Goal: Task Accomplishment & Management: Use online tool/utility

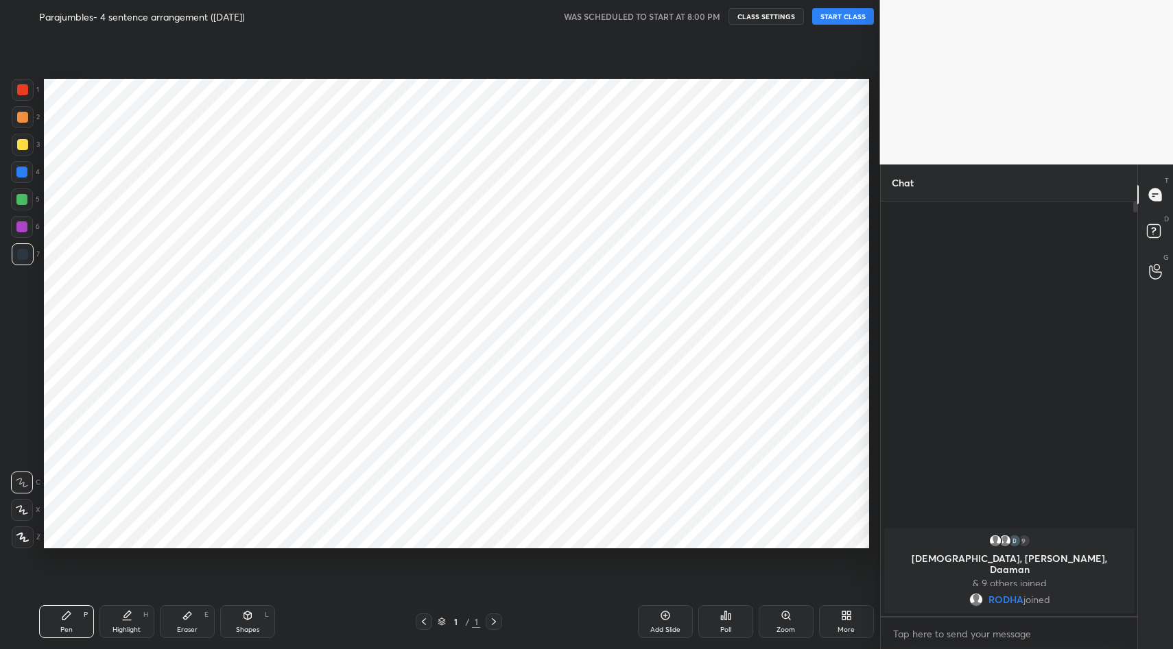
scroll to position [562, 824]
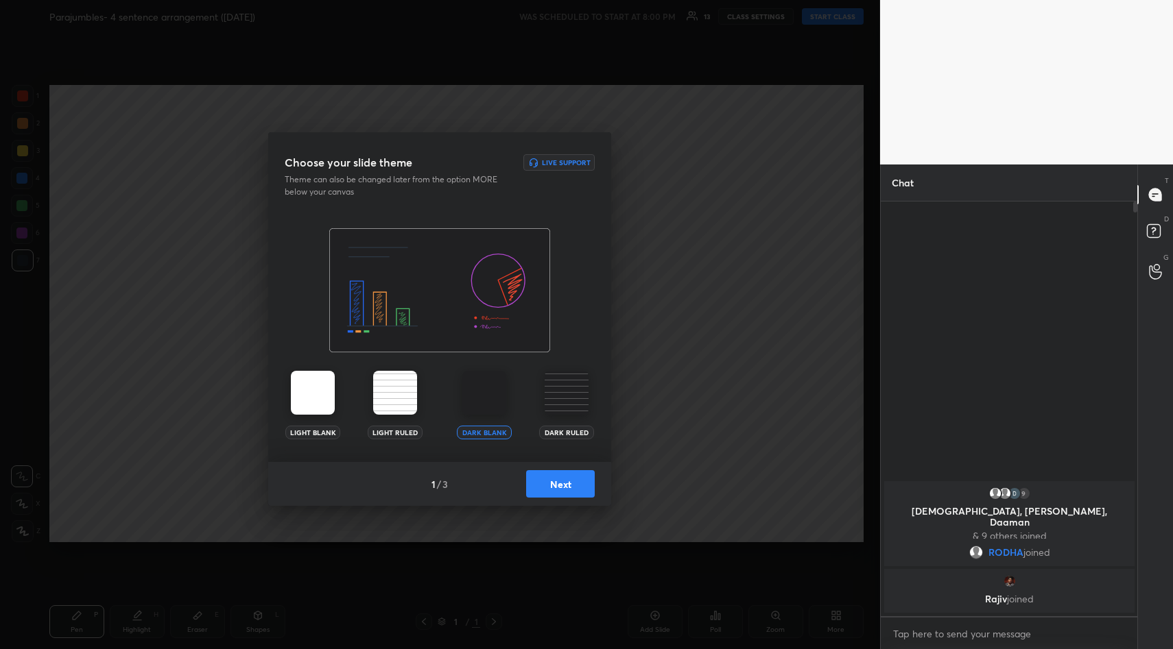
click at [553, 492] on button "Next" at bounding box center [560, 483] width 69 height 27
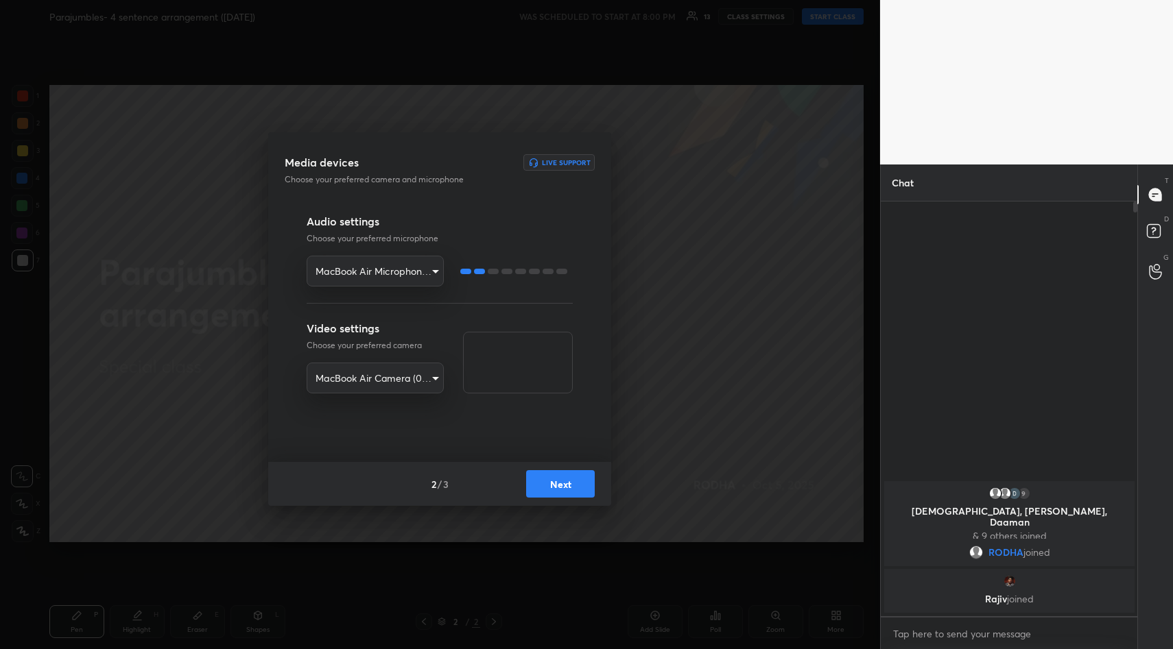
click at [546, 484] on button "Next" at bounding box center [560, 483] width 69 height 27
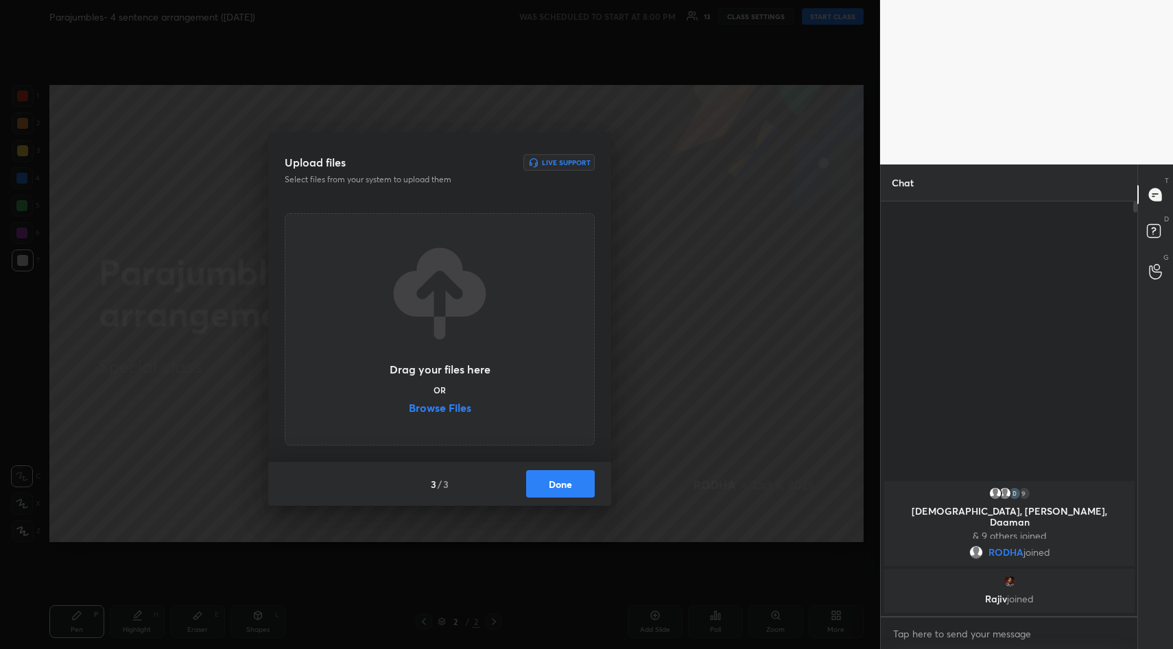
click at [433, 413] on label "Browse Files" at bounding box center [440, 410] width 62 height 14
click at [409, 413] on input "Browse Files" at bounding box center [409, 410] width 0 height 14
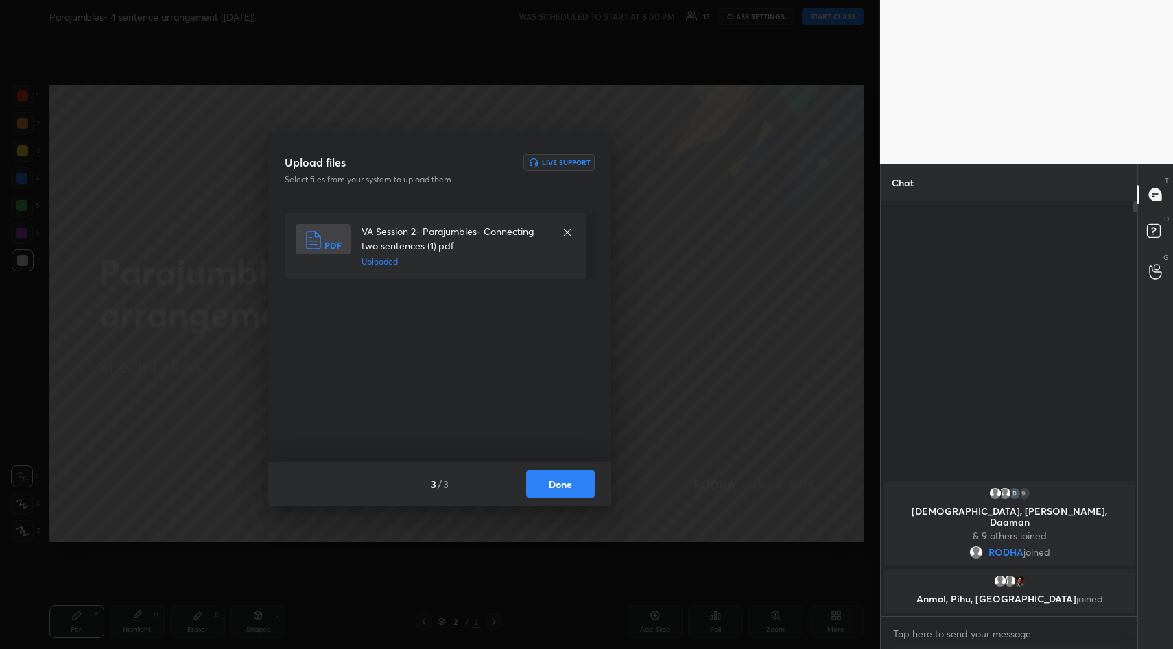
click at [581, 490] on button "Done" at bounding box center [560, 483] width 69 height 27
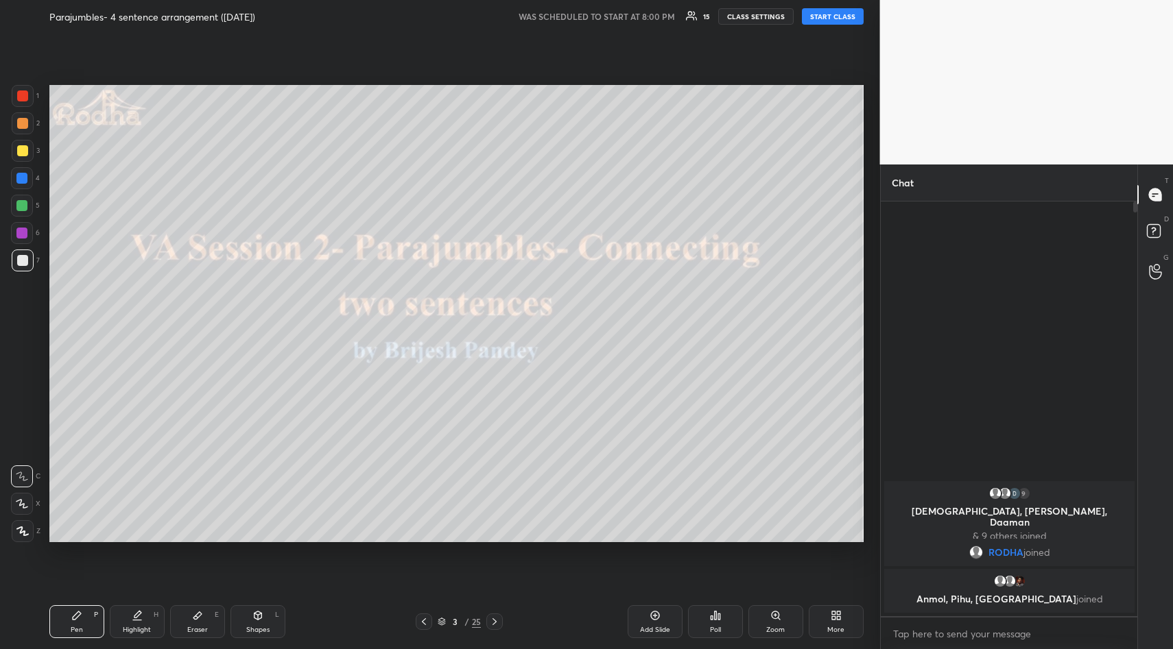
click at [834, 12] on button "START CLASS" at bounding box center [833, 16] width 62 height 16
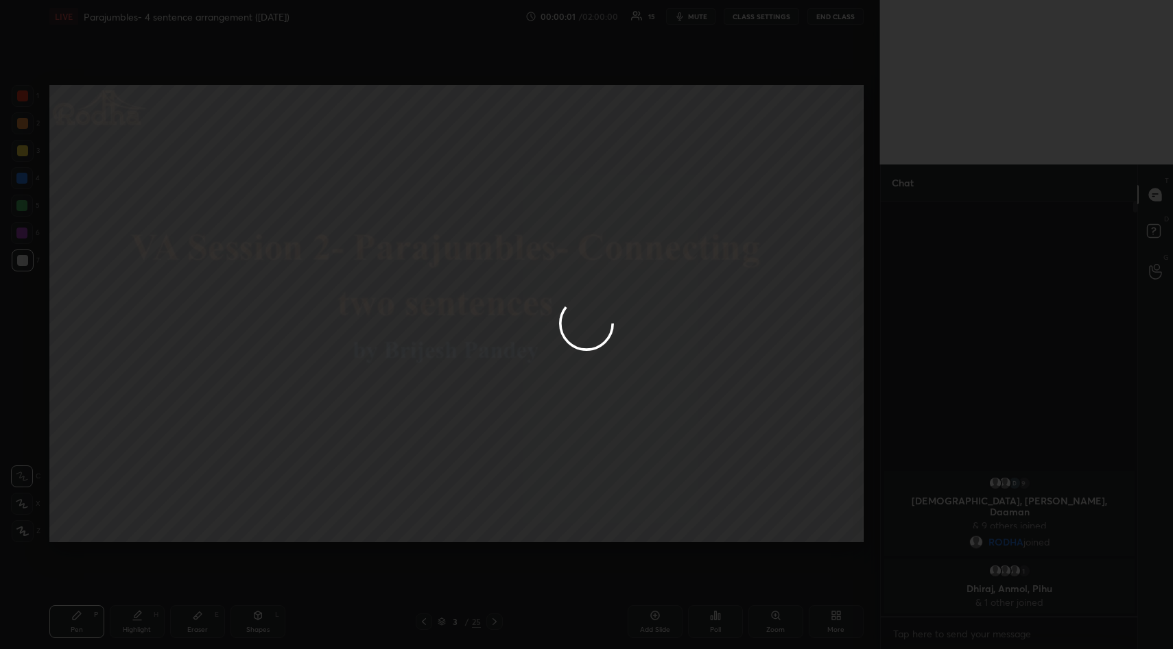
click at [495, 621] on div at bounding box center [586, 324] width 1173 height 649
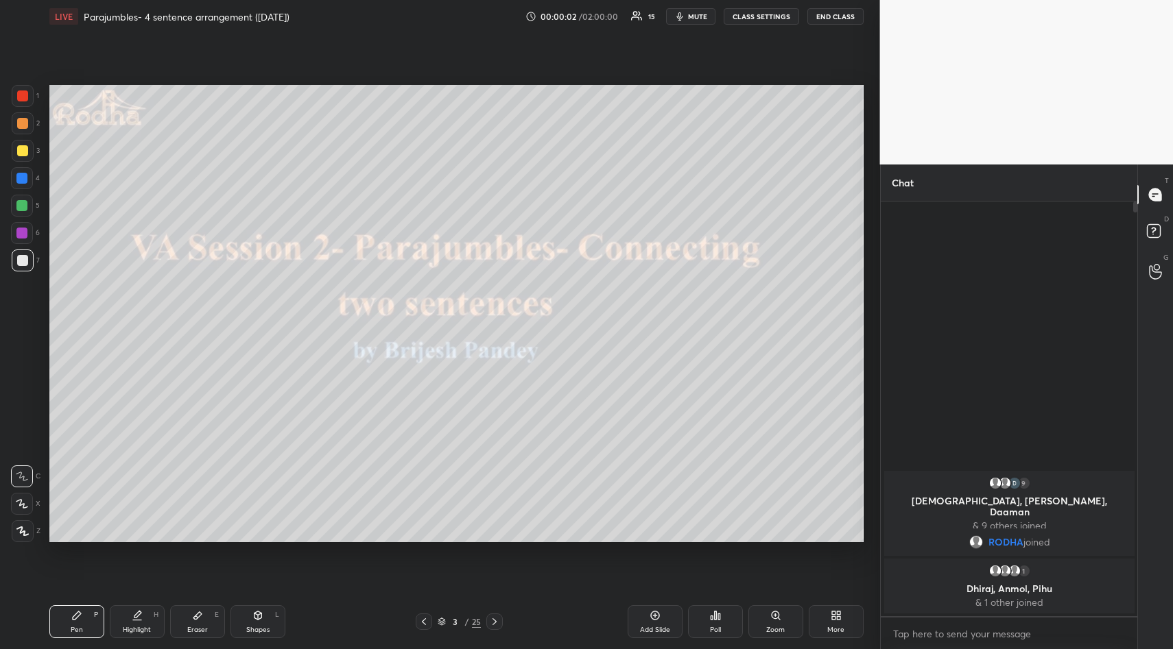
click at [496, 621] on icon at bounding box center [494, 621] width 11 height 11
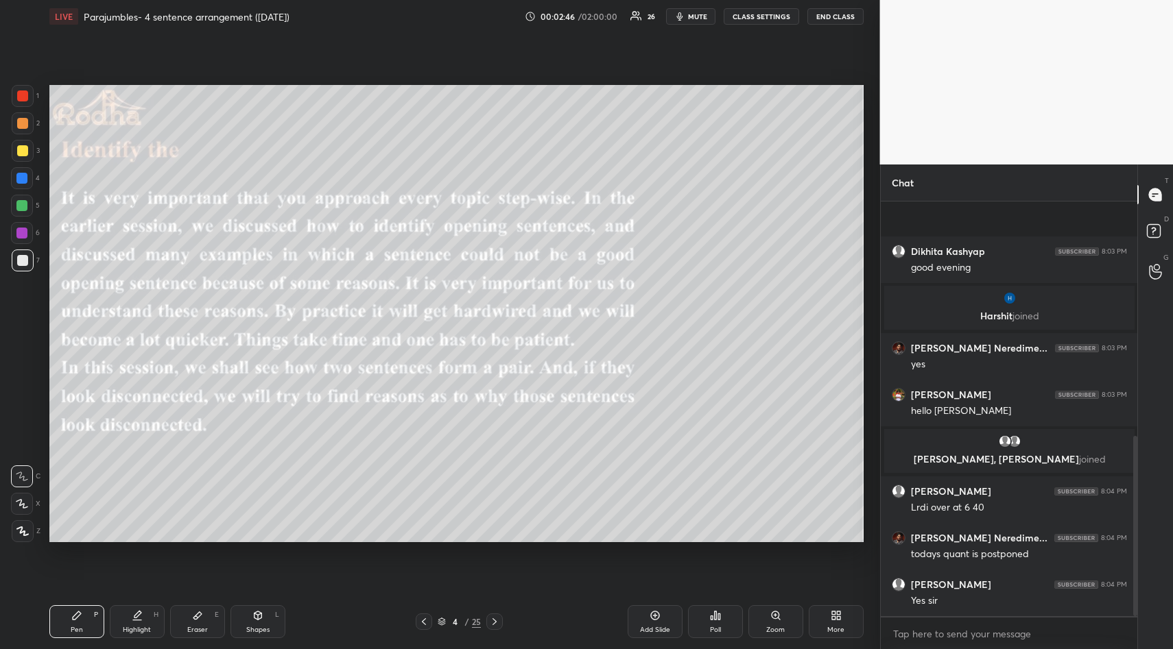
scroll to position [540, 0]
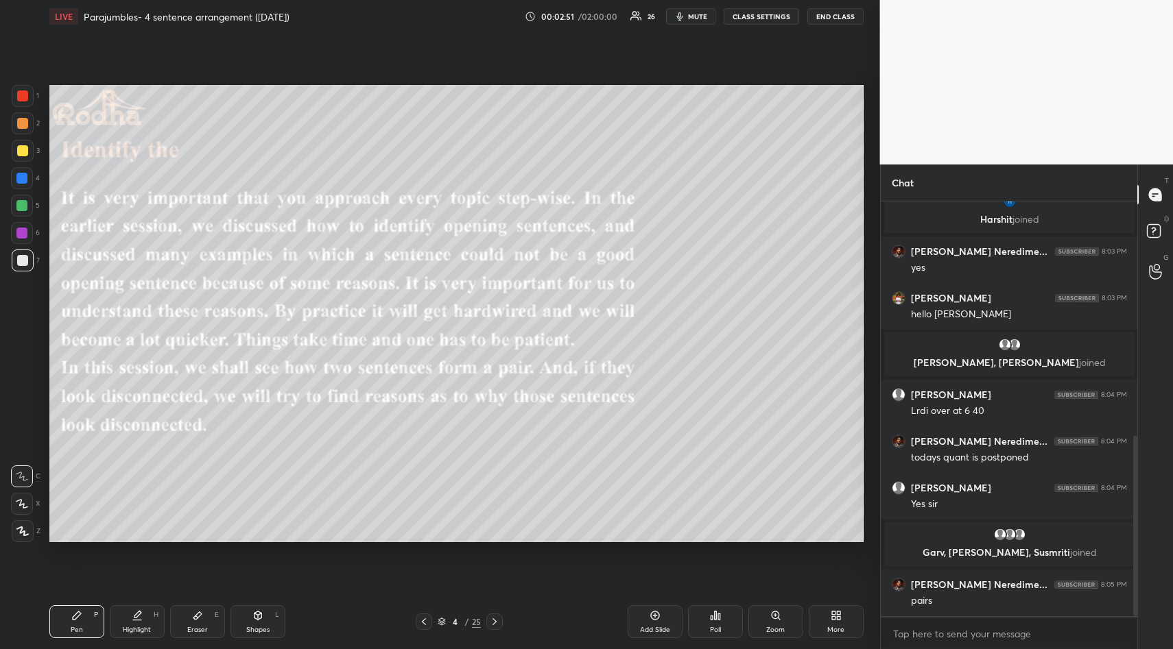
drag, startPoint x: 28, startPoint y: 149, endPoint x: 45, endPoint y: 147, distance: 16.6
click at [28, 151] on div at bounding box center [23, 151] width 22 height 22
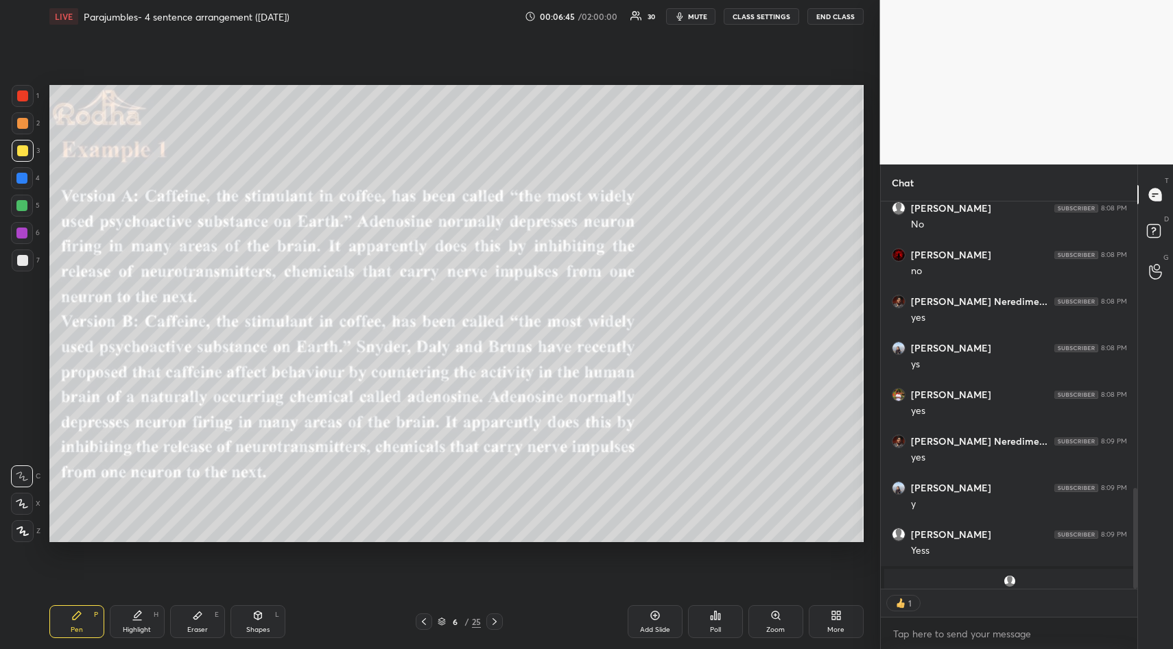
scroll to position [1108, 0]
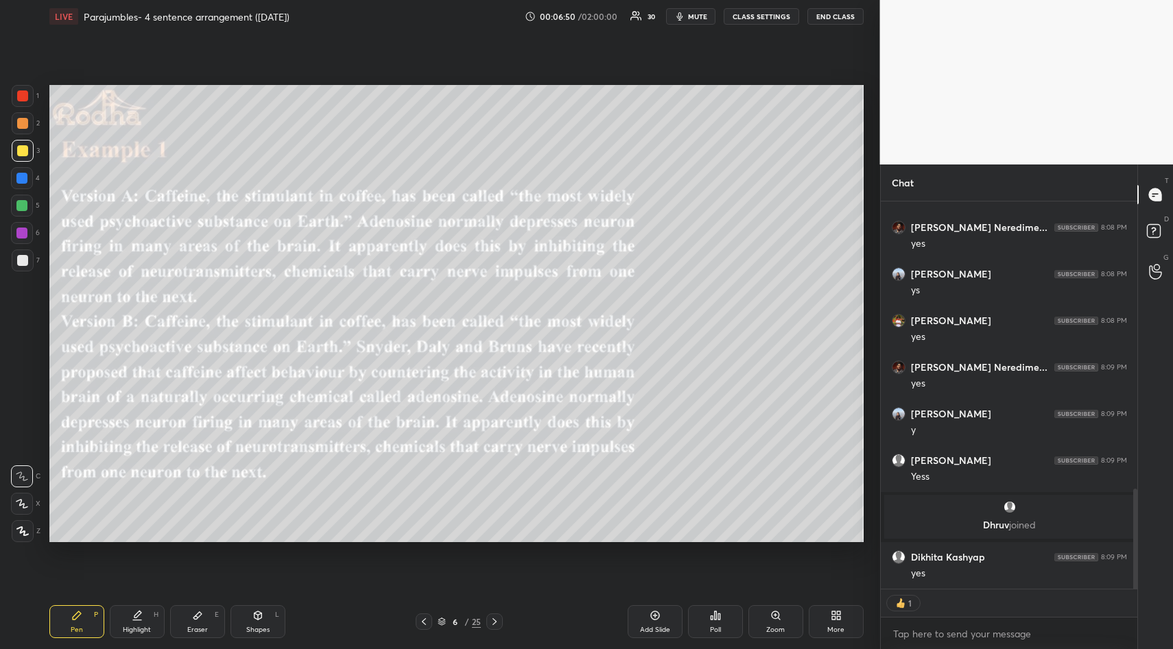
drag, startPoint x: 24, startPoint y: 121, endPoint x: 45, endPoint y: 158, distance: 42.4
click at [25, 127] on div at bounding box center [22, 123] width 11 height 11
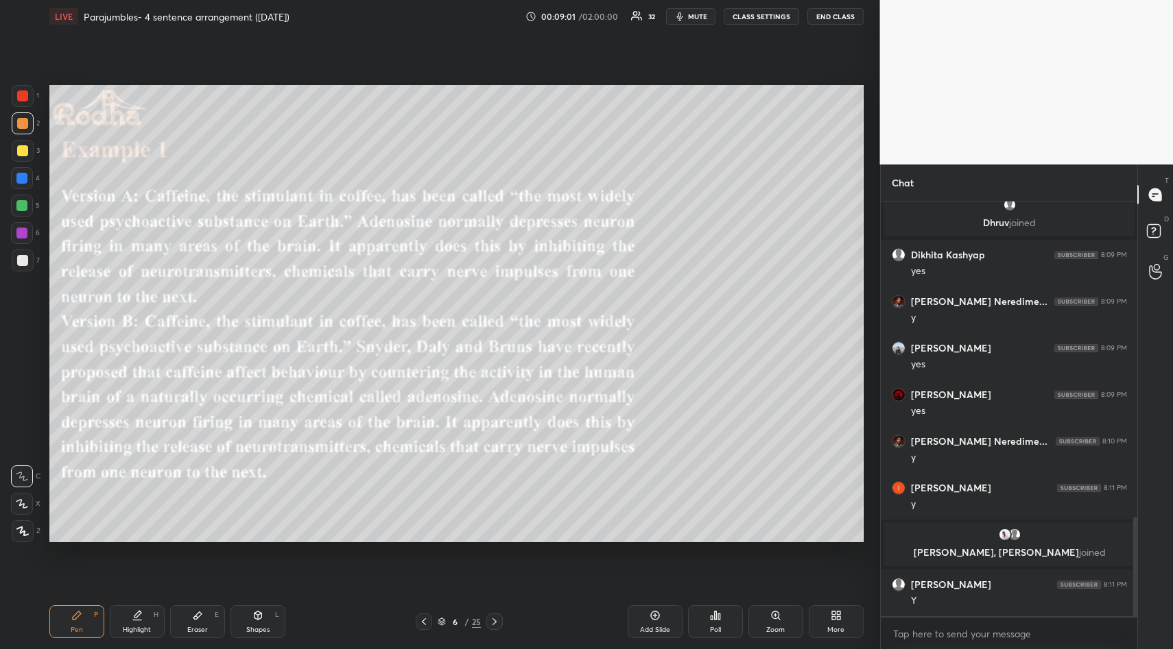
scroll to position [1317, 0]
click at [25, 154] on div at bounding box center [22, 150] width 11 height 11
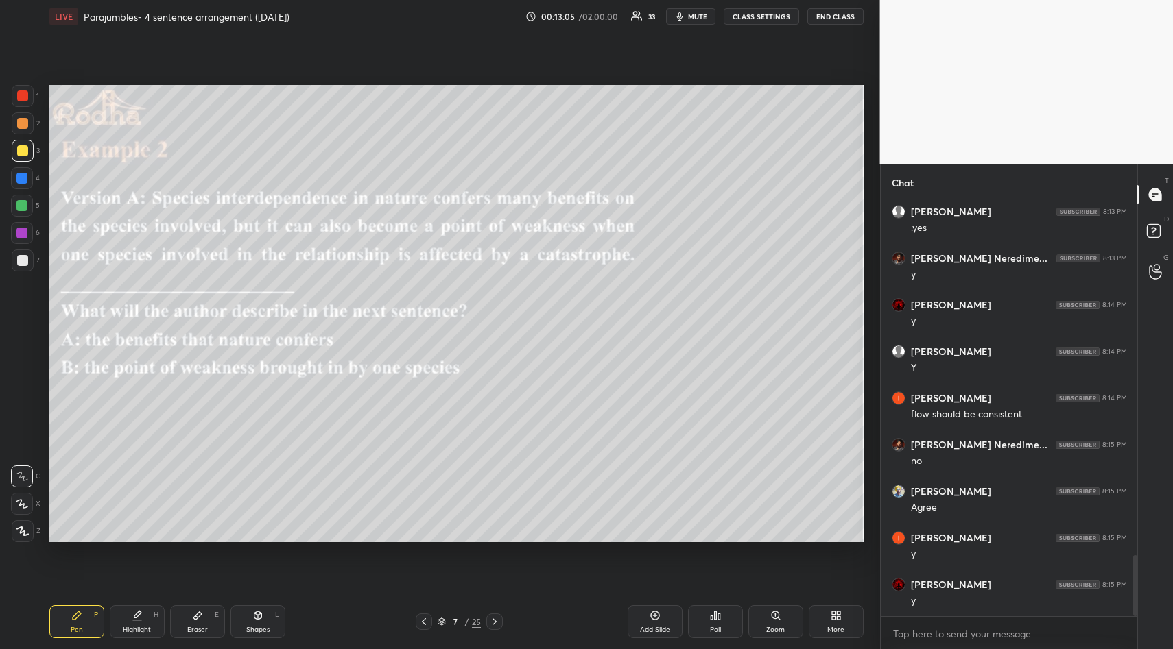
scroll to position [2403, 0]
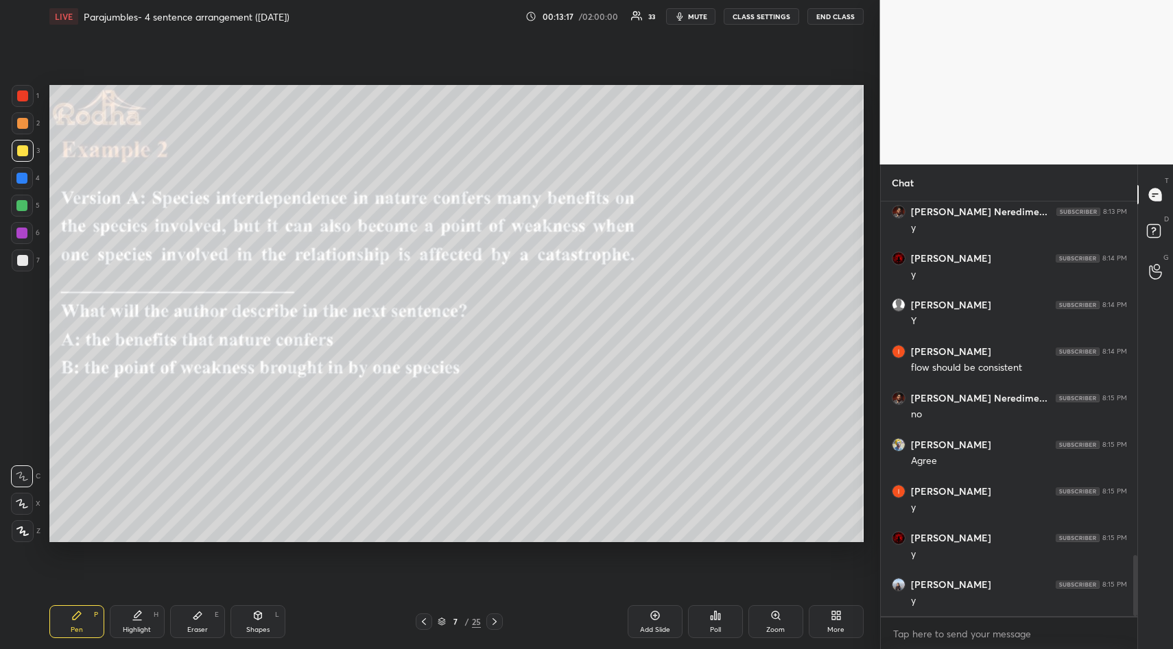
drag, startPoint x: 195, startPoint y: 613, endPoint x: 194, endPoint y: 604, distance: 9.0
click at [195, 612] on icon at bounding box center [197, 615] width 11 height 11
drag, startPoint x: 25, startPoint y: 446, endPoint x: 27, endPoint y: 458, distance: 11.8
click at [24, 453] on span "Erase all" at bounding box center [22, 449] width 21 height 10
click at [70, 624] on div "Pen P" at bounding box center [76, 621] width 55 height 33
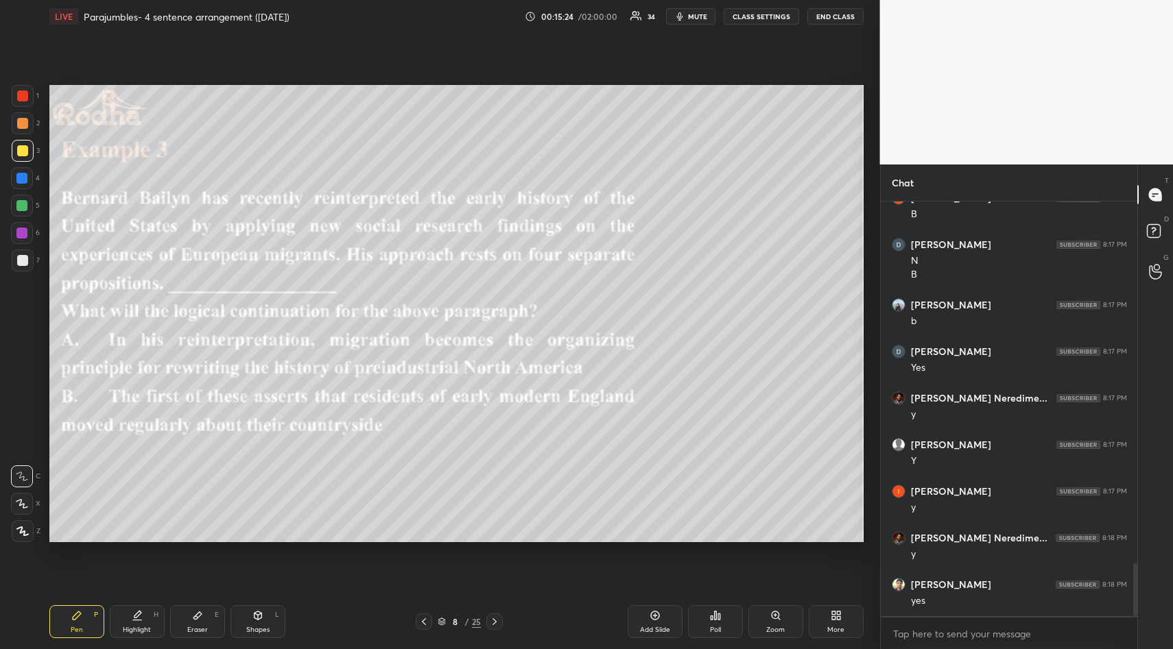
scroll to position [2908, 0]
drag, startPoint x: 200, startPoint y: 614, endPoint x: 189, endPoint y: 585, distance: 30.8
click at [201, 613] on icon at bounding box center [197, 615] width 11 height 11
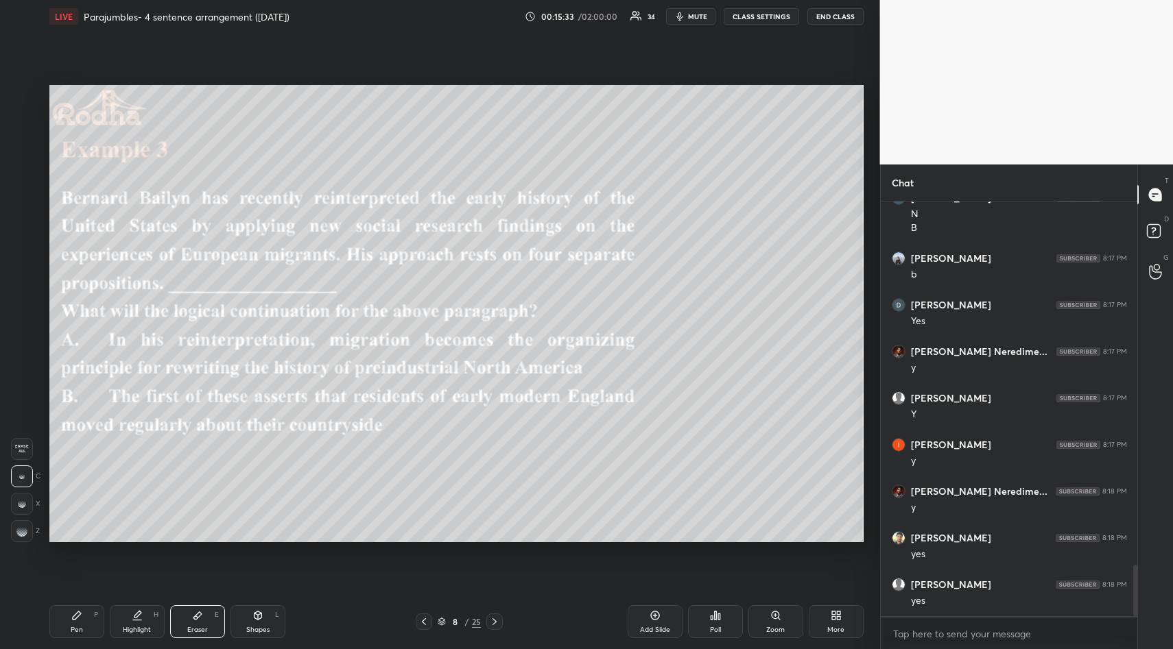
click at [21, 451] on span "Erase all" at bounding box center [22, 449] width 21 height 10
click at [73, 612] on icon at bounding box center [76, 615] width 11 height 11
click at [198, 612] on icon at bounding box center [197, 616] width 8 height 8
drag, startPoint x: 25, startPoint y: 442, endPoint x: 42, endPoint y: 483, distance: 44.3
click at [27, 445] on span "Erase all" at bounding box center [22, 449] width 21 height 10
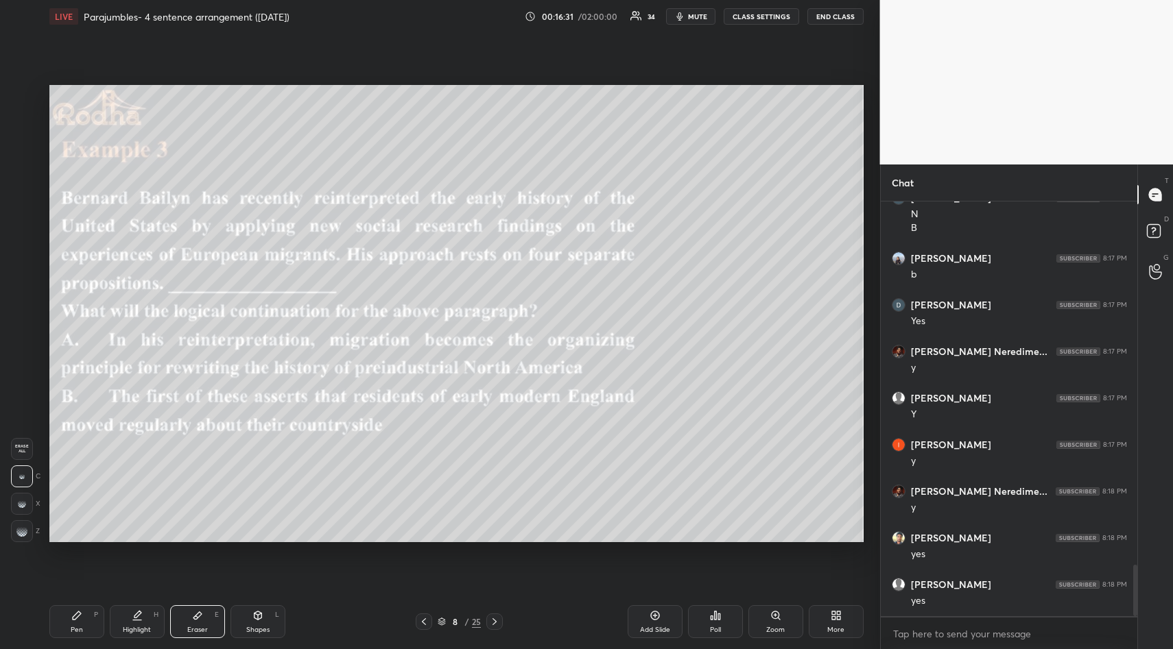
click at [73, 612] on icon at bounding box center [76, 615] width 11 height 11
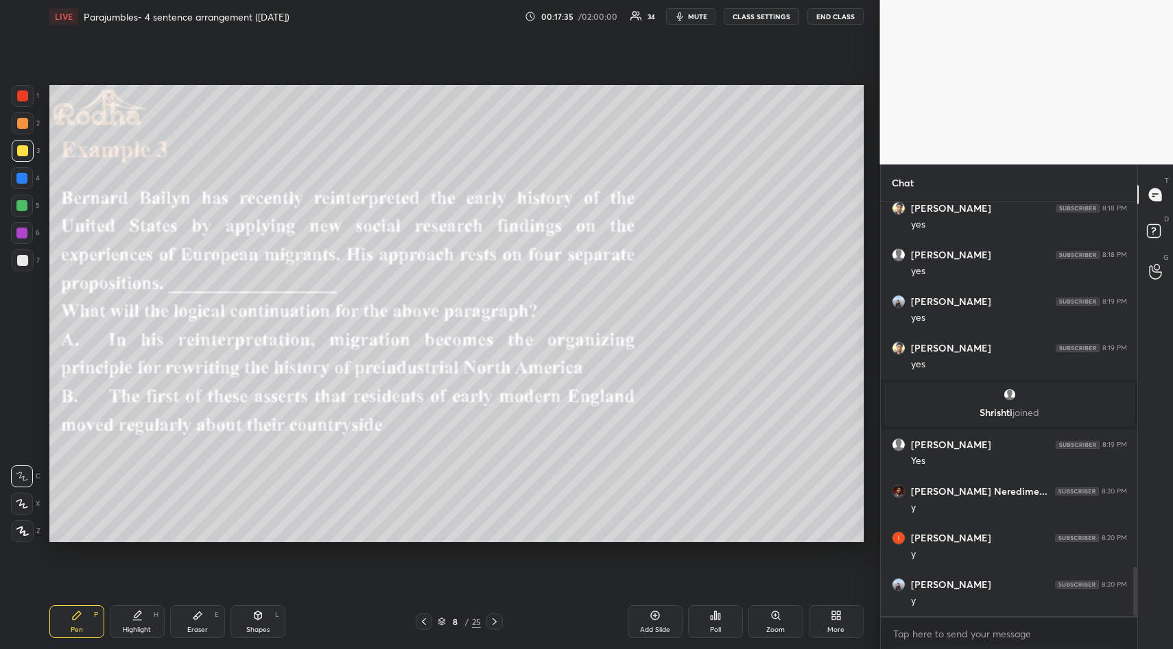
scroll to position [3071, 0]
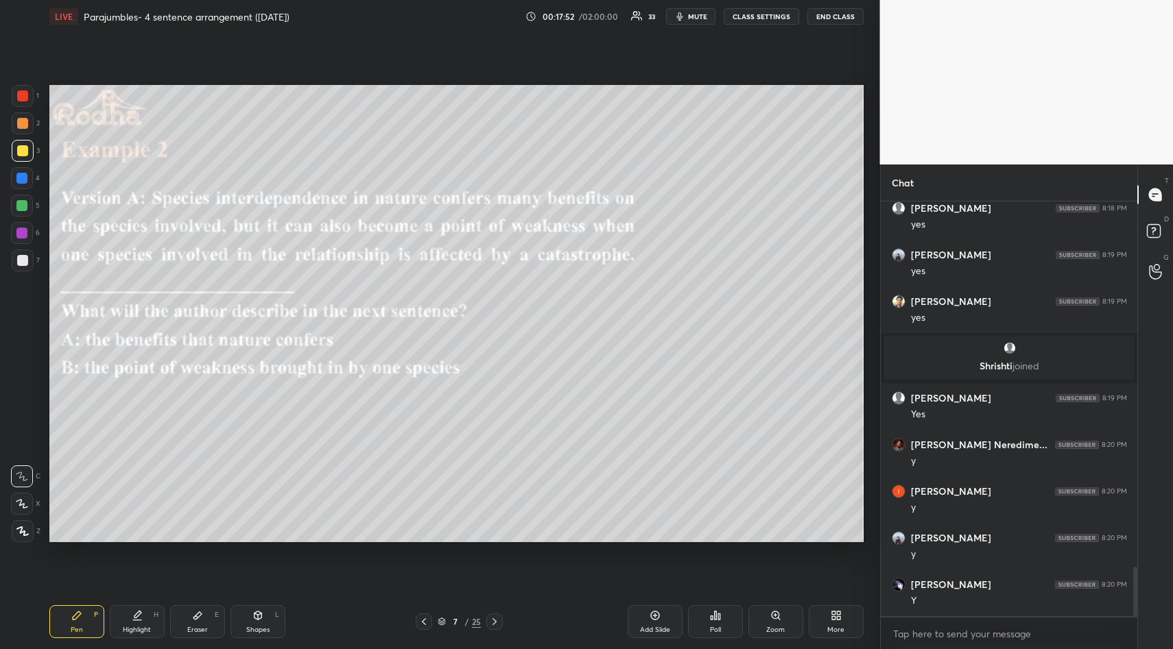
click at [836, 619] on icon at bounding box center [835, 615] width 11 height 11
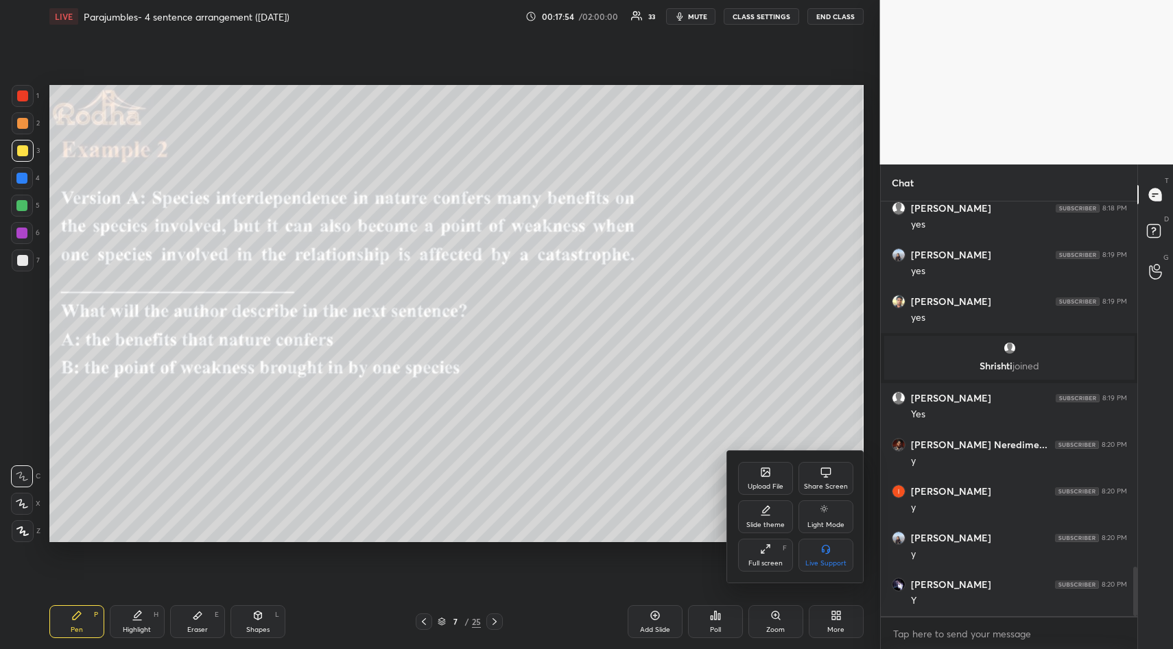
click at [721, 271] on div at bounding box center [586, 324] width 1173 height 649
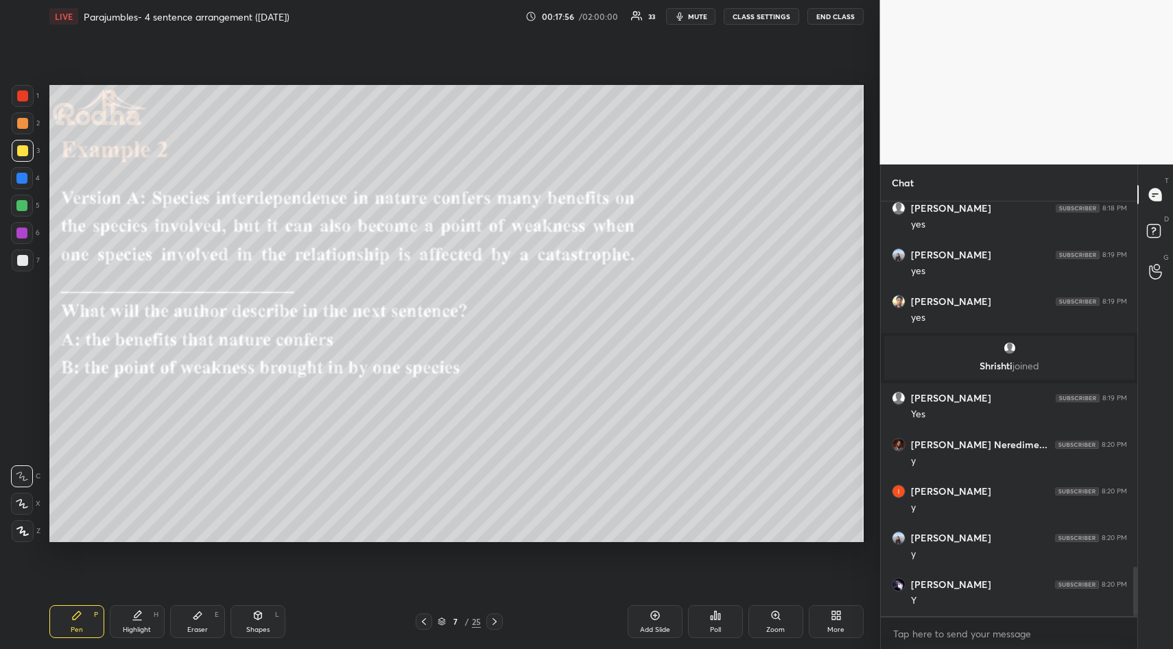
click at [834, 625] on div "More" at bounding box center [835, 621] width 55 height 33
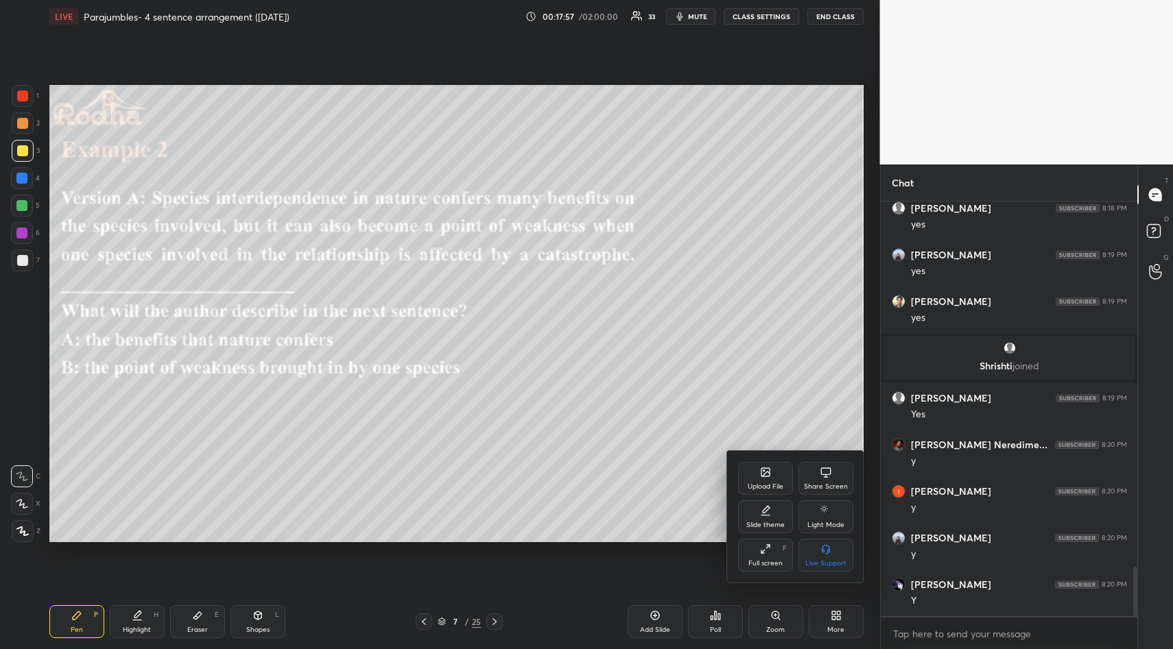
click at [771, 479] on div "Upload File" at bounding box center [765, 478] width 55 height 33
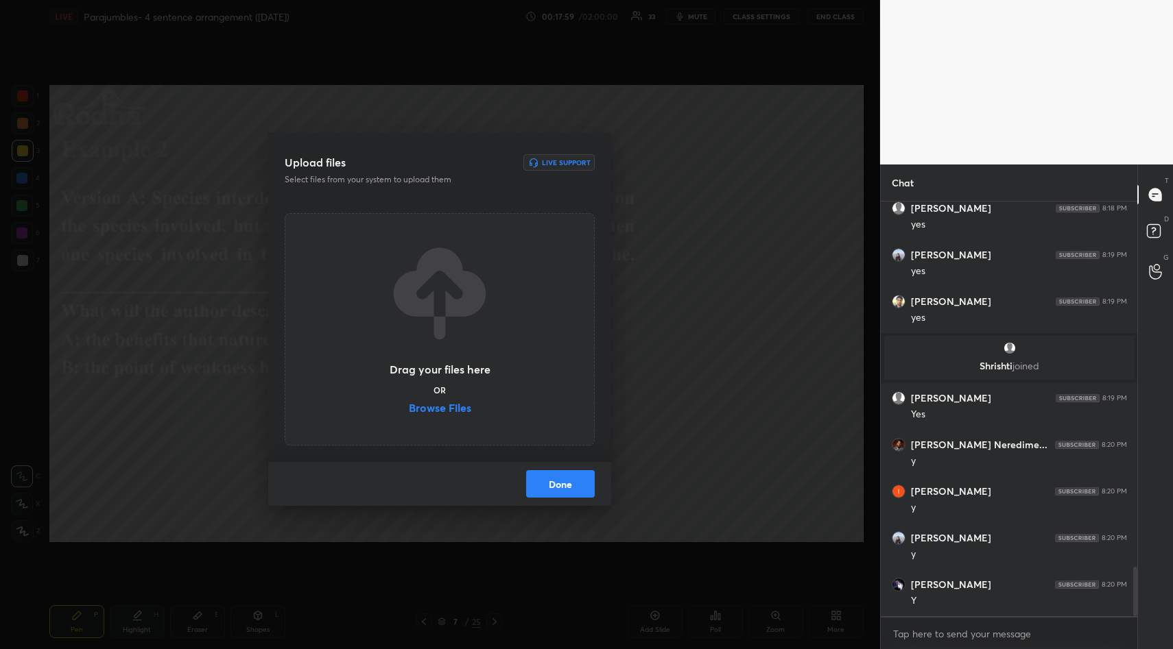
click at [452, 409] on label "Browse Files" at bounding box center [440, 410] width 62 height 14
click at [409, 409] on input "Browse Files" at bounding box center [409, 410] width 0 height 14
click at [459, 405] on label "Browse Files" at bounding box center [440, 410] width 62 height 14
click at [409, 405] on input "Browse Files" at bounding box center [409, 410] width 0 height 14
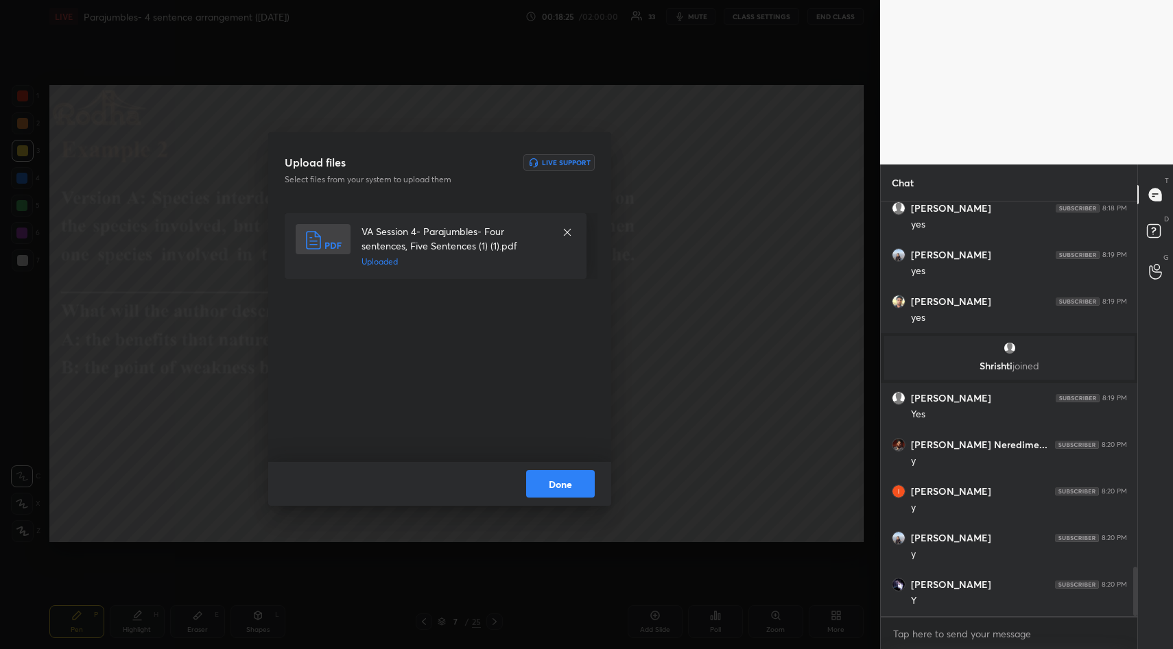
click at [568, 478] on button "Done" at bounding box center [560, 483] width 69 height 27
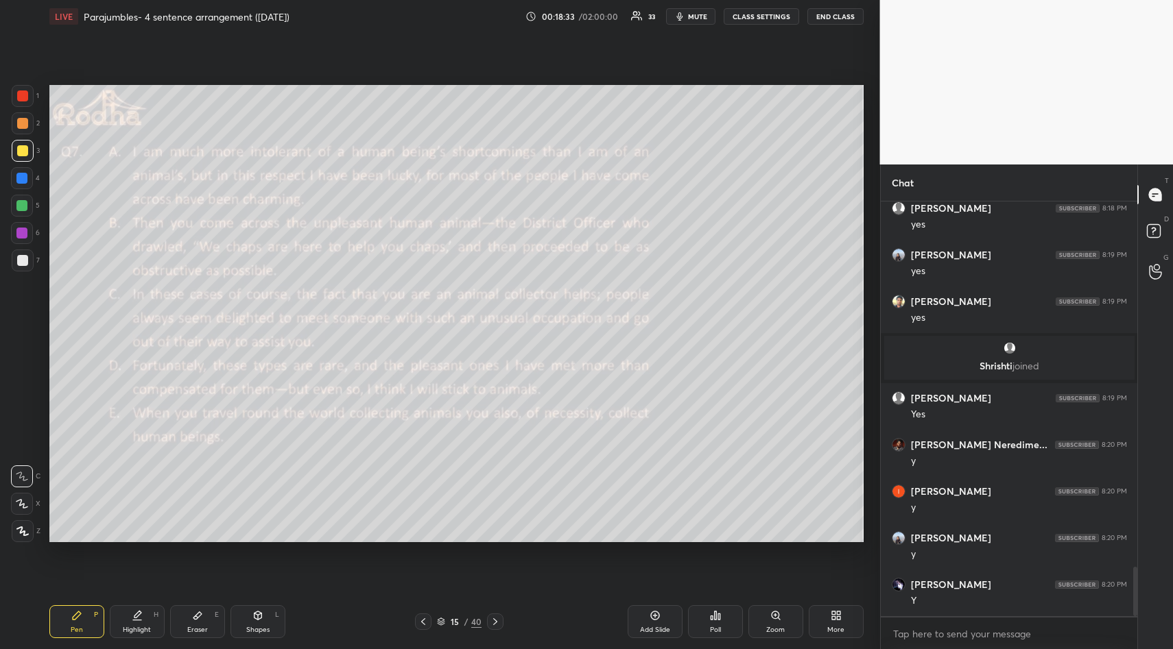
scroll to position [3118, 0]
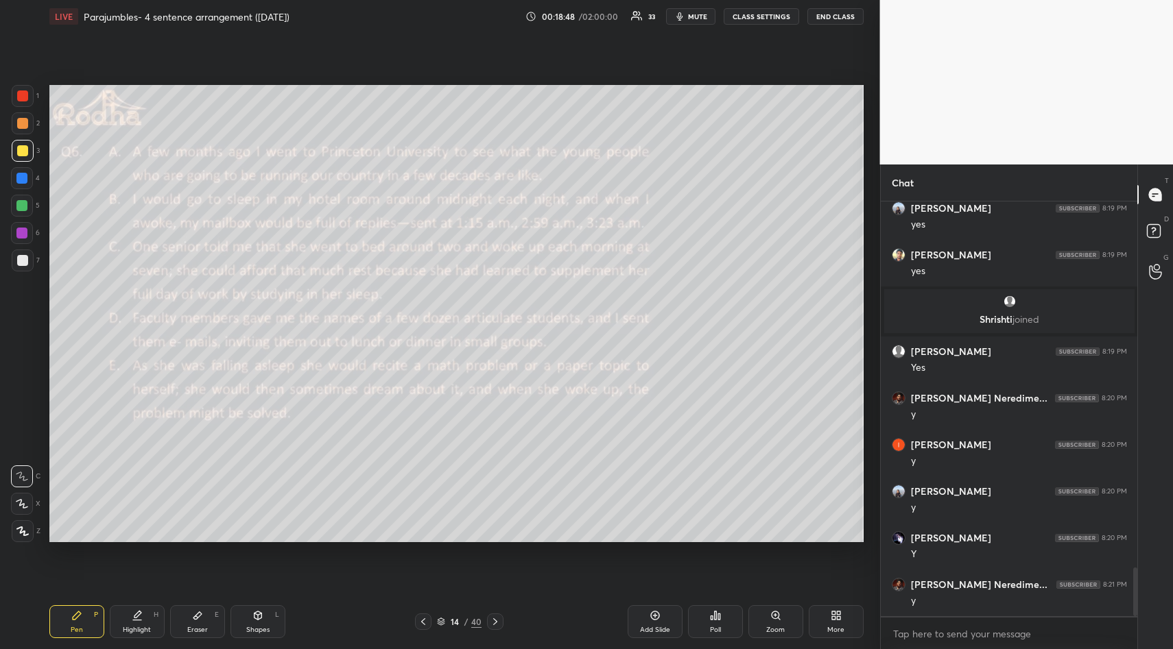
click at [719, 617] on icon at bounding box center [719, 617] width 2 height 6
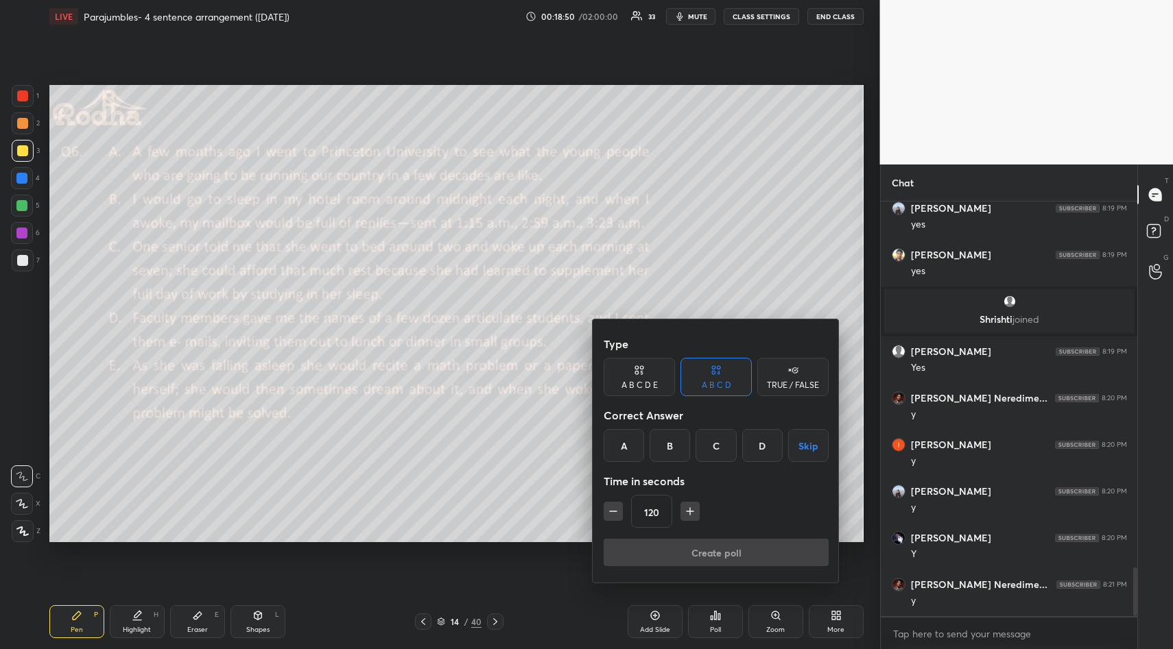
click at [813, 446] on button "Skip" at bounding box center [808, 445] width 40 height 33
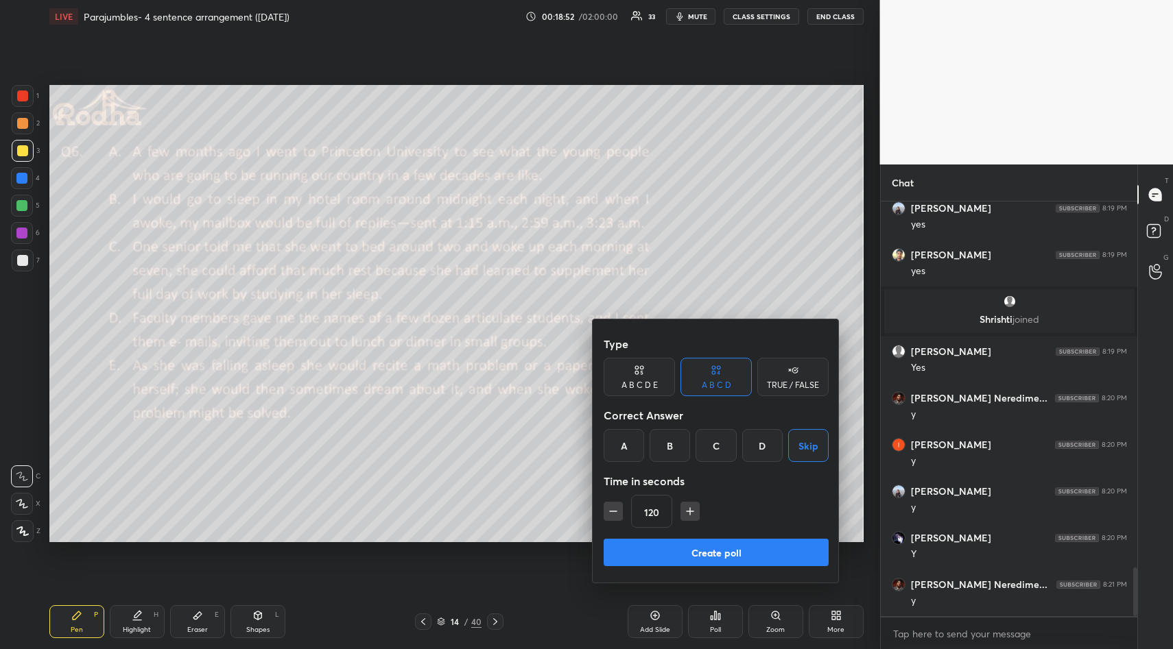
click at [800, 374] on div "TRUE / FALSE" at bounding box center [792, 377] width 71 height 38
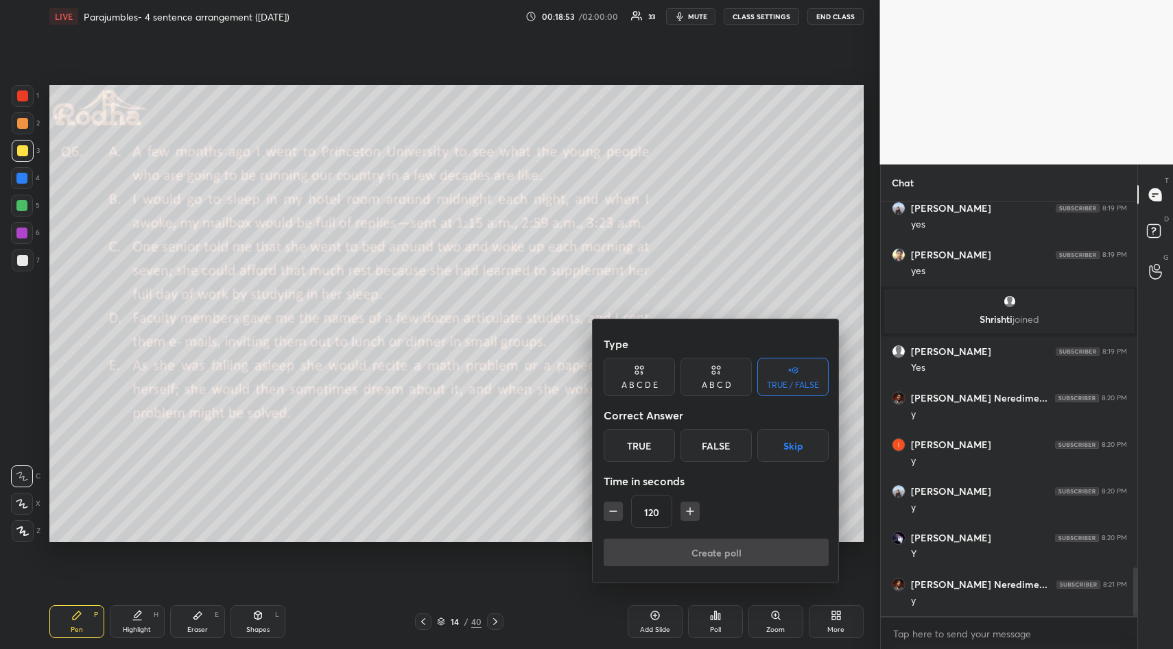
click at [791, 450] on button "Skip" at bounding box center [792, 445] width 71 height 33
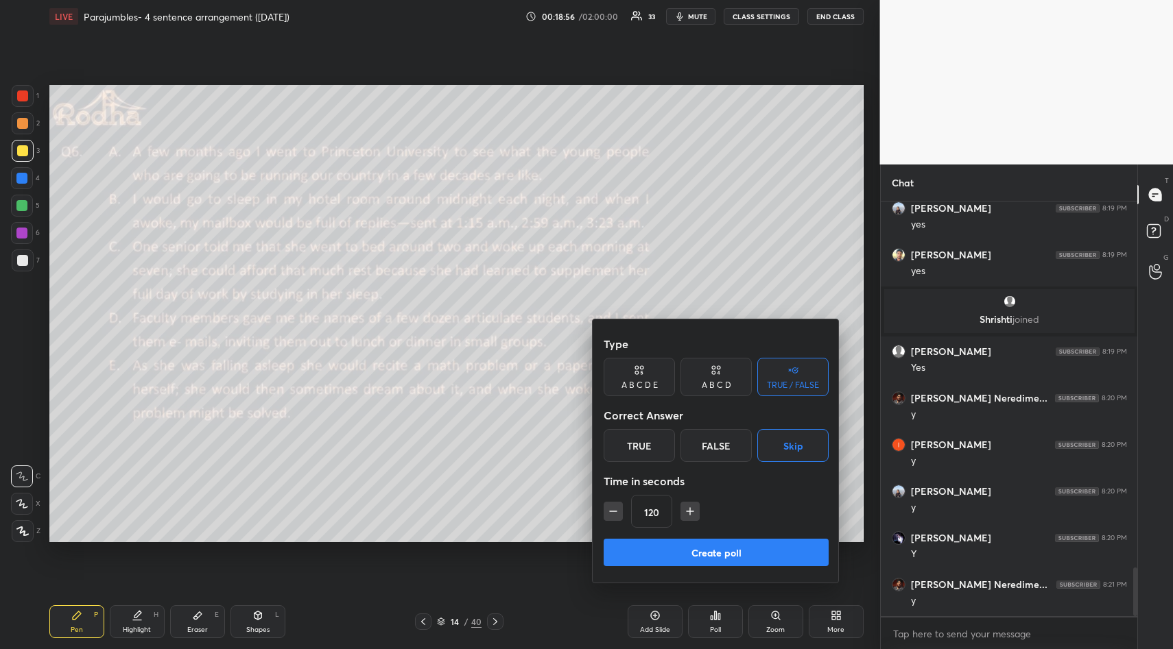
click at [736, 553] on button "Create poll" at bounding box center [715, 552] width 225 height 27
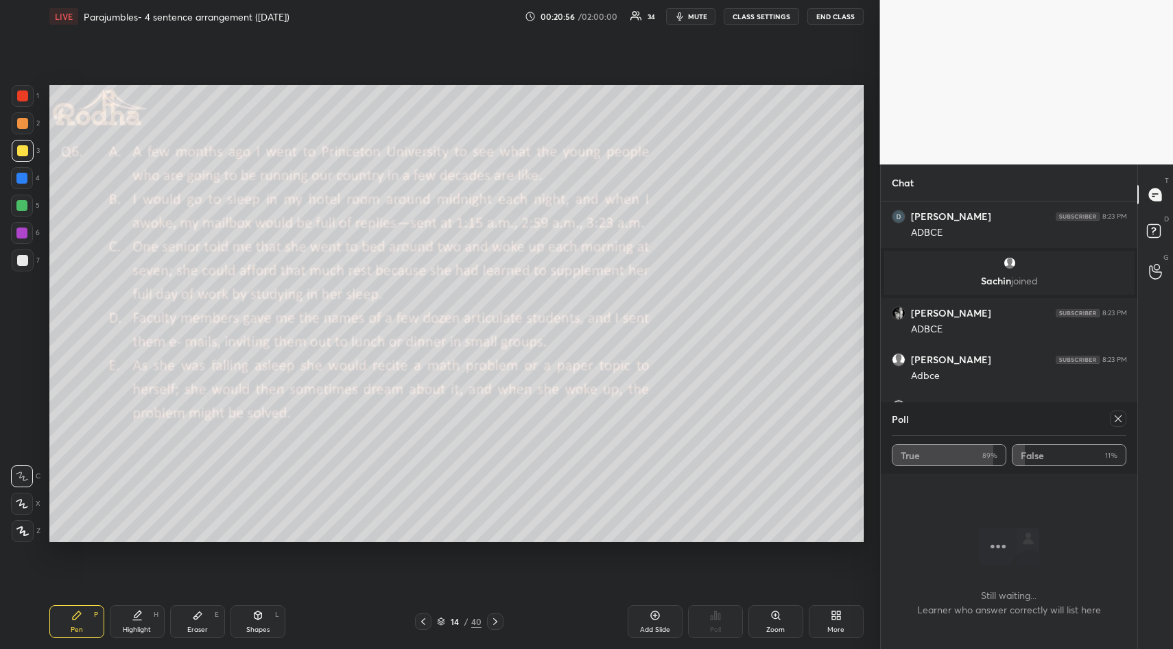
scroll to position [3586, 0]
click at [1115, 416] on icon at bounding box center [1117, 418] width 11 height 11
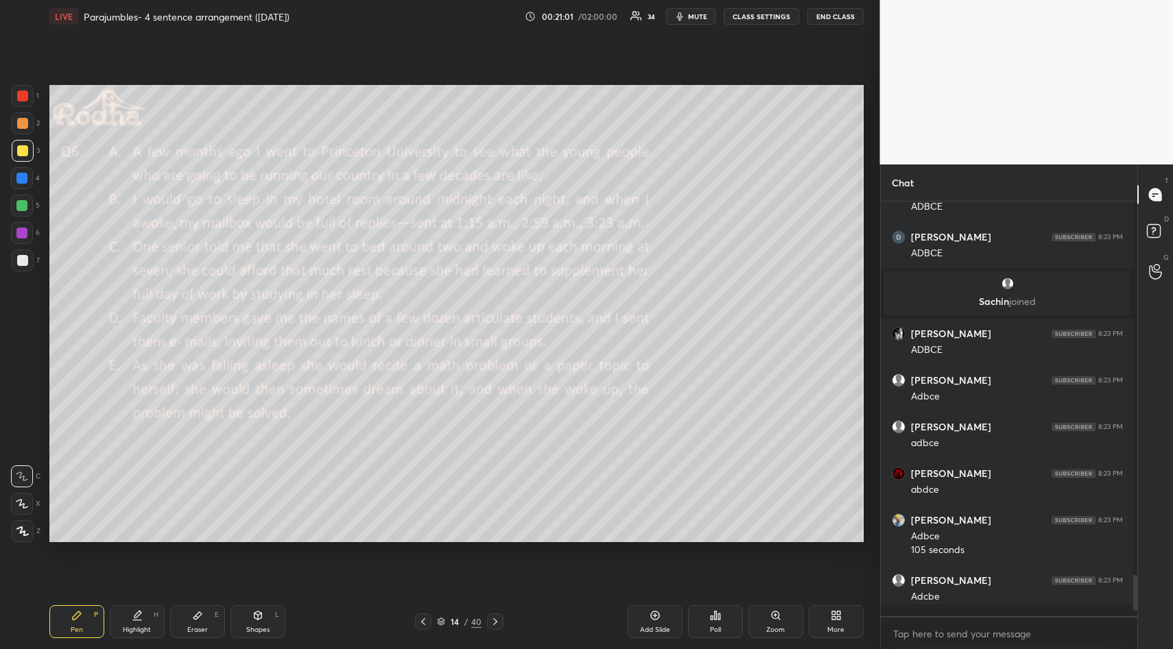
scroll to position [3564, 0]
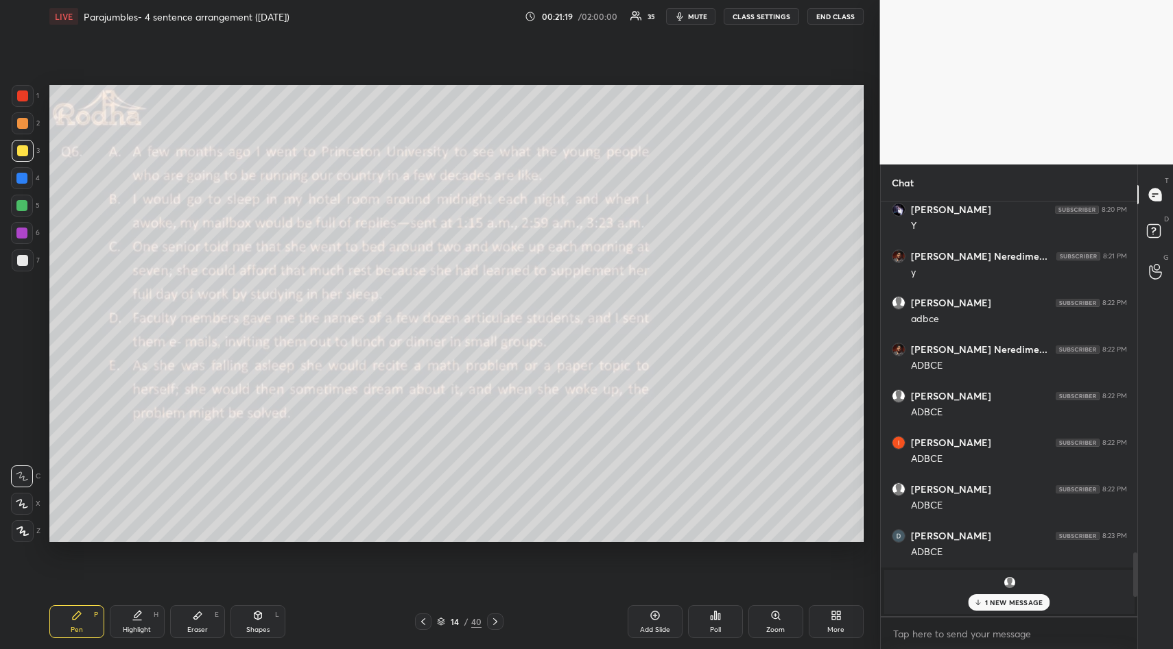
click at [995, 599] on p "1 NEW MESSAGE" at bounding box center [1014, 603] width 58 height 8
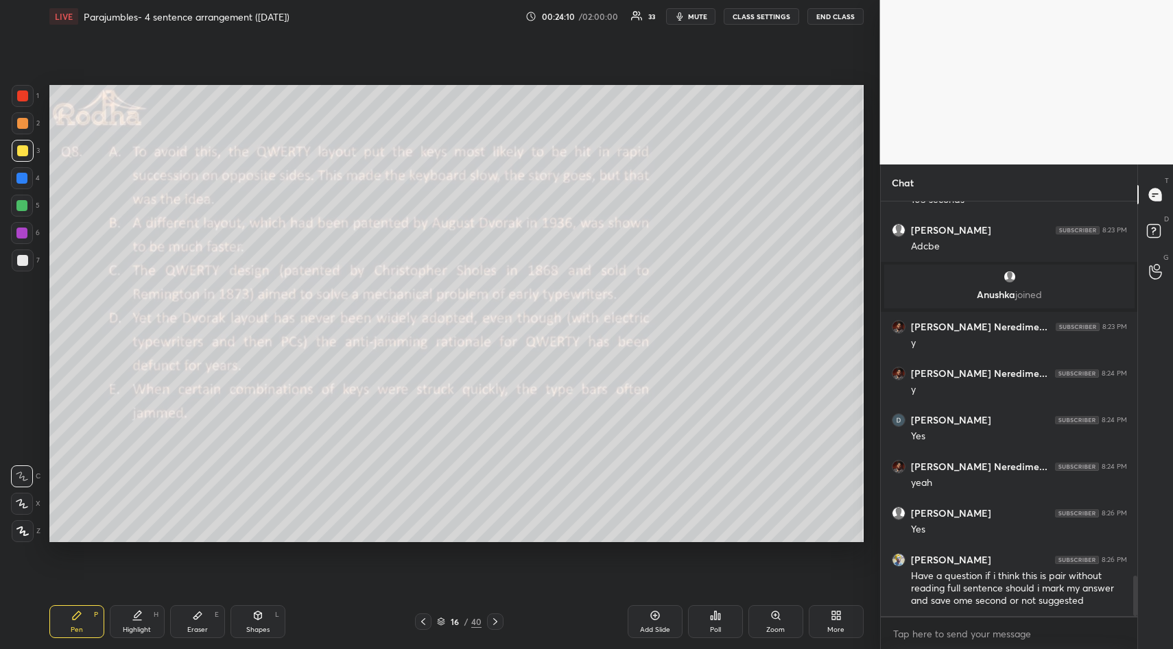
scroll to position [3882, 0]
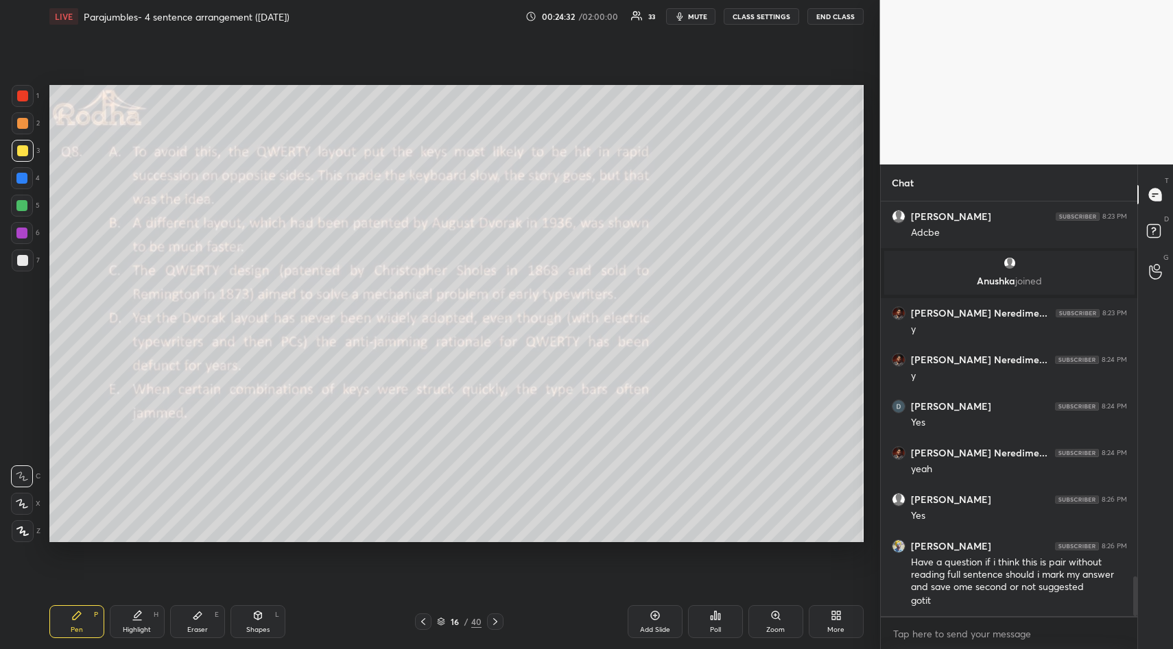
click at [717, 619] on icon at bounding box center [715, 615] width 11 height 11
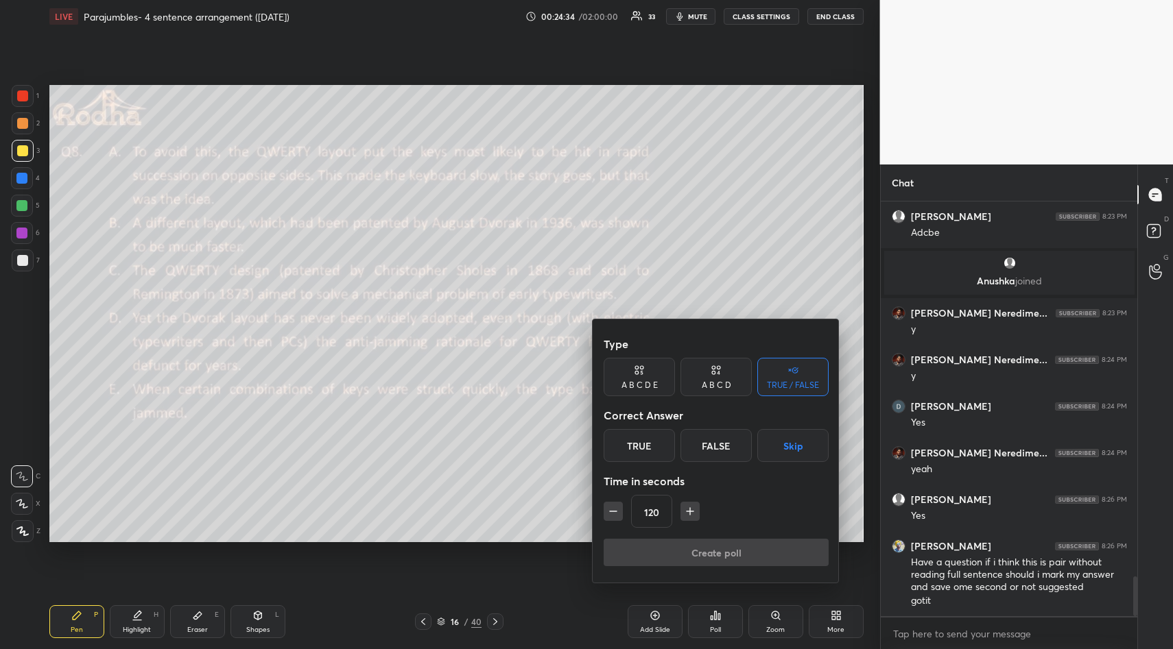
drag, startPoint x: 789, startPoint y: 446, endPoint x: 779, endPoint y: 459, distance: 15.6
click at [789, 444] on button "Skip" at bounding box center [792, 445] width 71 height 33
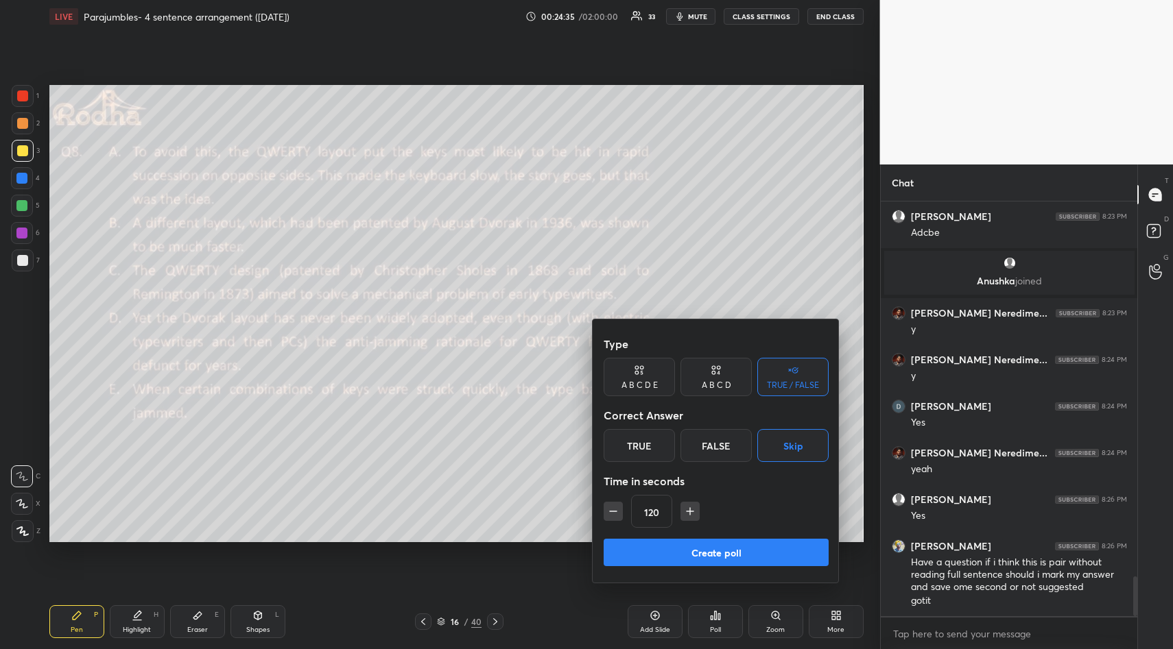
drag, startPoint x: 706, startPoint y: 550, endPoint x: 698, endPoint y: 544, distance: 9.9
click at [702, 548] on button "Create poll" at bounding box center [715, 552] width 225 height 27
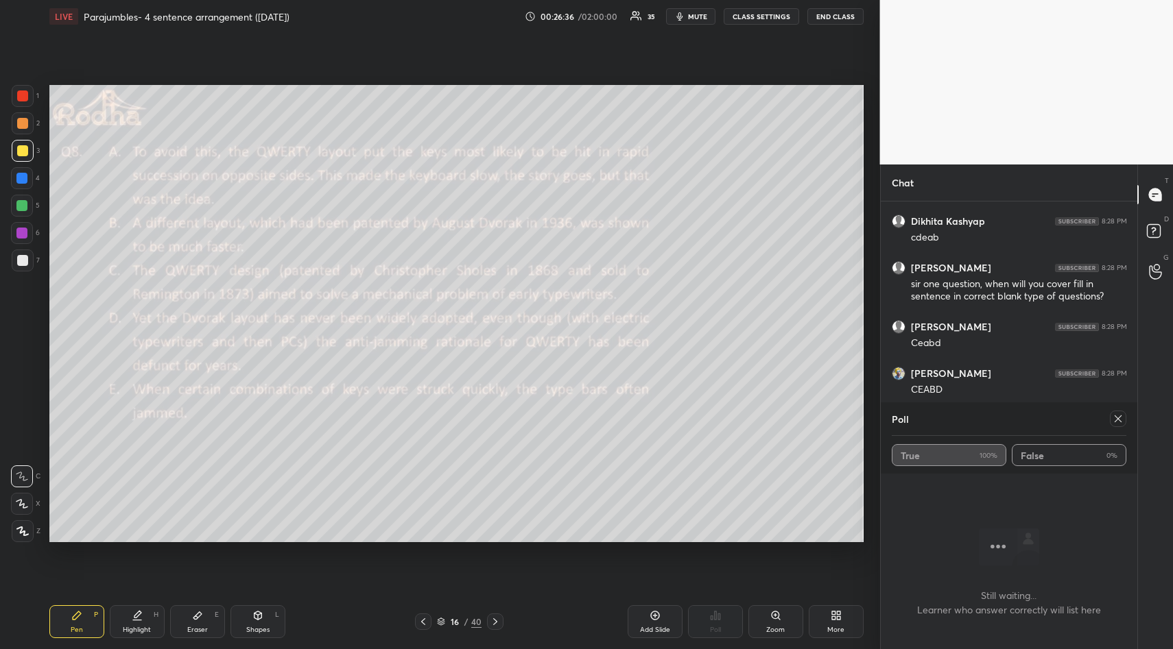
scroll to position [4729, 0]
click at [1116, 420] on icon at bounding box center [1117, 418] width 11 height 11
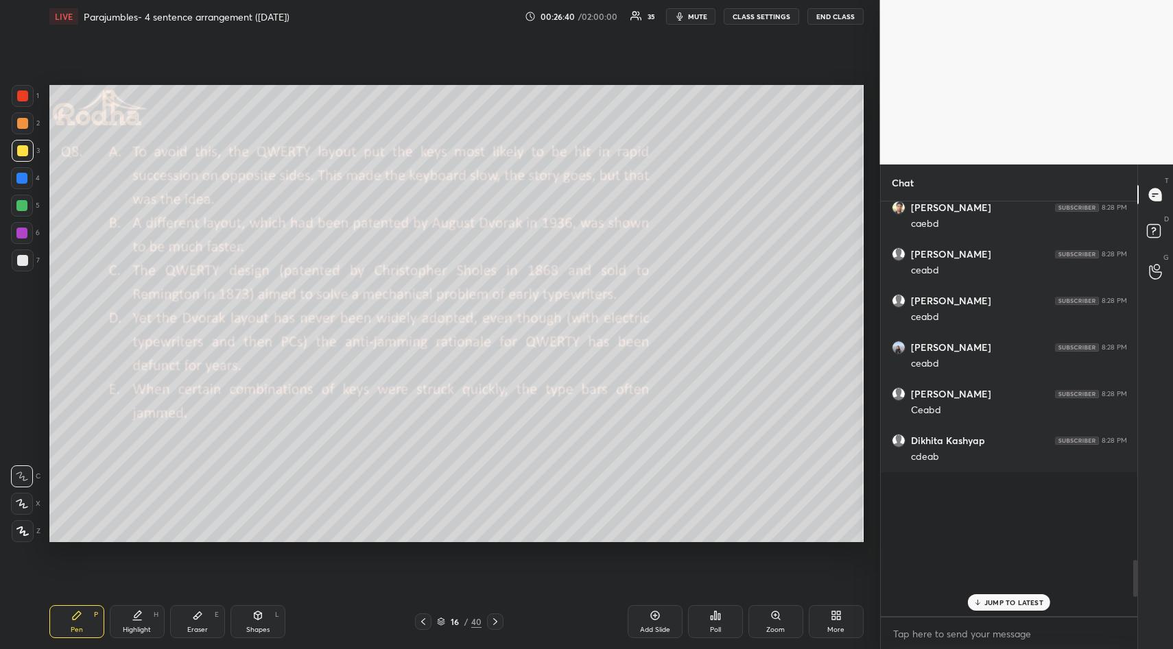
scroll to position [4076, 0]
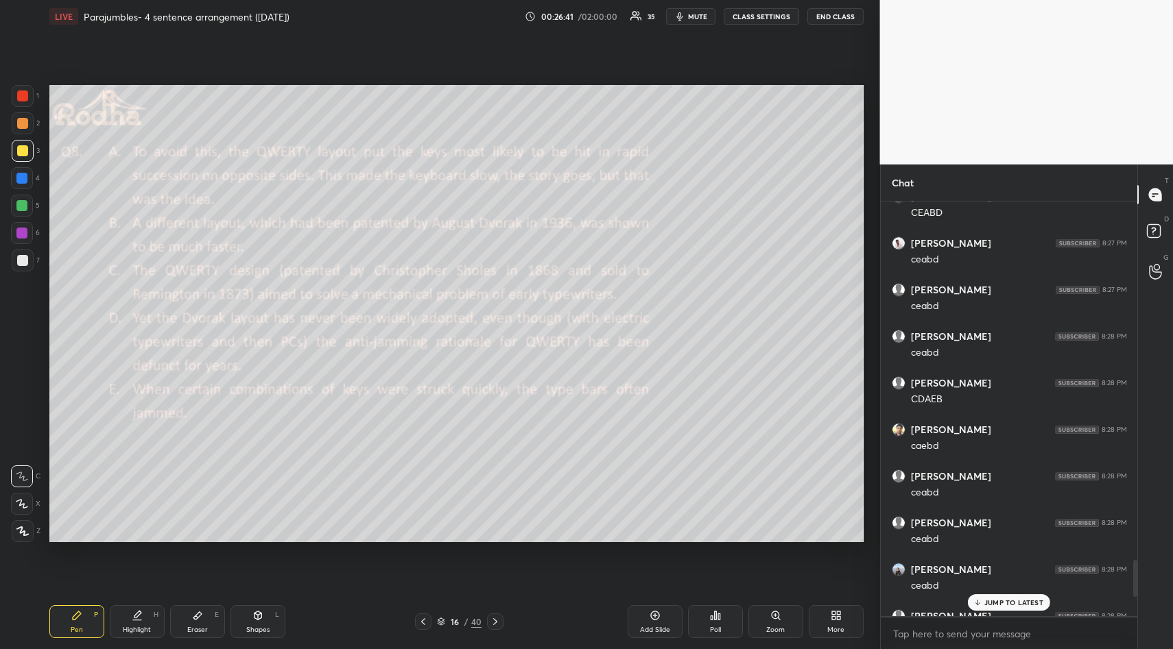
click at [1009, 597] on div "JUMP TO LATEST" at bounding box center [1009, 603] width 82 height 16
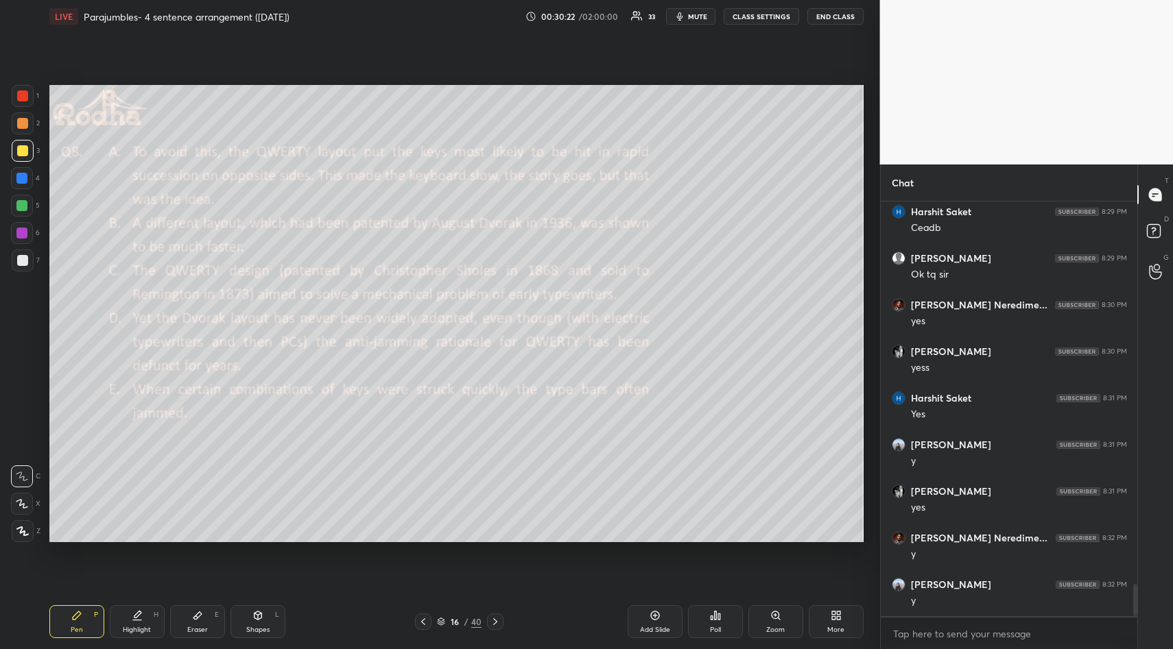
scroll to position [4866, 0]
click at [191, 614] on div "Eraser E" at bounding box center [197, 621] width 55 height 33
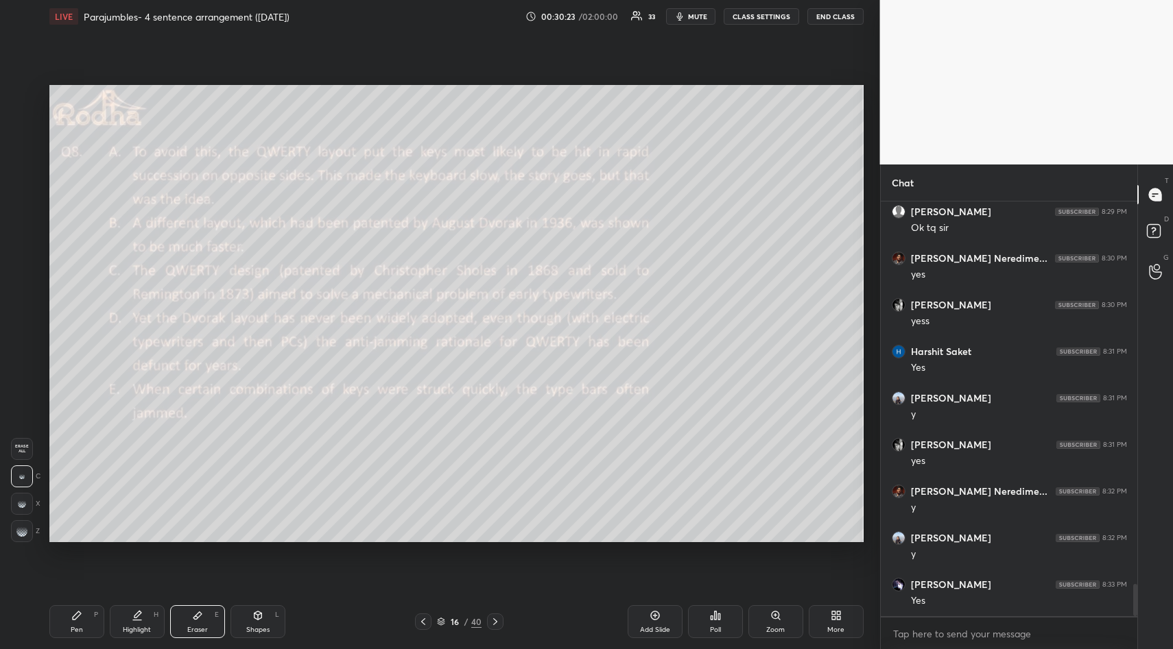
scroll to position [4913, 0]
drag, startPoint x: 15, startPoint y: 448, endPoint x: 22, endPoint y: 455, distance: 9.2
click at [15, 450] on span "Erase all" at bounding box center [22, 449] width 21 height 10
click at [69, 616] on div "Pen P" at bounding box center [76, 621] width 55 height 33
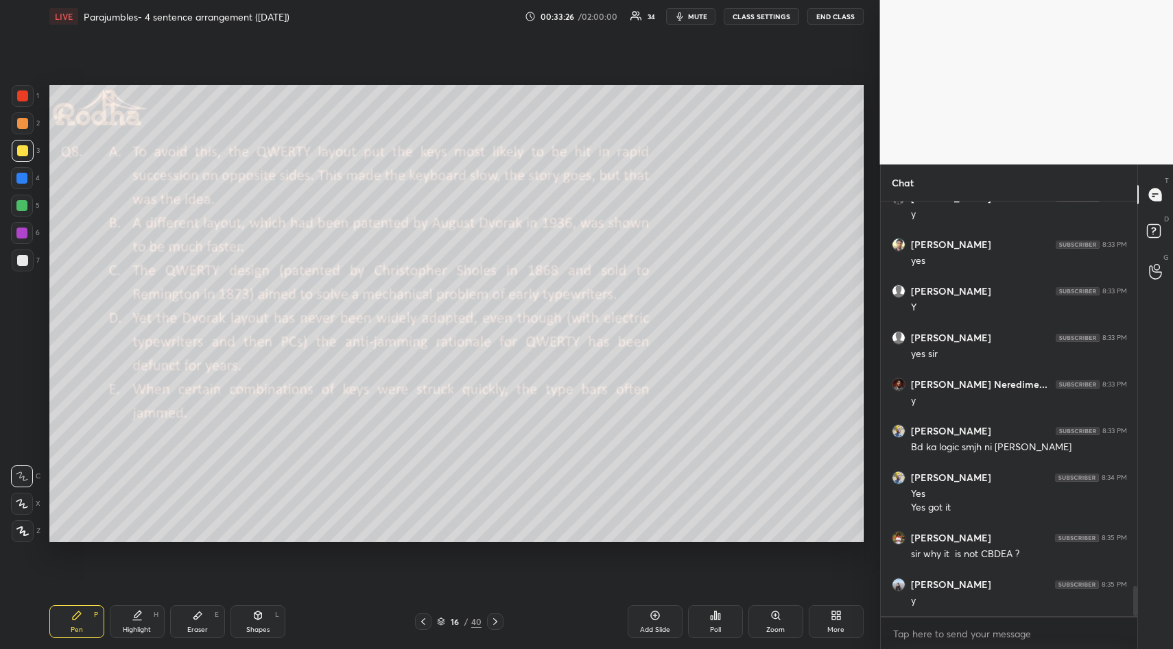
scroll to position [5346, 0]
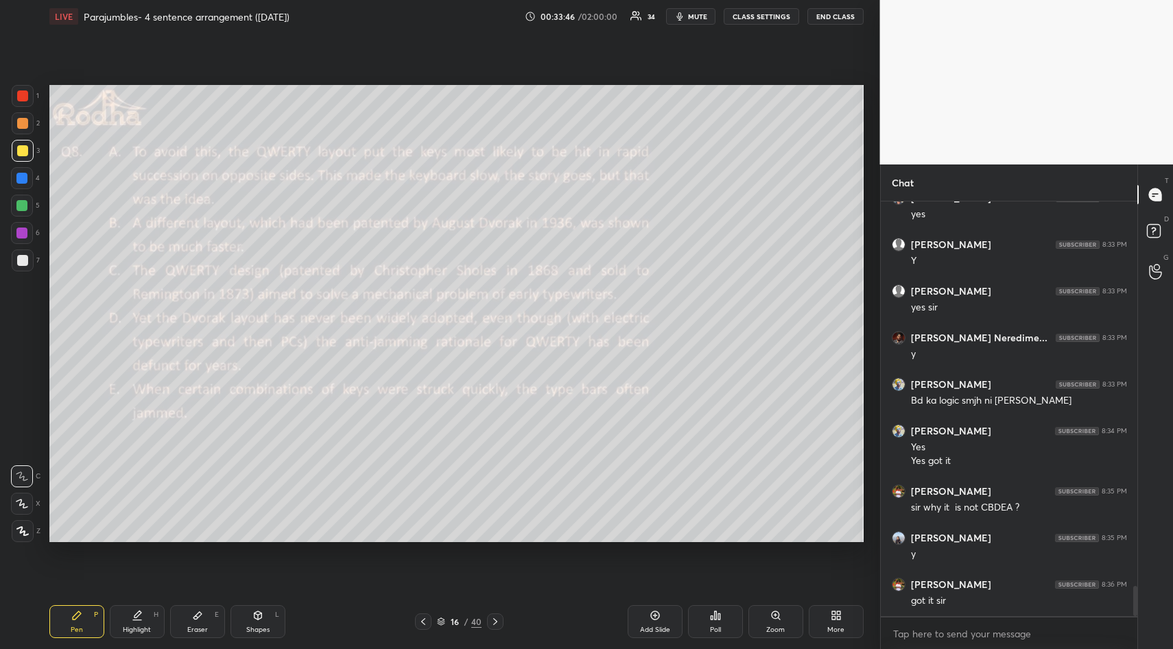
drag, startPoint x: 187, startPoint y: 612, endPoint x: 189, endPoint y: 599, distance: 14.0
click at [187, 613] on div "Eraser E" at bounding box center [197, 621] width 55 height 33
click at [19, 444] on div "Erase all" at bounding box center [22, 449] width 22 height 22
click at [73, 610] on icon at bounding box center [76, 615] width 11 height 11
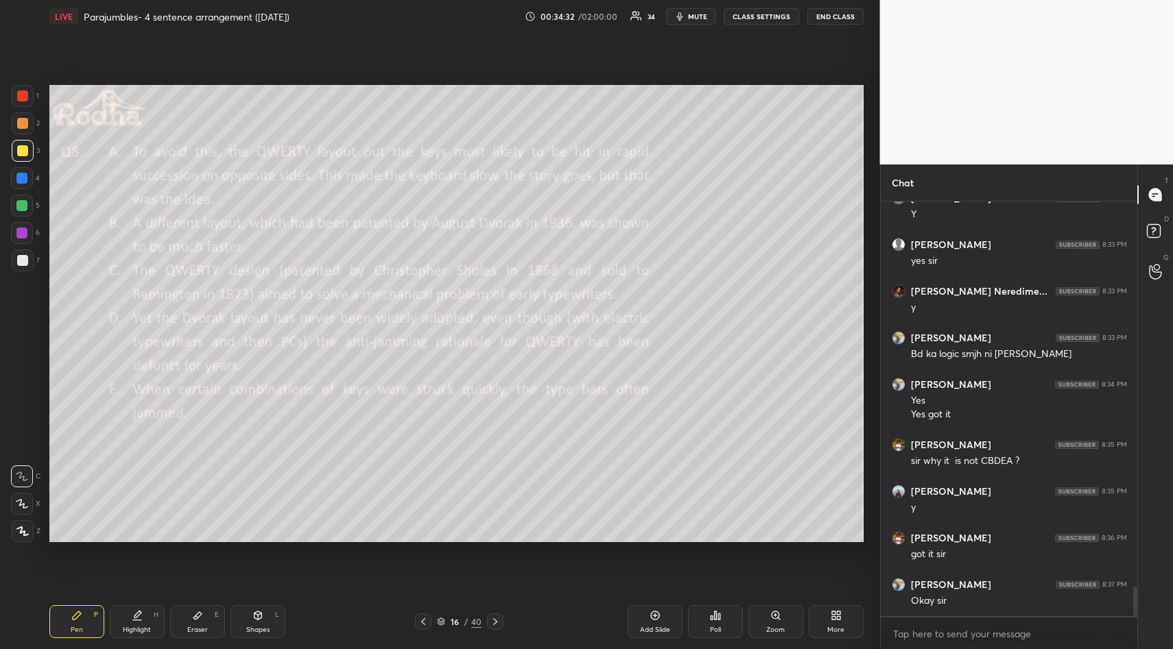
scroll to position [5440, 0]
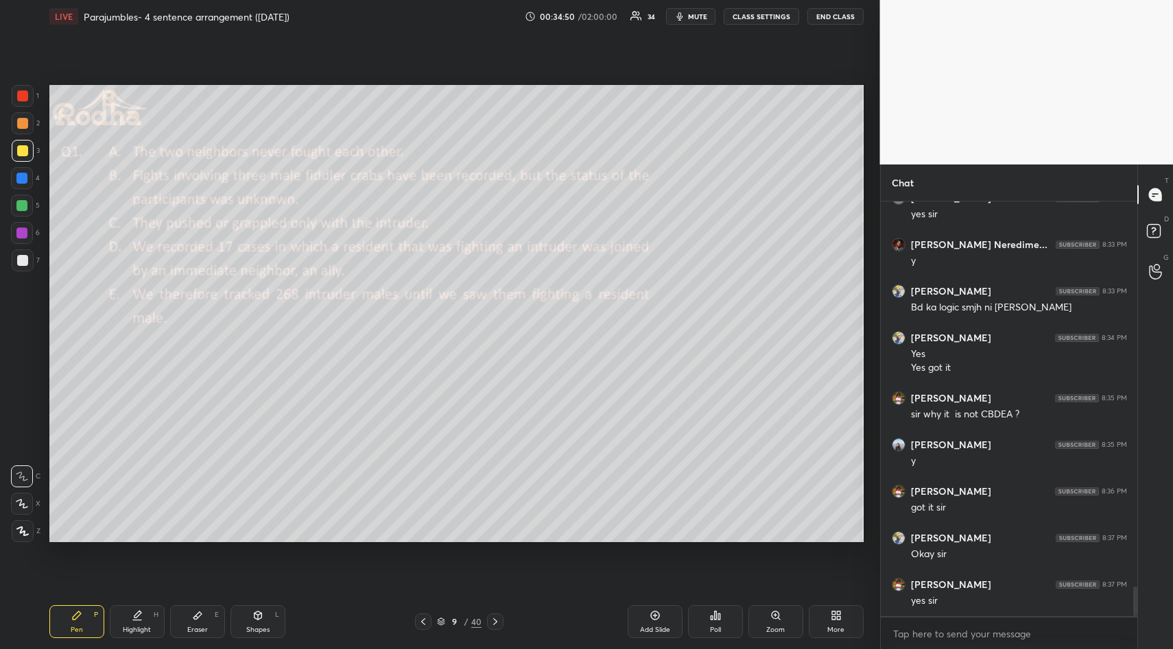
click at [716, 612] on icon at bounding box center [715, 615] width 11 height 11
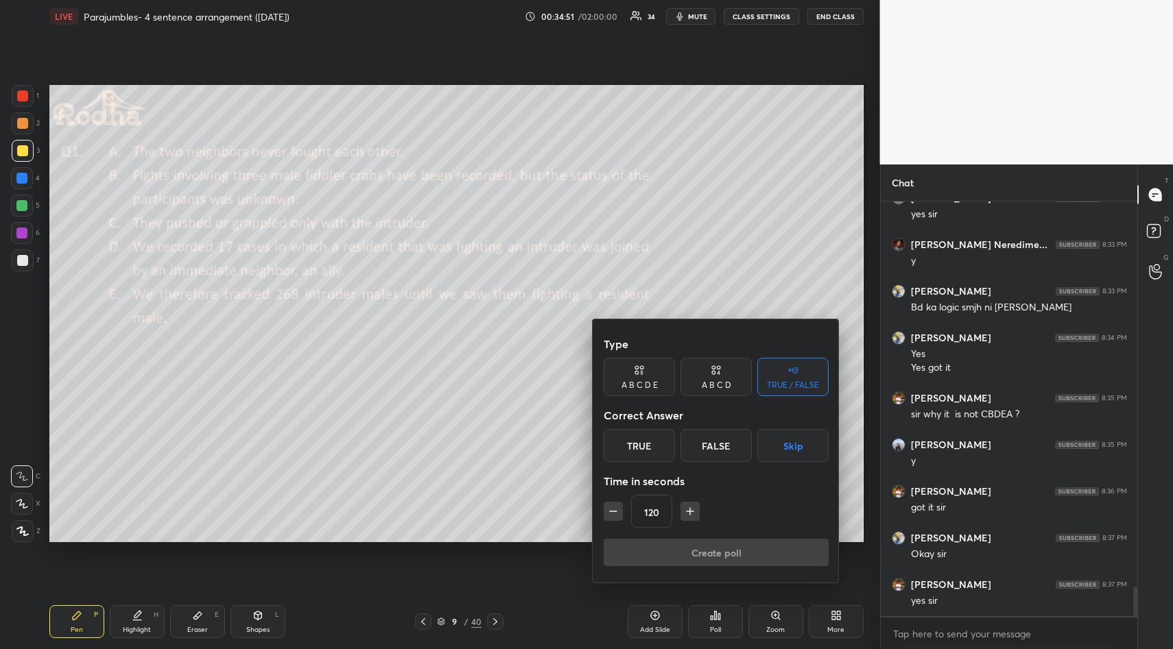
drag, startPoint x: 794, startPoint y: 443, endPoint x: 765, endPoint y: 501, distance: 65.3
click at [791, 447] on button "Skip" at bounding box center [792, 445] width 71 height 33
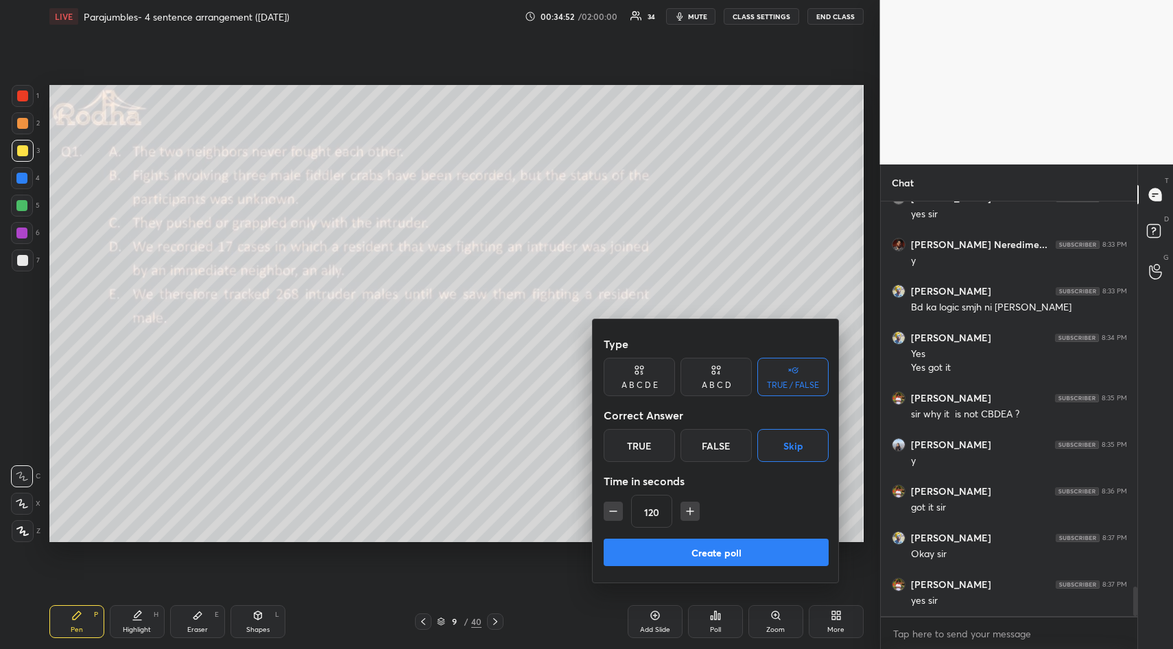
click at [730, 545] on button "Create poll" at bounding box center [715, 552] width 225 height 27
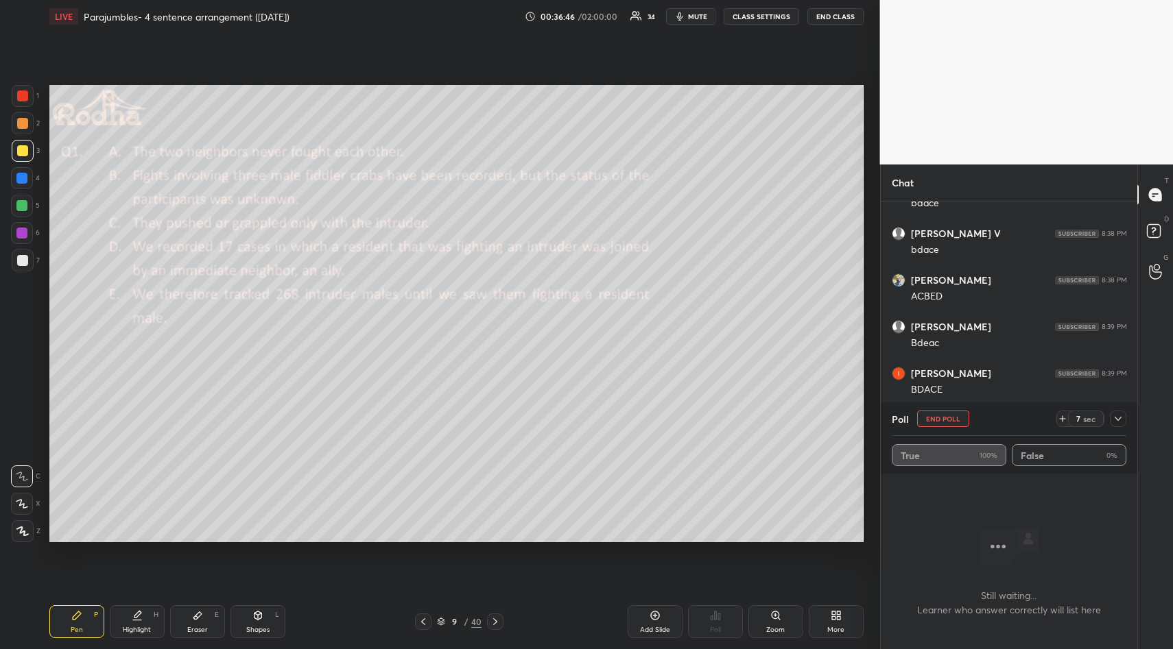
scroll to position [5597, 0]
click at [1120, 421] on icon at bounding box center [1117, 419] width 7 height 7
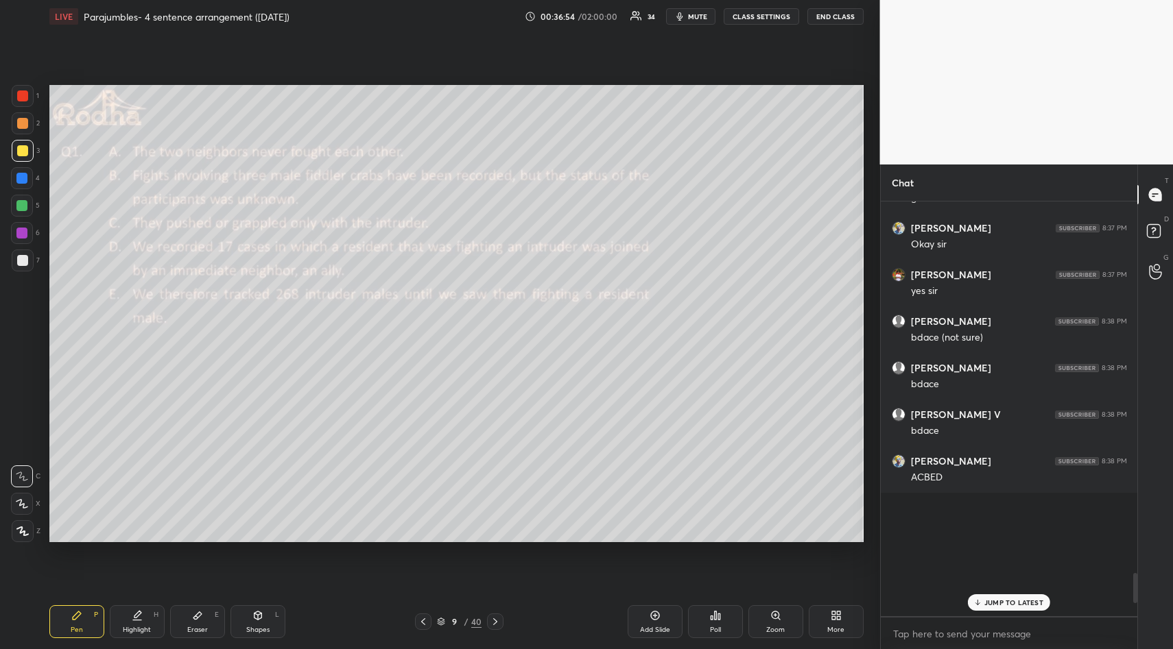
scroll to position [5105, 0]
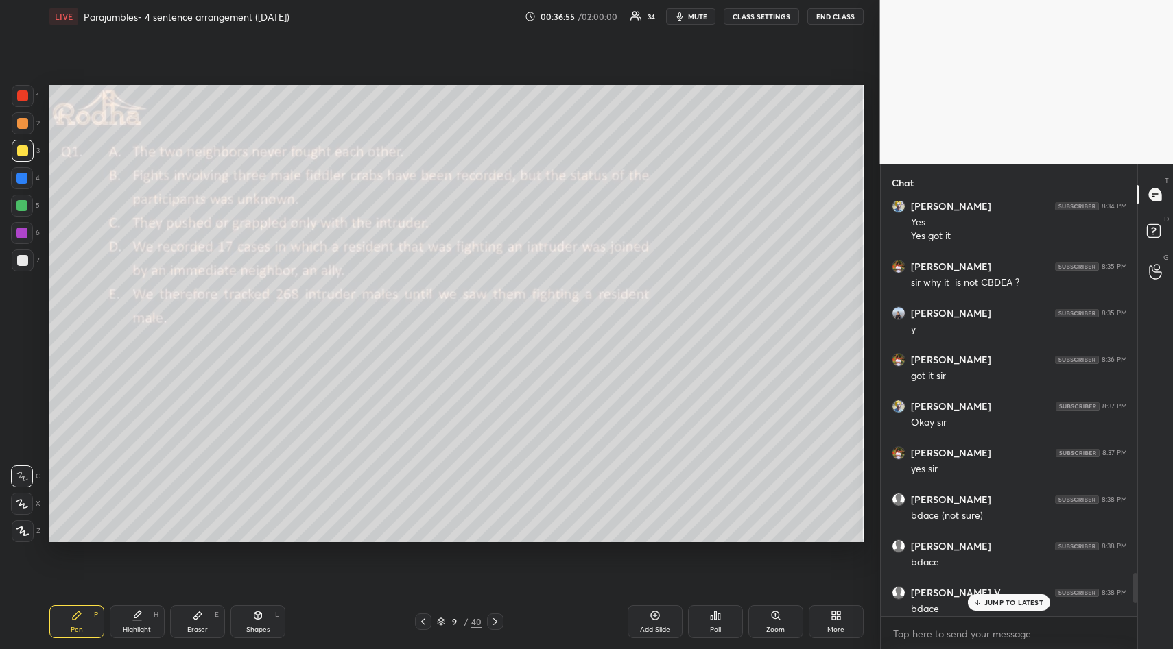
click at [993, 603] on p "JUMP TO LATEST" at bounding box center [1013, 603] width 59 height 8
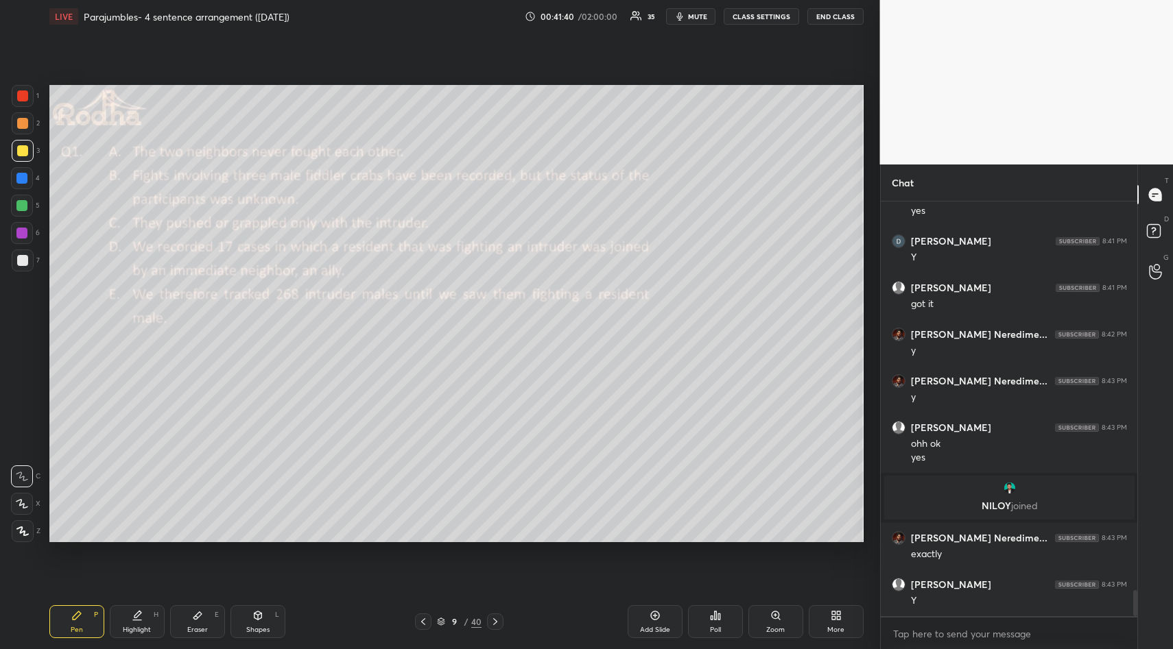
scroll to position [6258, 0]
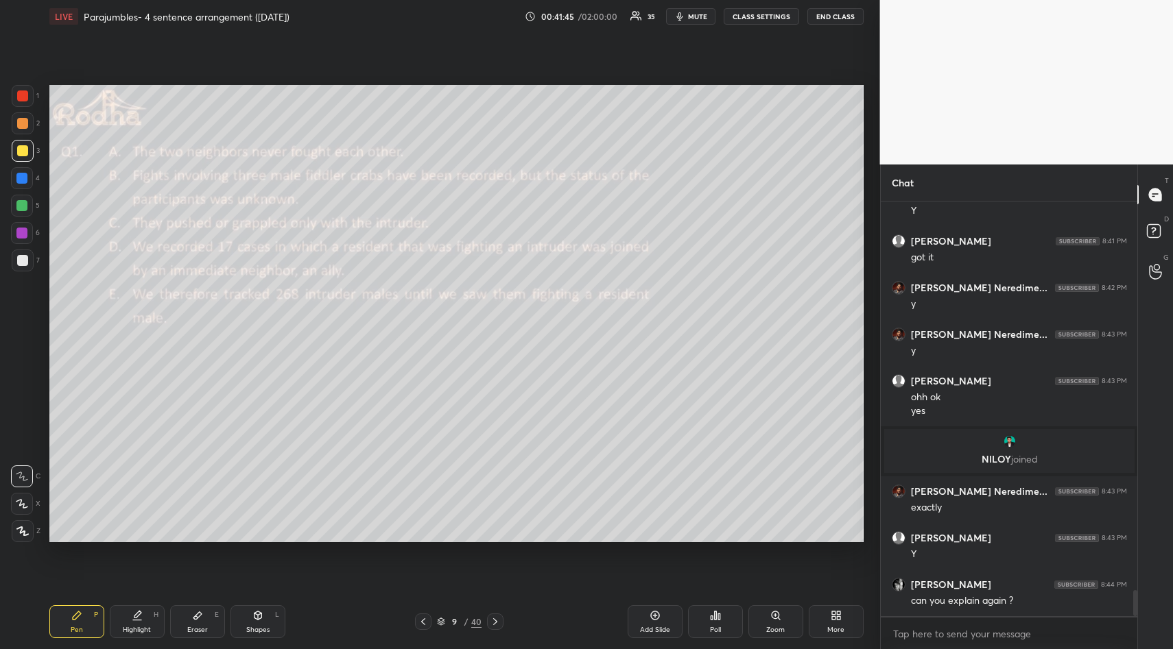
click at [195, 618] on icon at bounding box center [197, 616] width 8 height 8
drag, startPoint x: 28, startPoint y: 448, endPoint x: 26, endPoint y: 457, distance: 9.1
click at [27, 450] on span "Erase all" at bounding box center [22, 449] width 21 height 10
click at [76, 616] on icon at bounding box center [77, 616] width 8 height 8
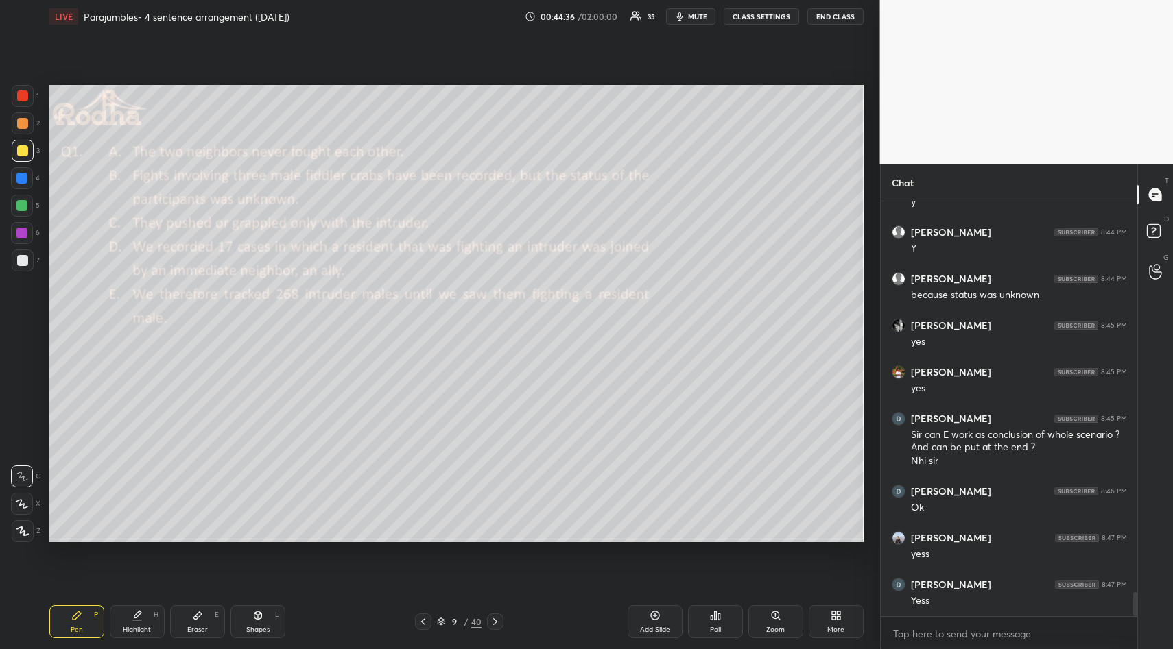
scroll to position [6937, 0]
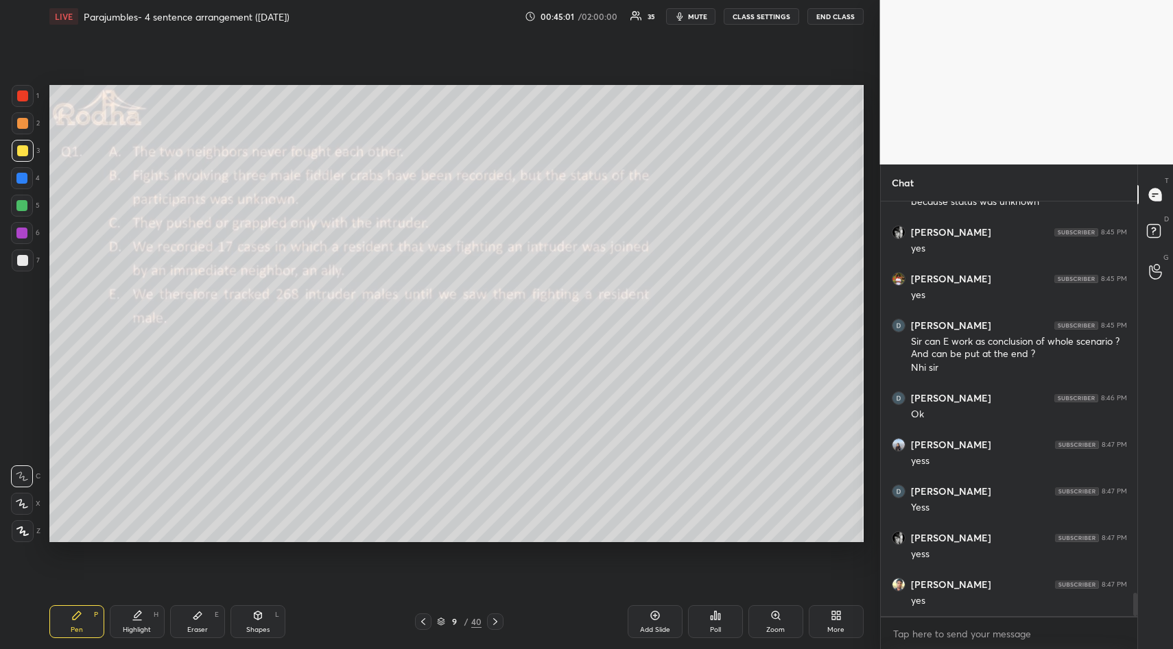
drag, startPoint x: 200, startPoint y: 610, endPoint x: 195, endPoint y: 604, distance: 7.4
click at [197, 612] on icon at bounding box center [197, 615] width 11 height 11
click at [18, 446] on div "Erase all" at bounding box center [22, 449] width 22 height 22
drag, startPoint x: 71, startPoint y: 617, endPoint x: 73, endPoint y: 605, distance: 12.6
click at [71, 613] on icon at bounding box center [76, 615] width 11 height 11
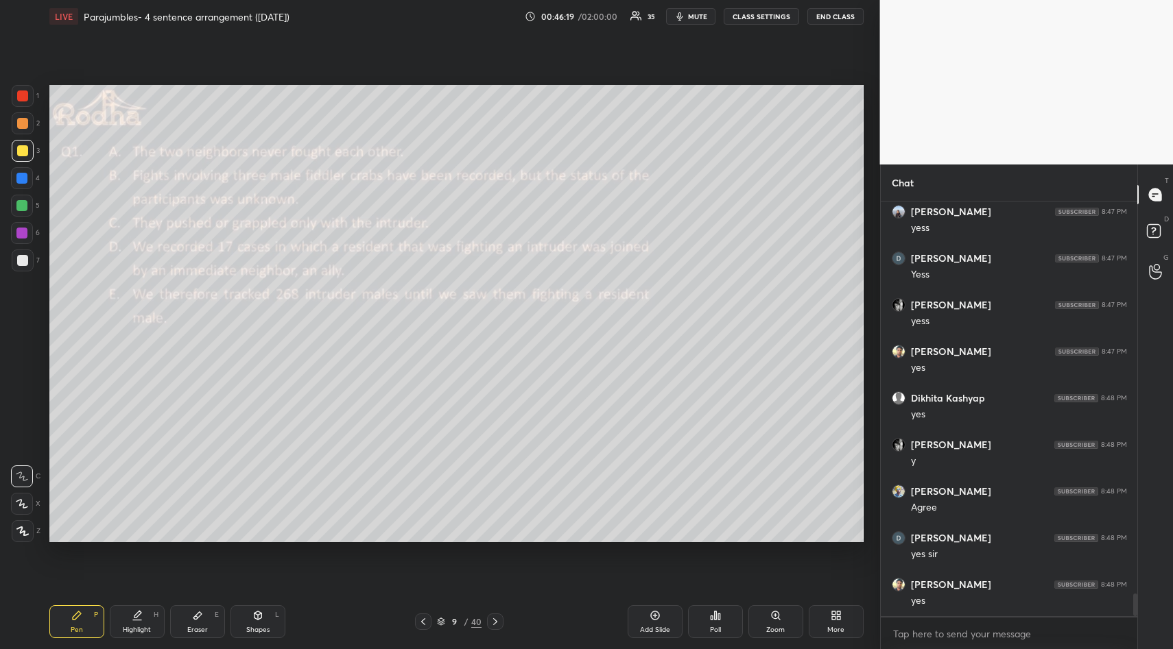
scroll to position [7217, 0]
click at [197, 614] on icon at bounding box center [197, 615] width 11 height 11
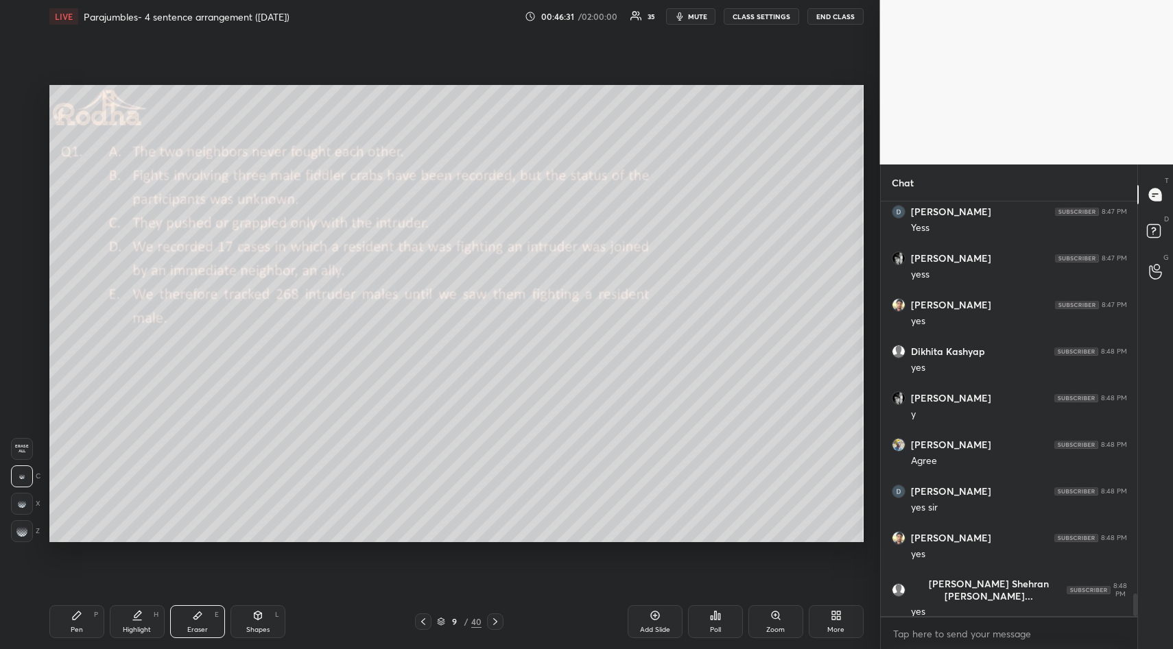
drag, startPoint x: 17, startPoint y: 444, endPoint x: 45, endPoint y: 509, distance: 70.3
click at [18, 446] on span "Erase all" at bounding box center [22, 449] width 21 height 10
click at [78, 618] on icon at bounding box center [76, 615] width 11 height 11
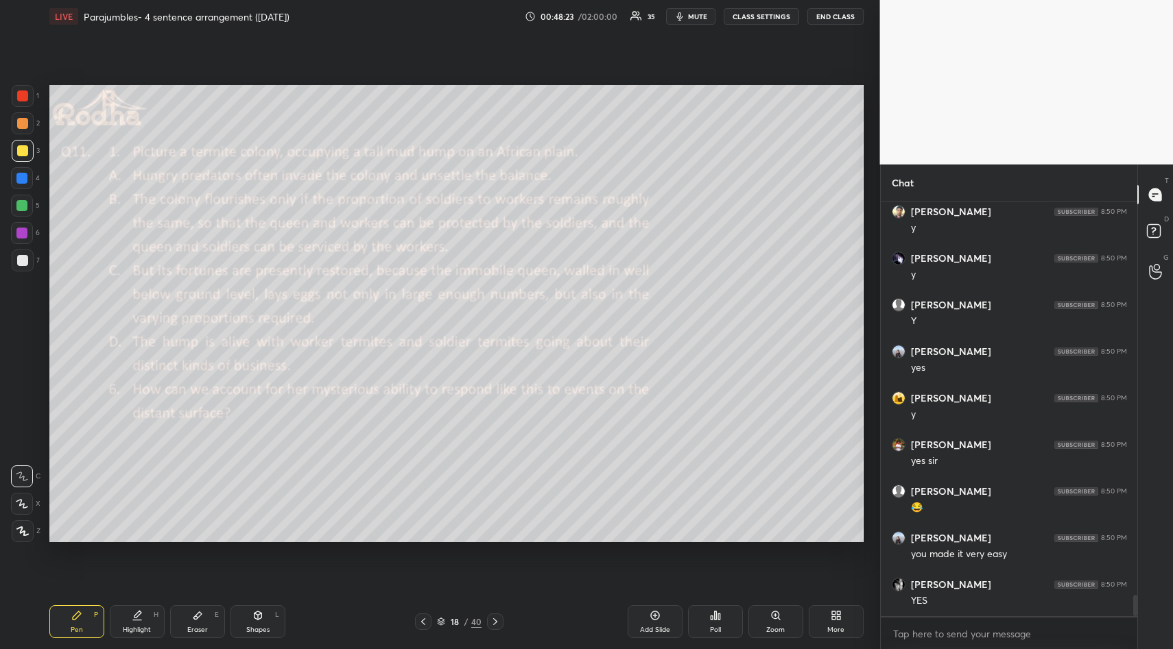
scroll to position [5, 5]
click at [710, 617] on icon at bounding box center [715, 615] width 11 height 11
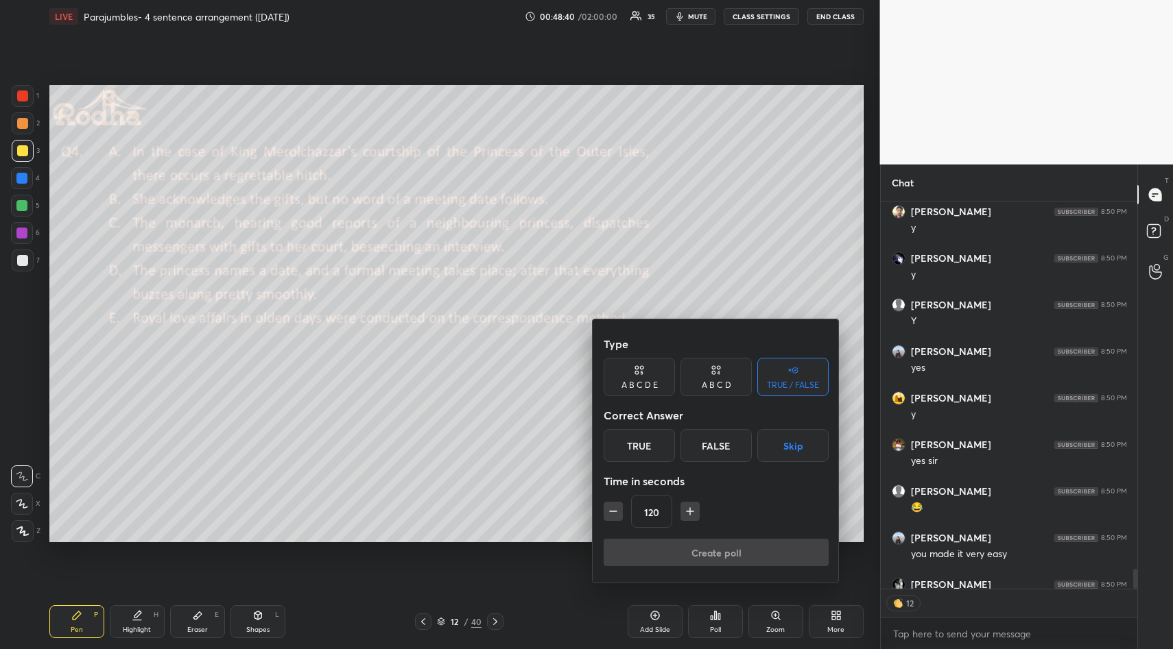
click at [794, 444] on button "Skip" at bounding box center [792, 445] width 71 height 33
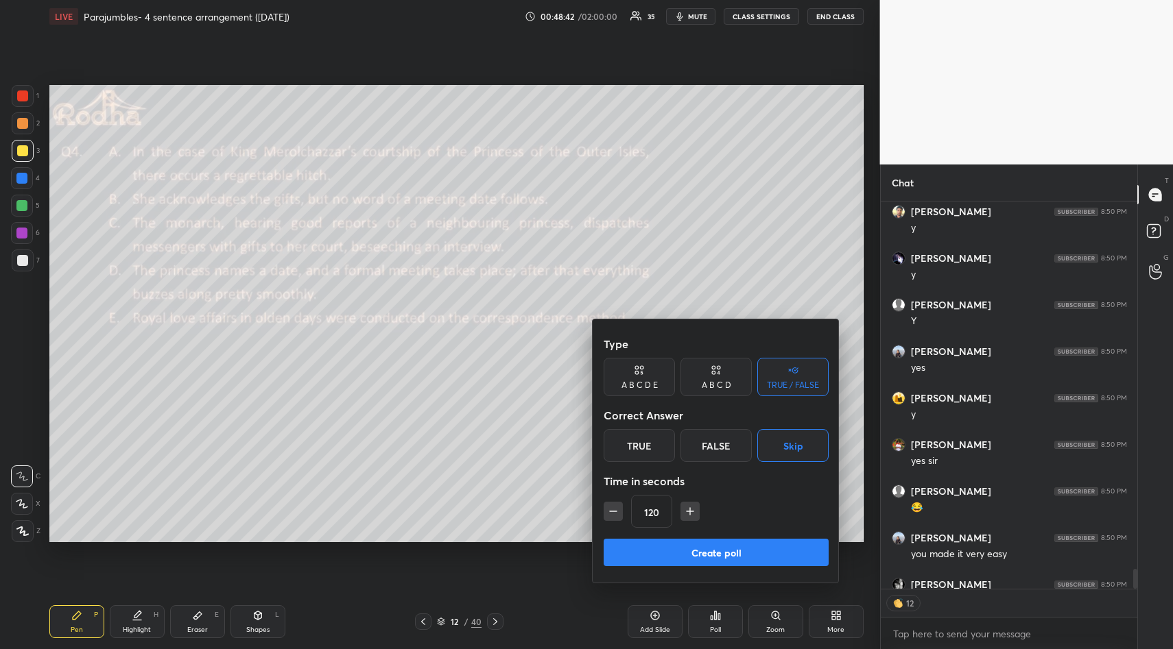
click at [725, 551] on button "Create poll" at bounding box center [715, 552] width 225 height 27
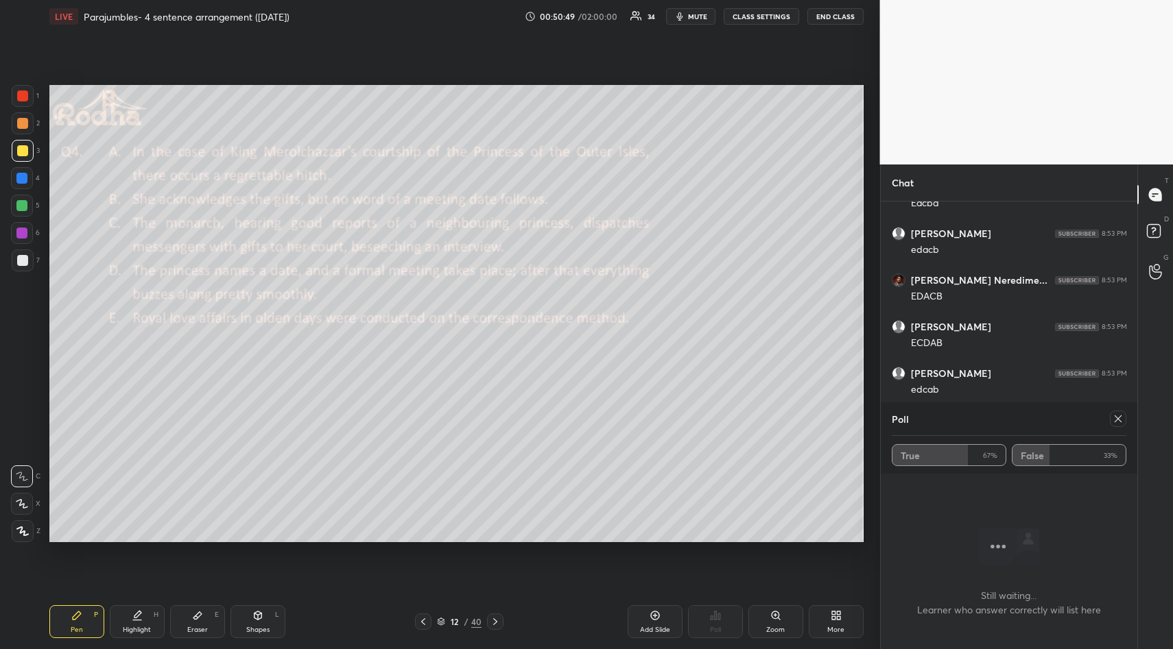
scroll to position [7835, 0]
click at [1119, 422] on icon at bounding box center [1117, 418] width 11 height 11
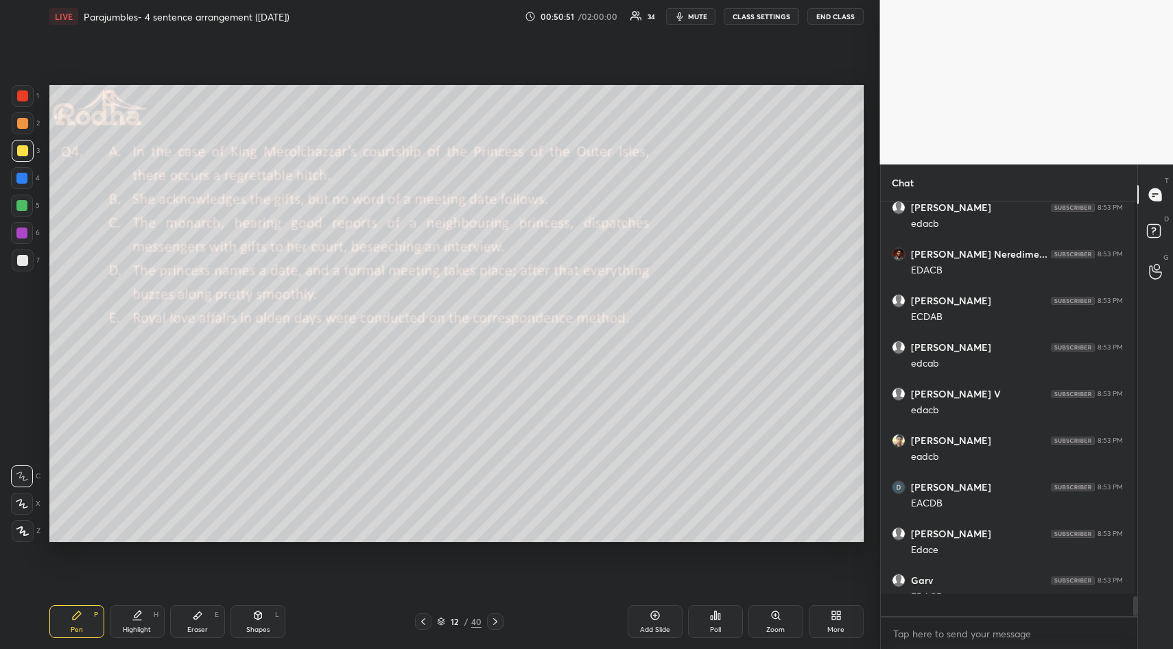
scroll to position [7810, 0]
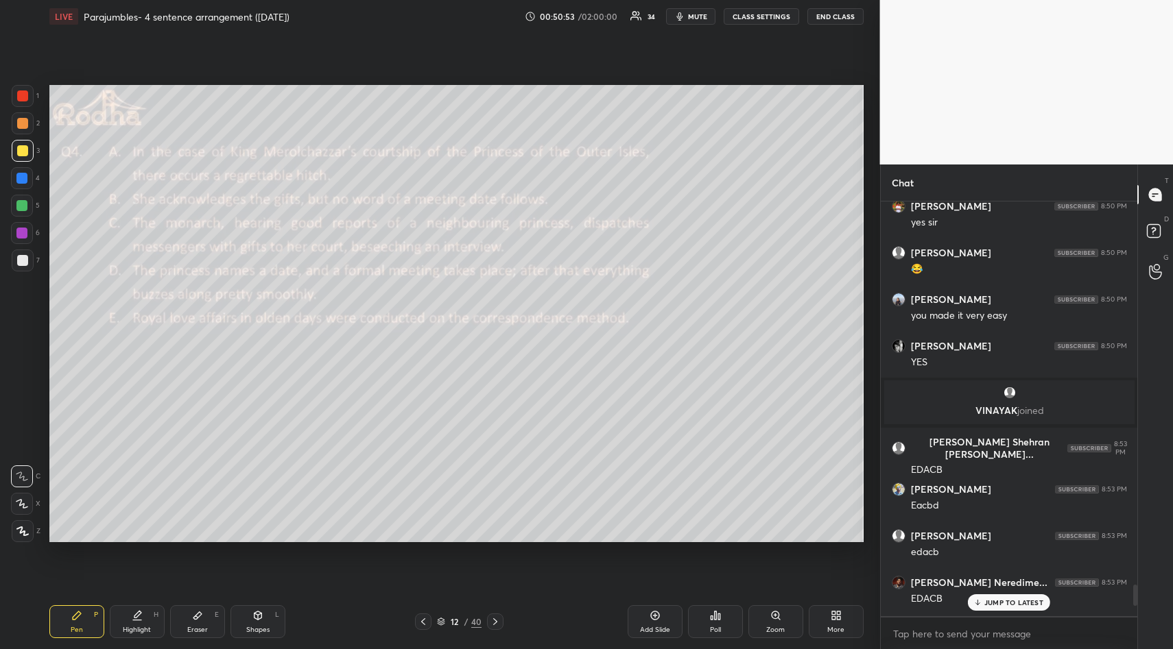
click at [1000, 608] on div "JUMP TO LATEST" at bounding box center [1009, 603] width 82 height 16
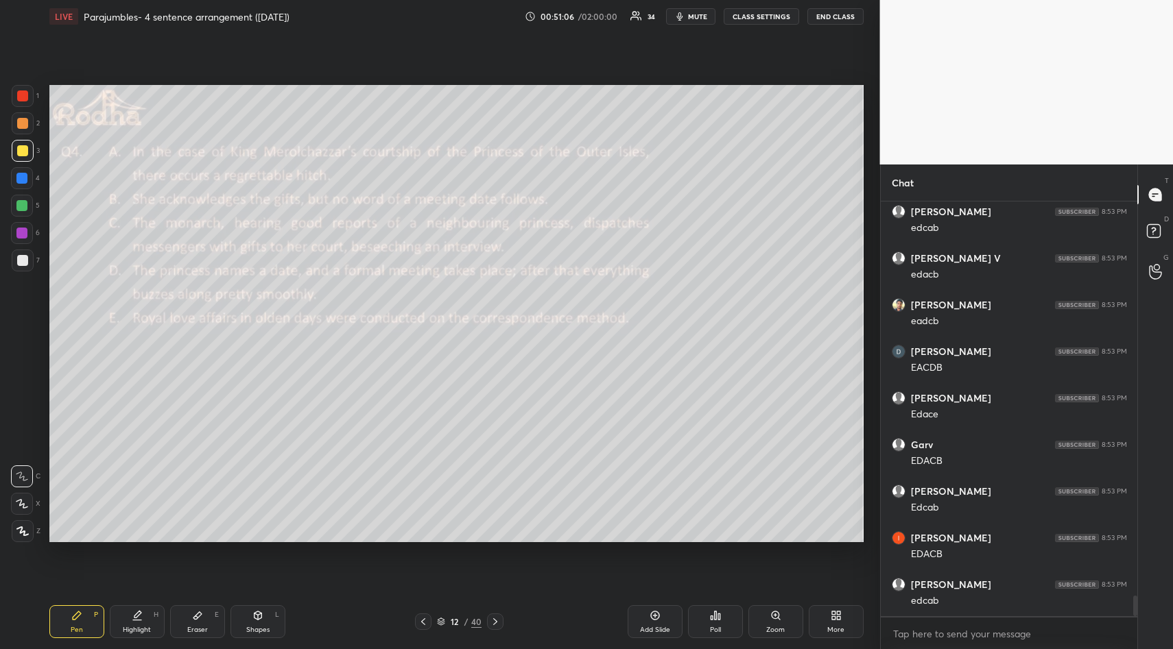
scroll to position [7947, 0]
click at [190, 618] on div "Eraser E" at bounding box center [197, 621] width 55 height 33
click at [21, 449] on span "Erase all" at bounding box center [22, 449] width 21 height 10
click at [69, 617] on div "Pen P" at bounding box center [76, 621] width 55 height 33
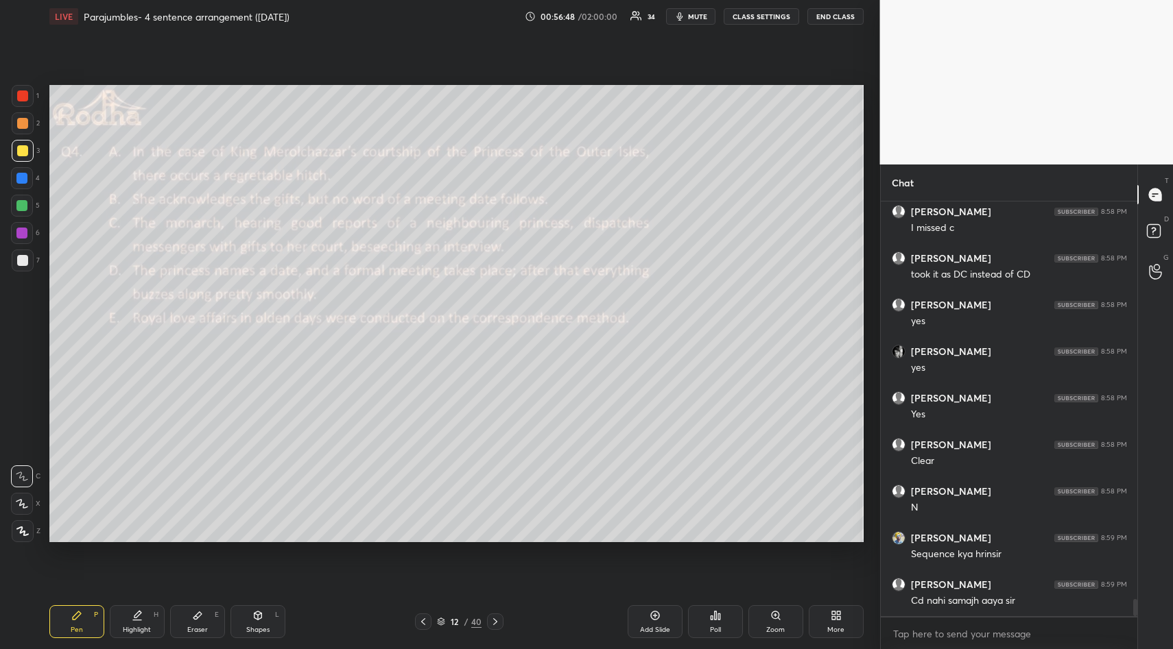
click at [195, 614] on icon at bounding box center [197, 615] width 11 height 11
click at [28, 447] on span "Erase all" at bounding box center [22, 449] width 21 height 10
click at [75, 621] on icon at bounding box center [76, 615] width 11 height 11
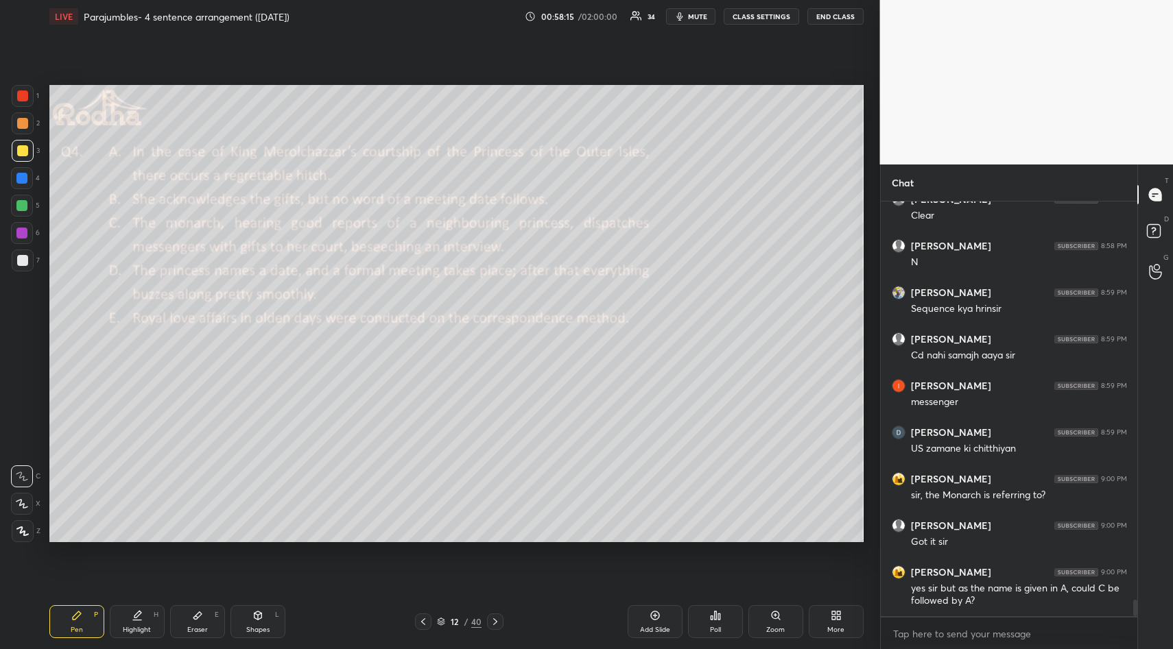
scroll to position [9989, 0]
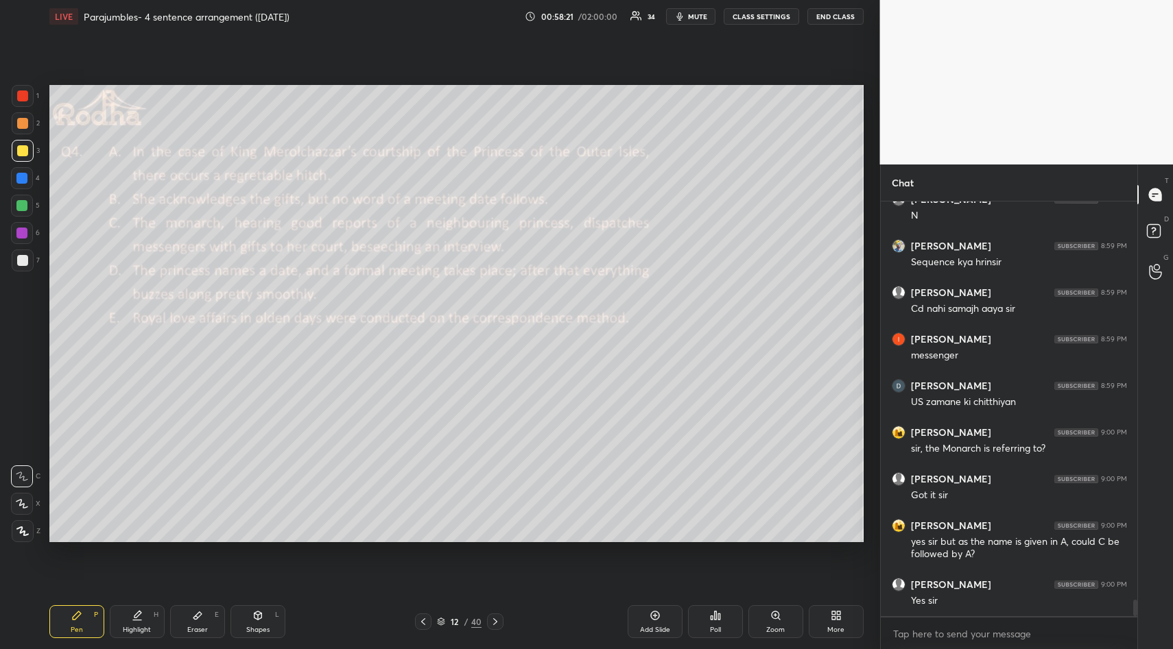
click at [195, 609] on div "Eraser E" at bounding box center [197, 621] width 55 height 33
drag, startPoint x: 12, startPoint y: 442, endPoint x: 43, endPoint y: 495, distance: 61.5
click at [16, 446] on div "Erase all" at bounding box center [22, 449] width 22 height 22
drag, startPoint x: 71, startPoint y: 611, endPoint x: 82, endPoint y: 577, distance: 35.8
click at [72, 609] on div "Pen P" at bounding box center [76, 621] width 55 height 33
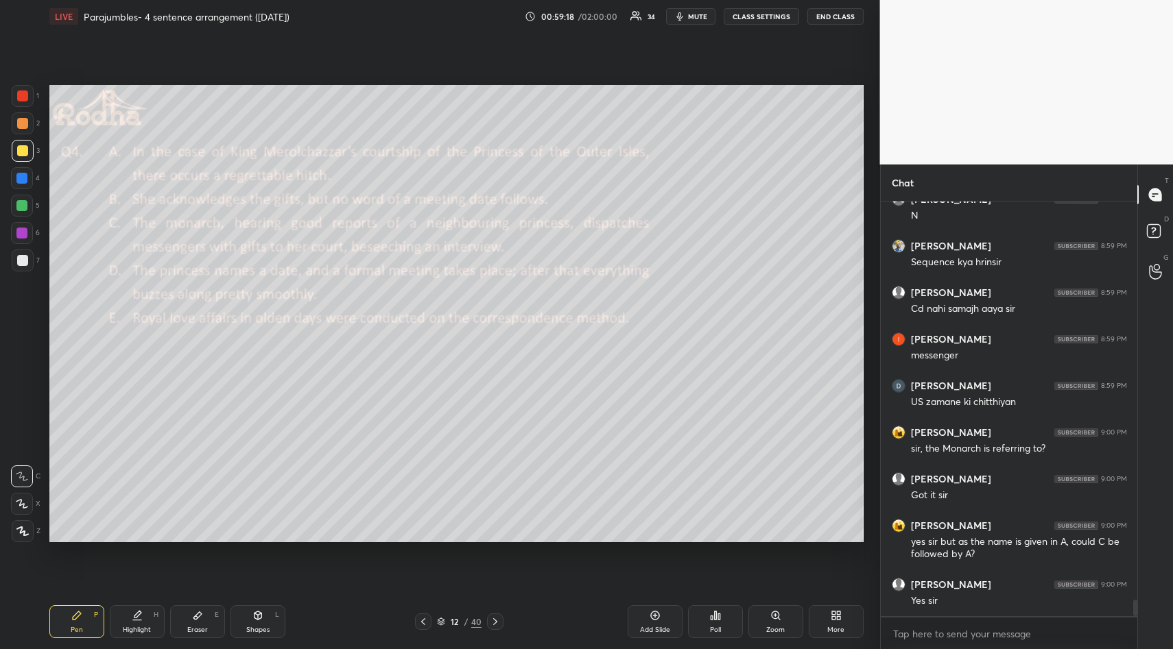
scroll to position [10036, 0]
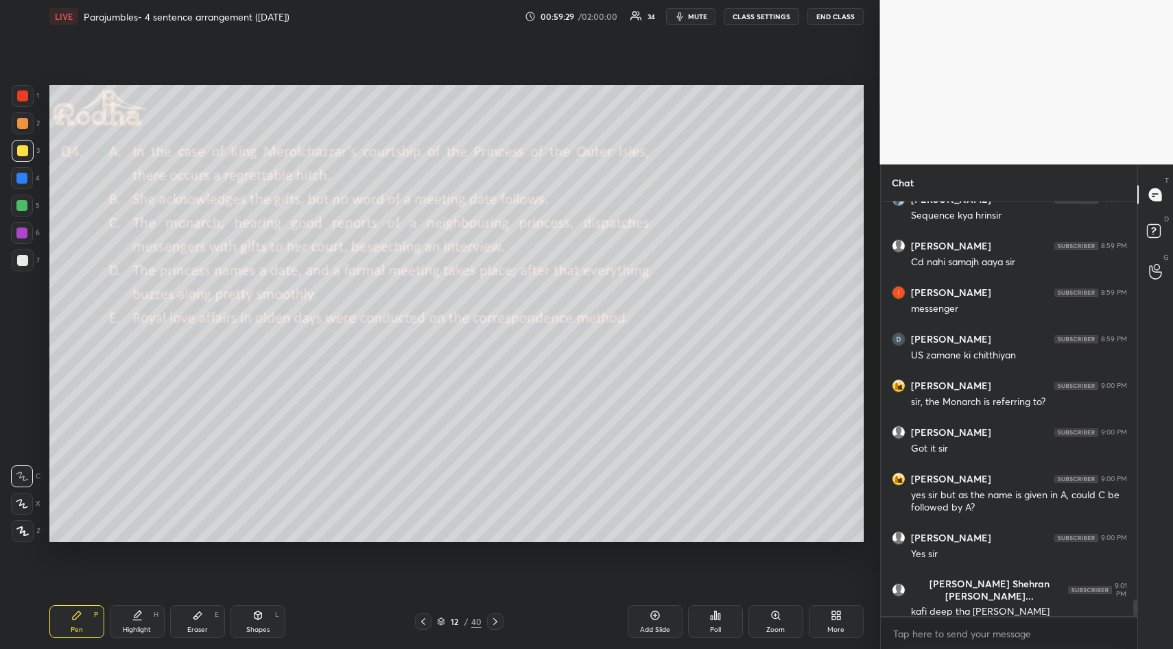
click at [190, 615] on div "Eraser E" at bounding box center [197, 621] width 55 height 33
drag, startPoint x: 19, startPoint y: 447, endPoint x: 48, endPoint y: 537, distance: 94.5
click at [21, 457] on div "Erase all" at bounding box center [22, 449] width 22 height 22
drag, startPoint x: 73, startPoint y: 617, endPoint x: 81, endPoint y: 588, distance: 30.4
click at [73, 615] on icon at bounding box center [76, 615] width 11 height 11
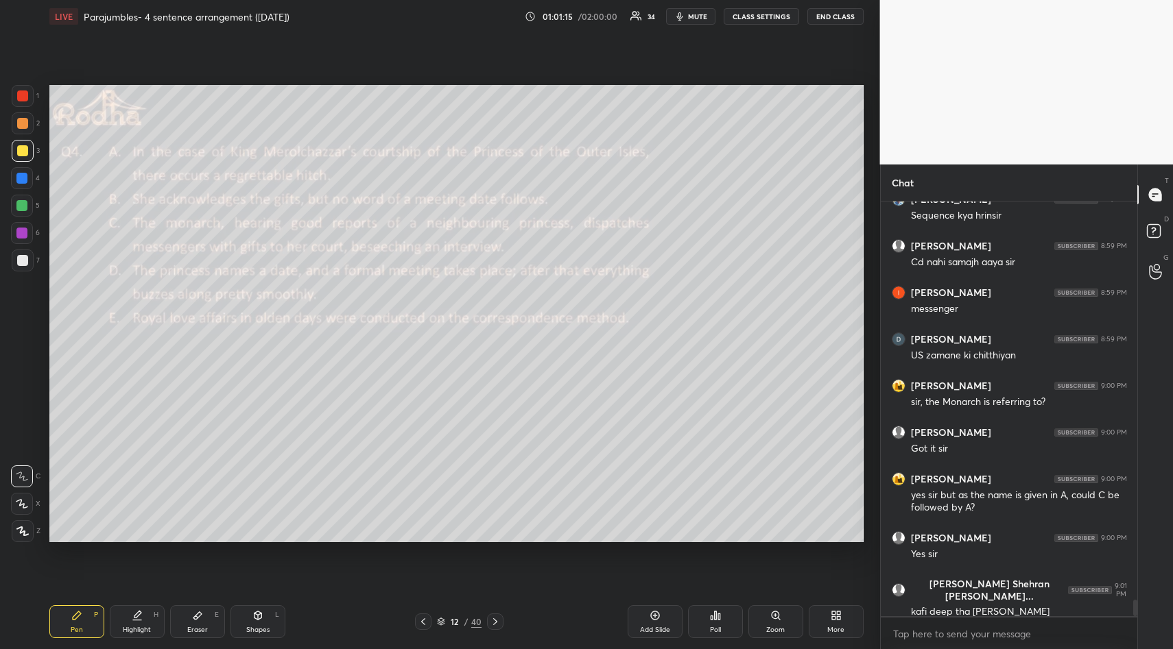
click at [193, 614] on icon at bounding box center [197, 615] width 11 height 11
drag, startPoint x: 23, startPoint y: 452, endPoint x: 29, endPoint y: 468, distance: 17.8
click at [25, 459] on div "Erase all" at bounding box center [22, 449] width 22 height 22
click at [77, 605] on div "Pen P Highlight H Eraser E Shapes L 12 / 40 Add Slide Poll Zoom More" at bounding box center [456, 622] width 814 height 55
drag, startPoint x: 72, startPoint y: 614, endPoint x: 76, endPoint y: 576, distance: 38.6
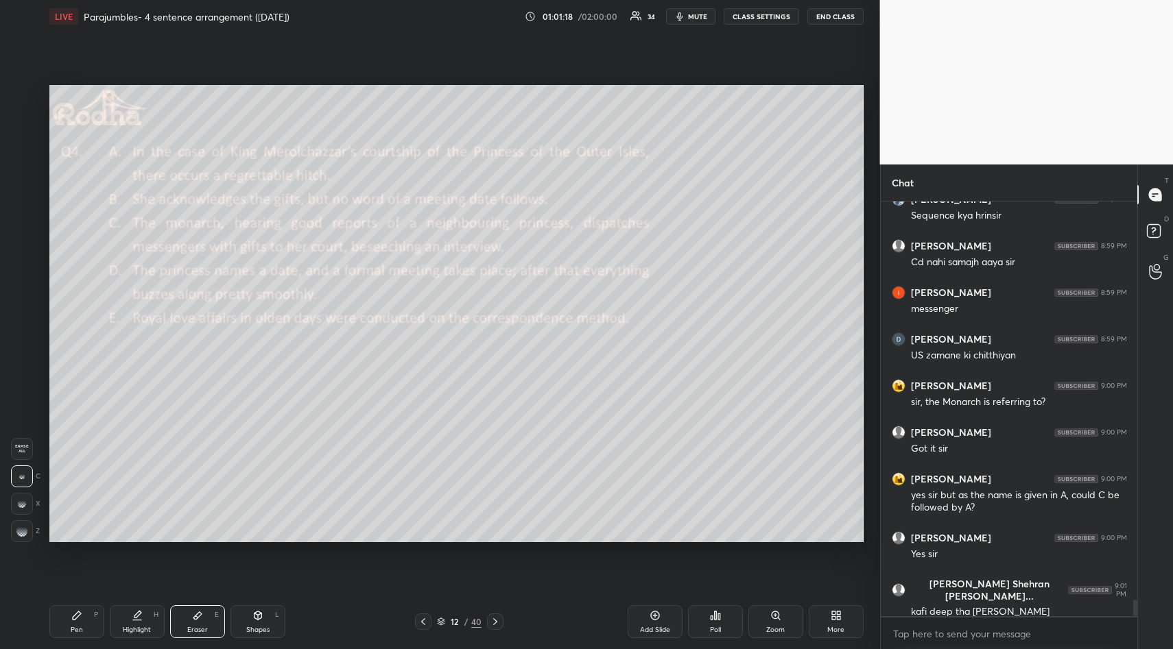
click at [73, 615] on icon at bounding box center [76, 615] width 11 height 11
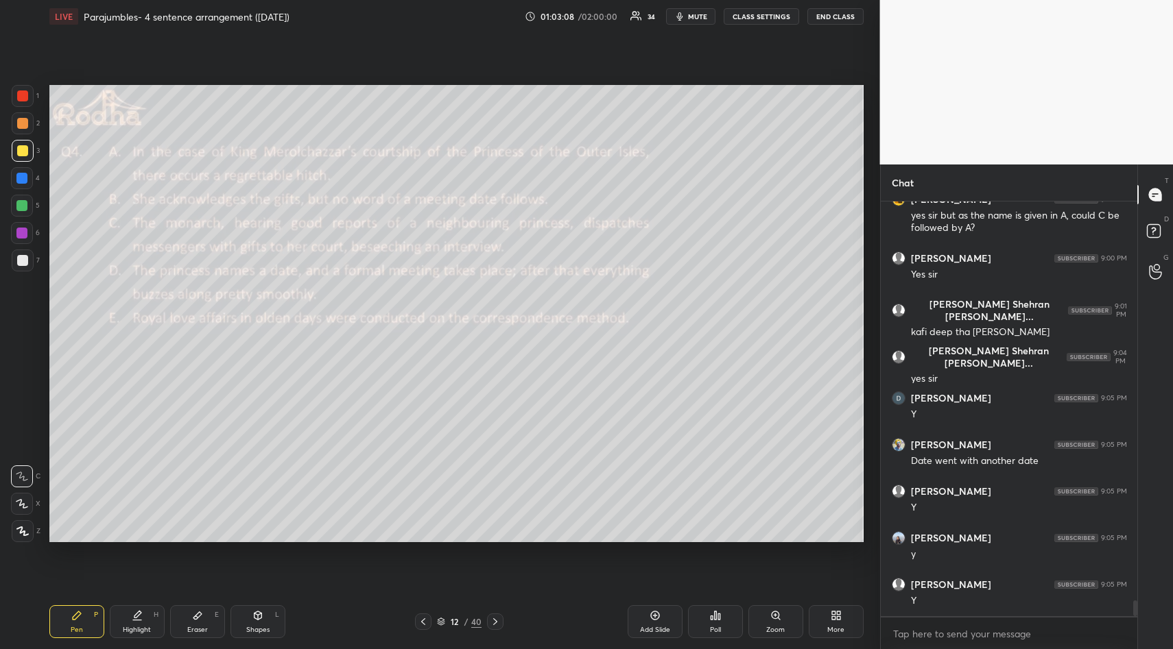
scroll to position [10362, 0]
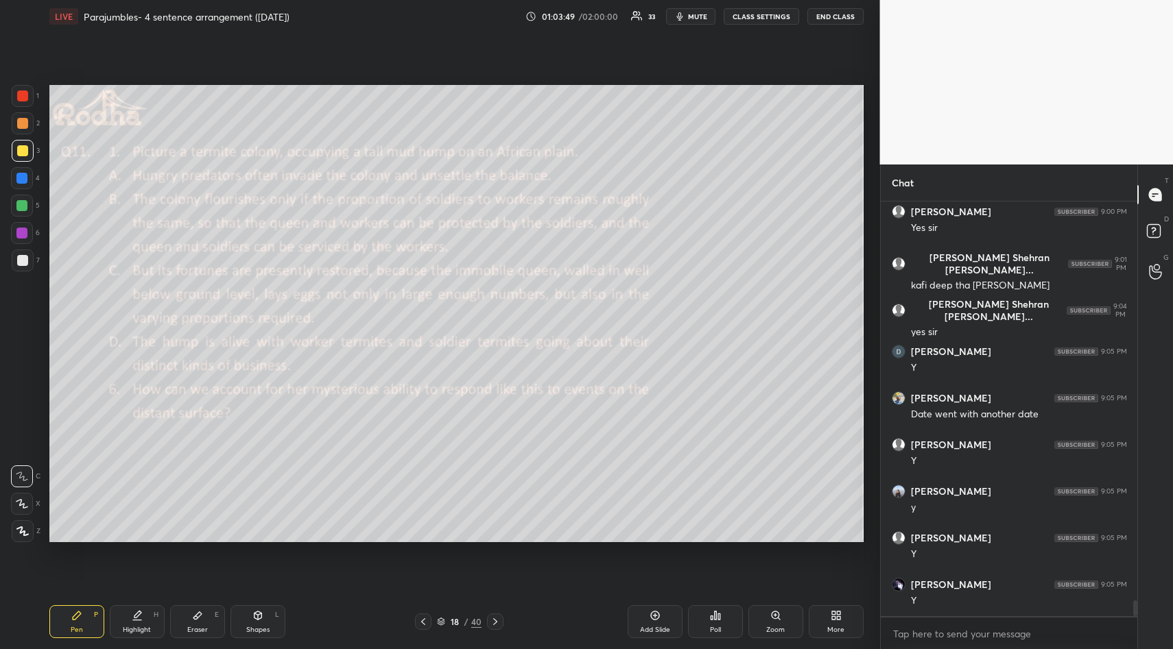
click at [714, 632] on div "Poll" at bounding box center [715, 630] width 11 height 7
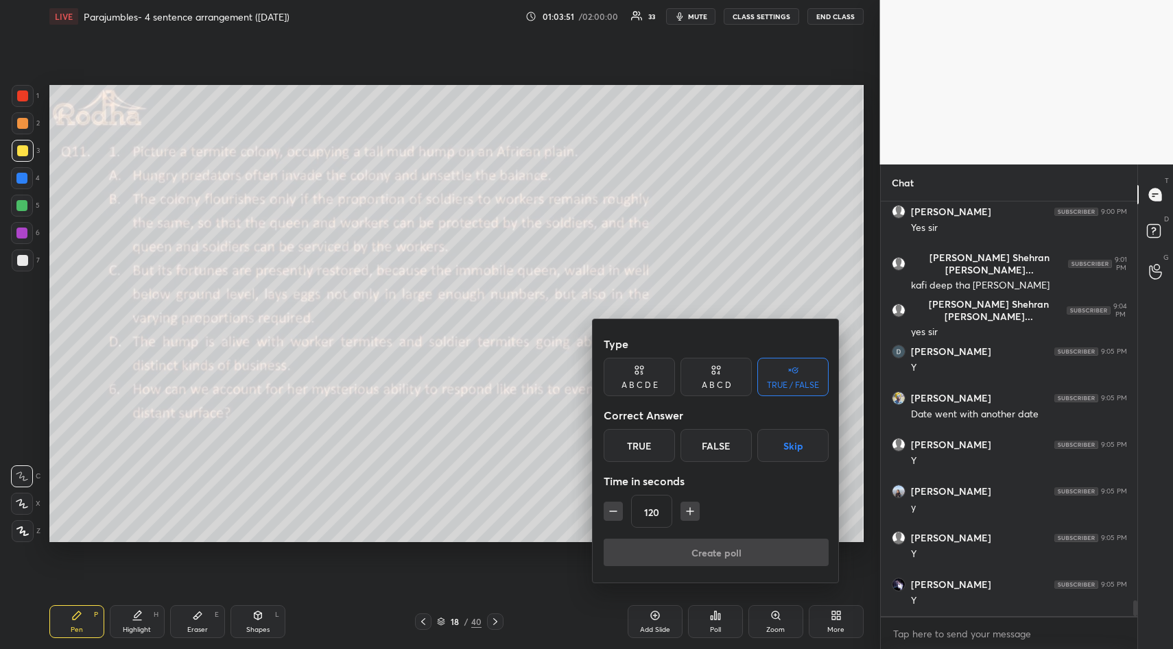
click at [796, 444] on button "Skip" at bounding box center [792, 445] width 71 height 33
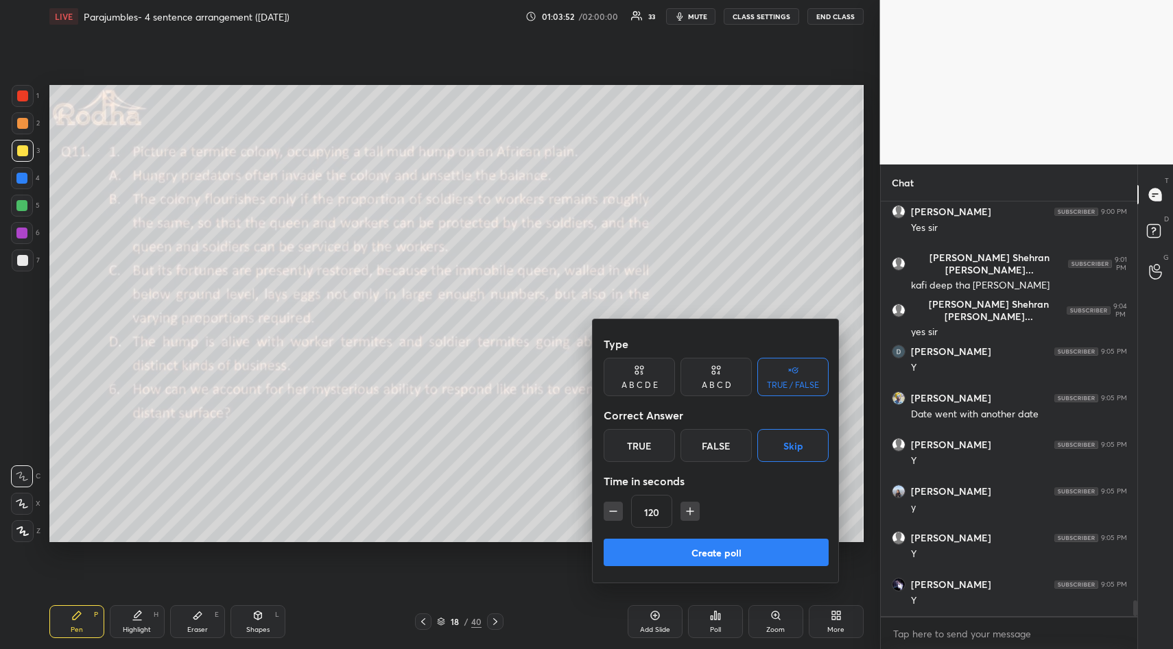
click at [747, 547] on button "Create poll" at bounding box center [715, 552] width 225 height 27
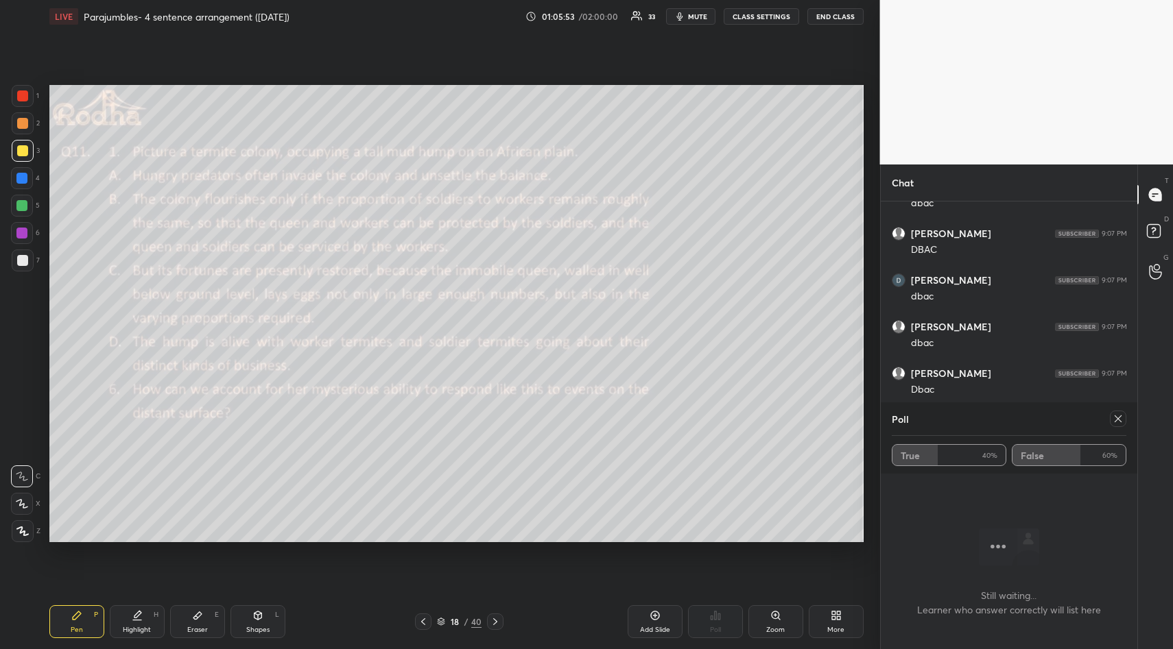
scroll to position [10109, 0]
click at [1113, 418] on icon at bounding box center [1117, 418] width 11 height 11
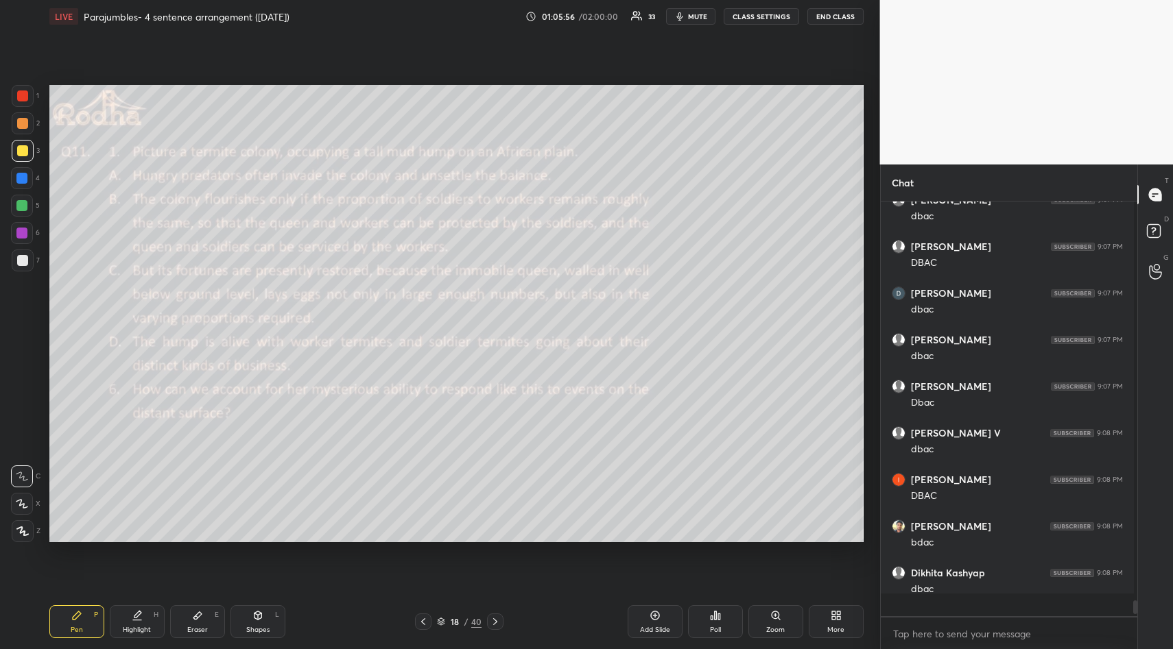
scroll to position [5, 5]
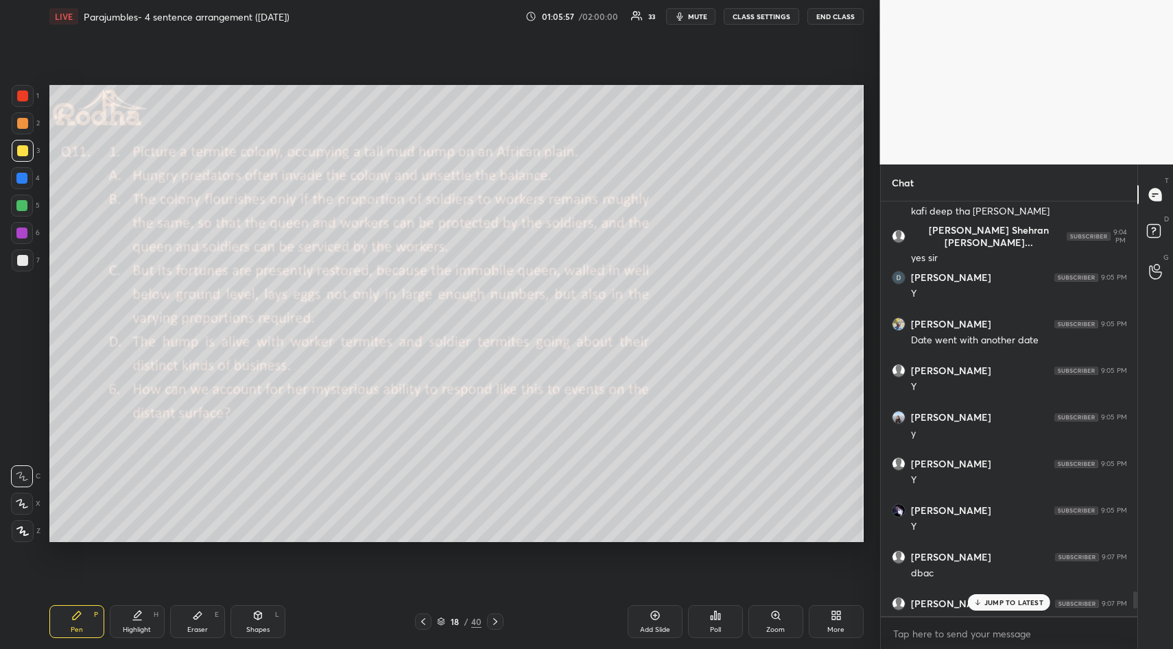
click at [988, 599] on p "JUMP TO LATEST" at bounding box center [1013, 603] width 59 height 8
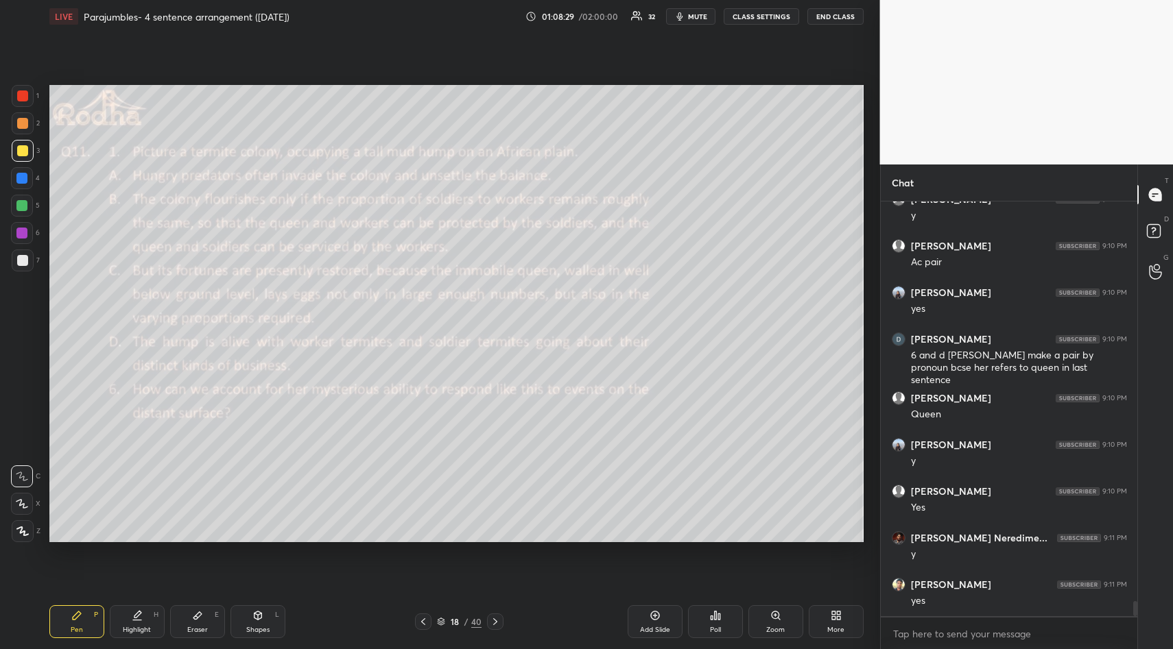
scroll to position [10831, 0]
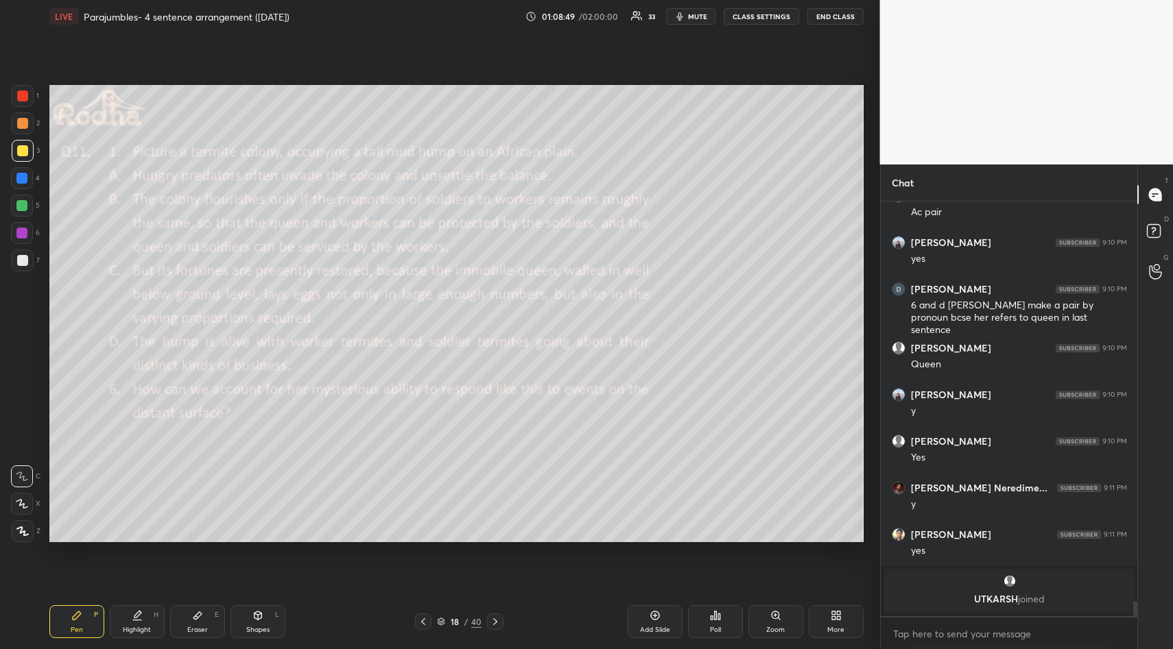
drag, startPoint x: 196, startPoint y: 612, endPoint x: 193, endPoint y: 596, distance: 16.1
click at [192, 610] on icon at bounding box center [197, 615] width 11 height 11
drag, startPoint x: 20, startPoint y: 444, endPoint x: 45, endPoint y: 527, distance: 86.8
click at [21, 453] on span "Erase all" at bounding box center [22, 449] width 21 height 10
drag, startPoint x: 64, startPoint y: 612, endPoint x: 64, endPoint y: 602, distance: 9.6
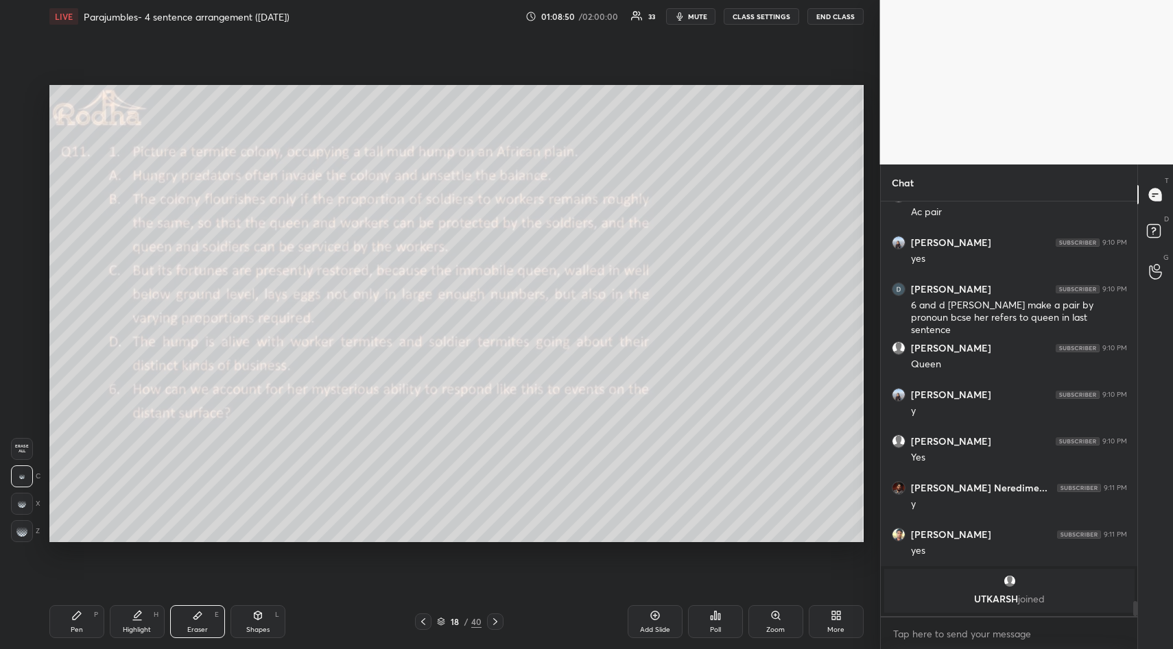
click at [64, 610] on div "Pen P" at bounding box center [76, 621] width 55 height 33
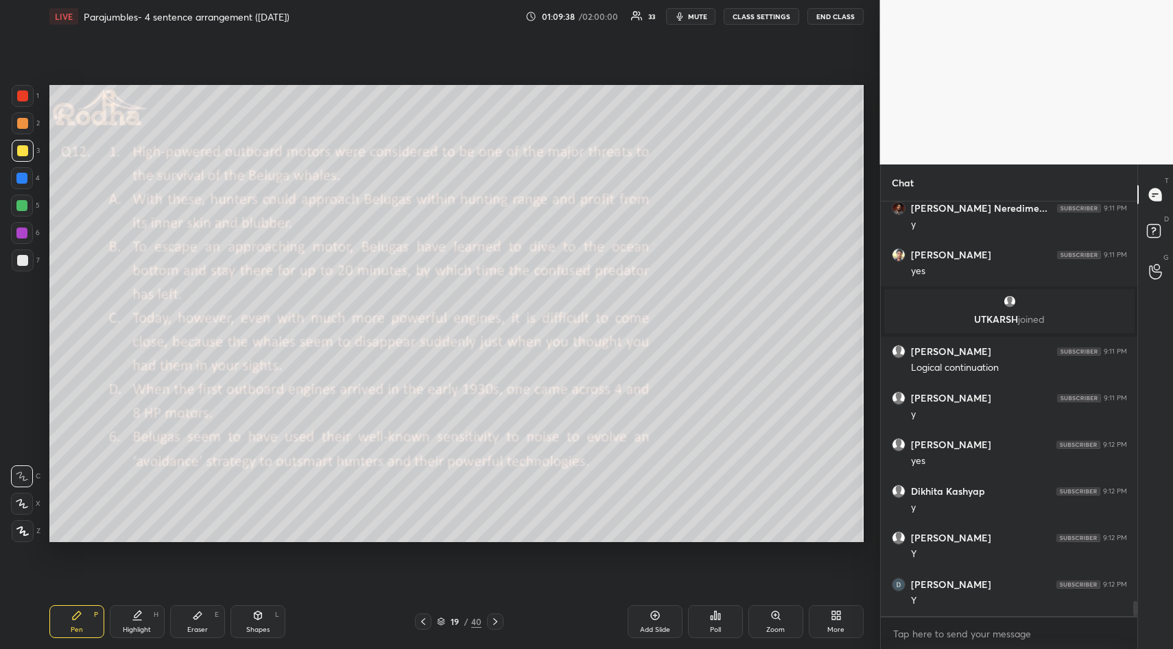
scroll to position [10837, 0]
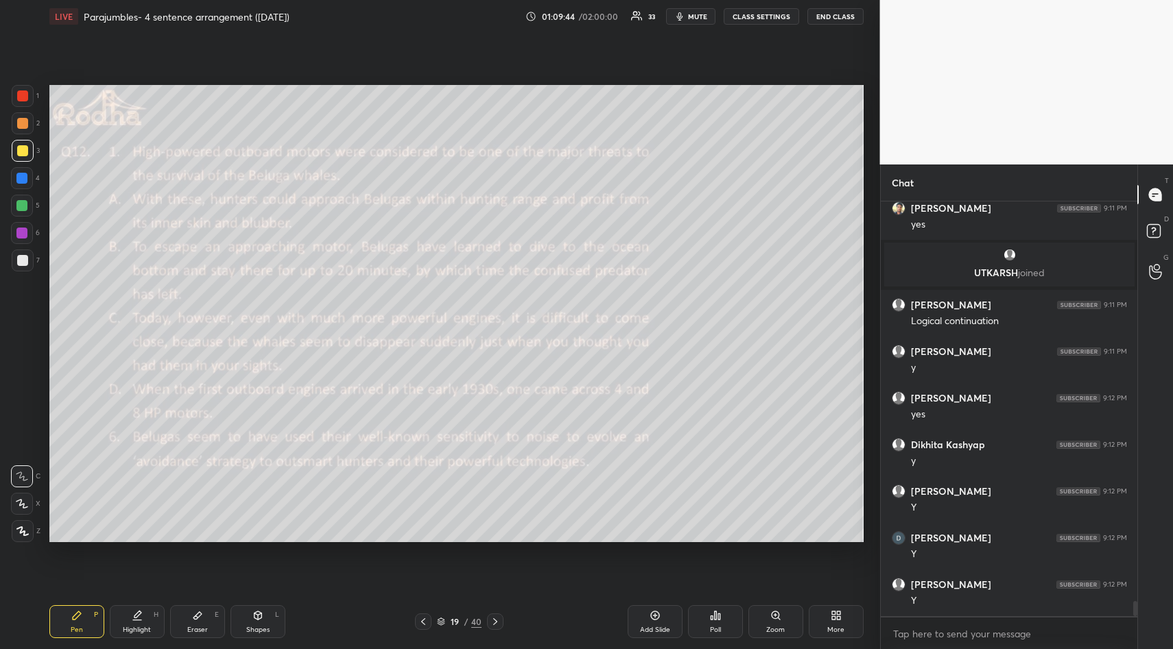
click at [719, 613] on div "Poll" at bounding box center [715, 621] width 55 height 33
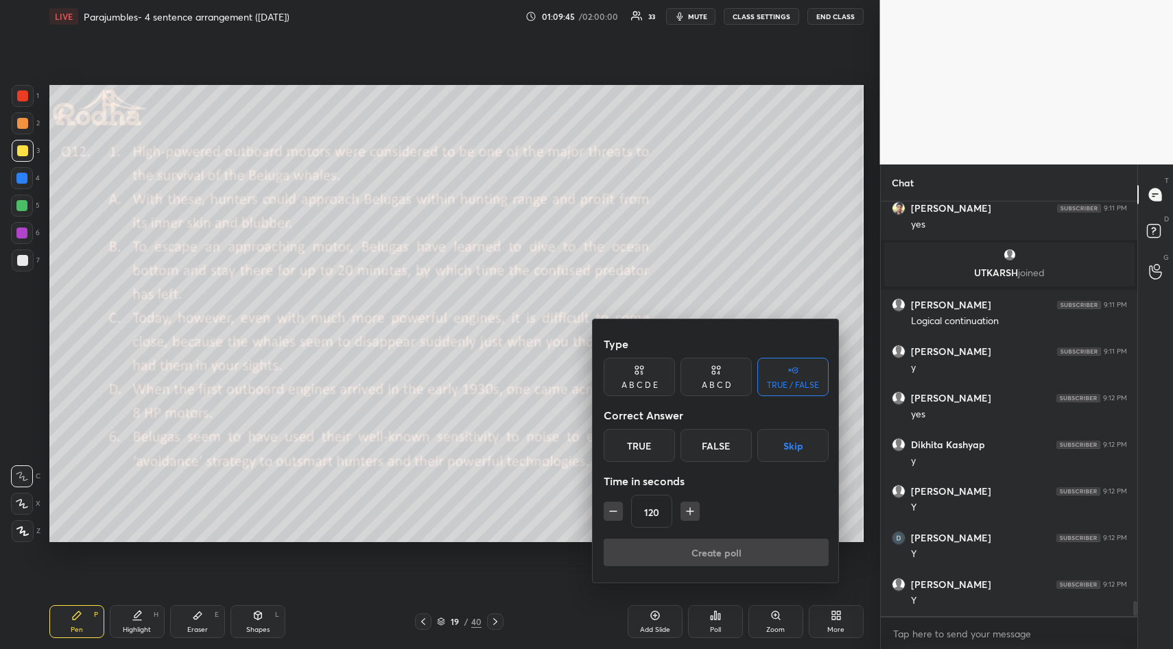
drag, startPoint x: 798, startPoint y: 449, endPoint x: 791, endPoint y: 471, distance: 23.2
click at [797, 455] on button "Skip" at bounding box center [792, 445] width 71 height 33
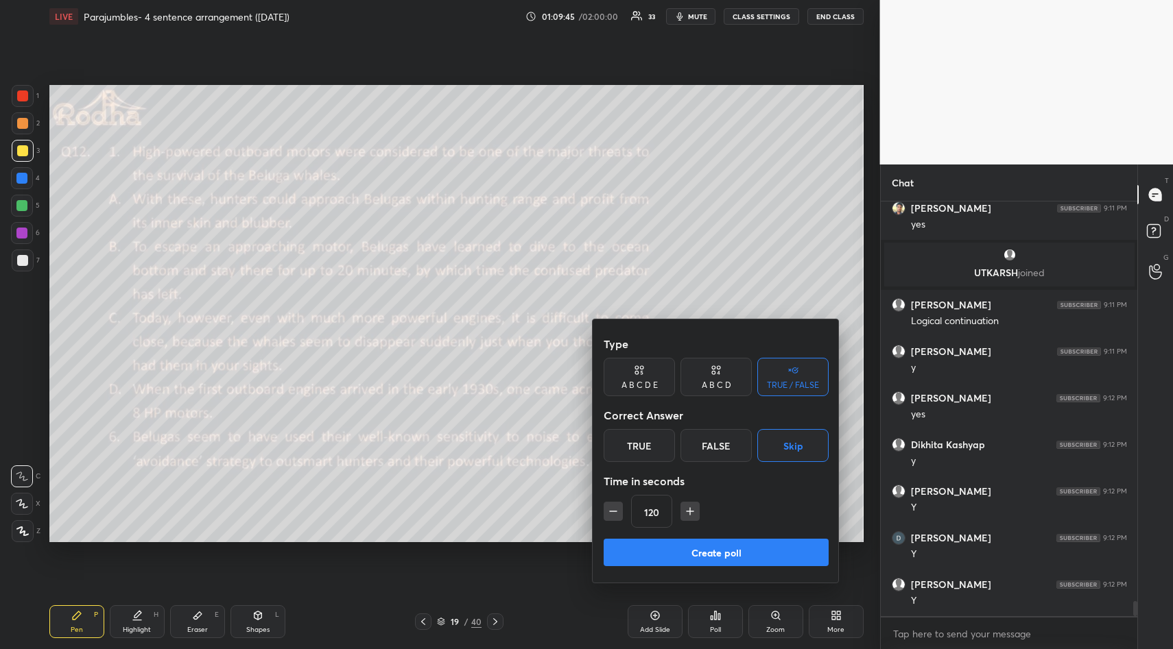
click at [720, 546] on button "Create poll" at bounding box center [715, 552] width 225 height 27
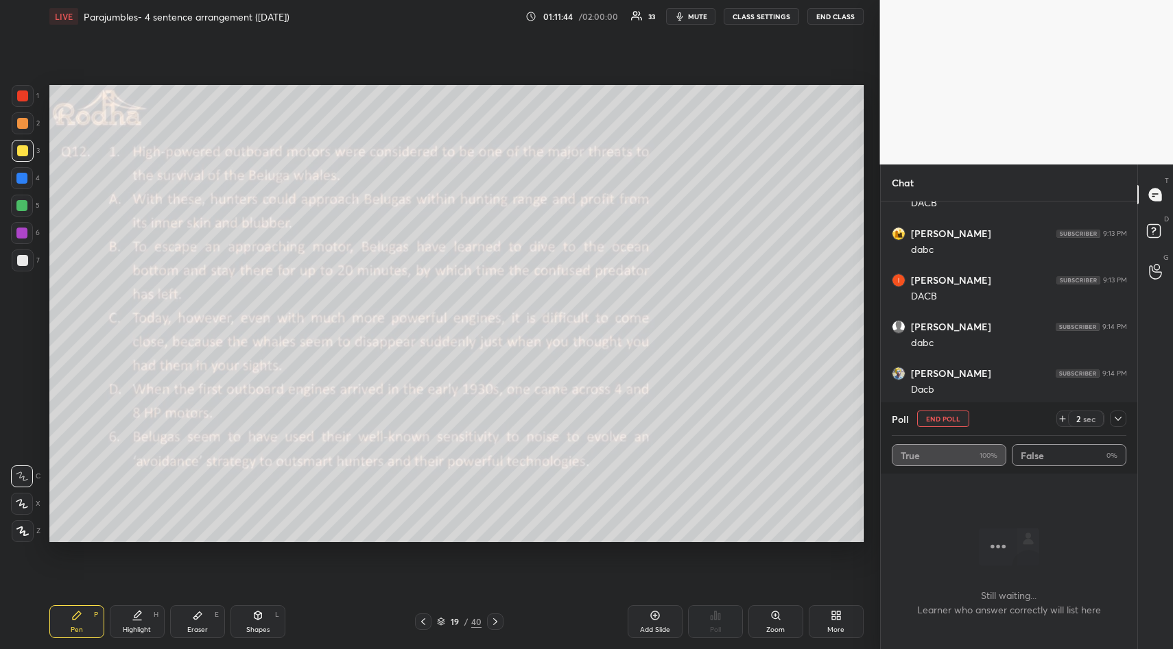
scroll to position [11372, 0]
click at [1118, 420] on icon at bounding box center [1117, 419] width 7 height 7
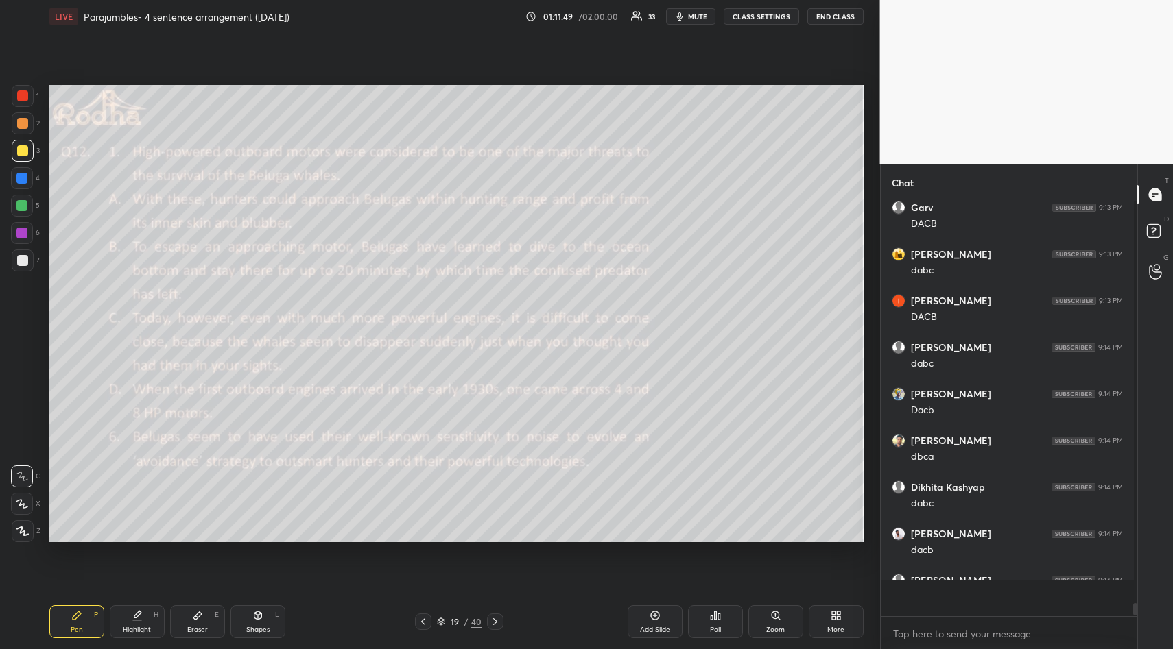
scroll to position [11300, 0]
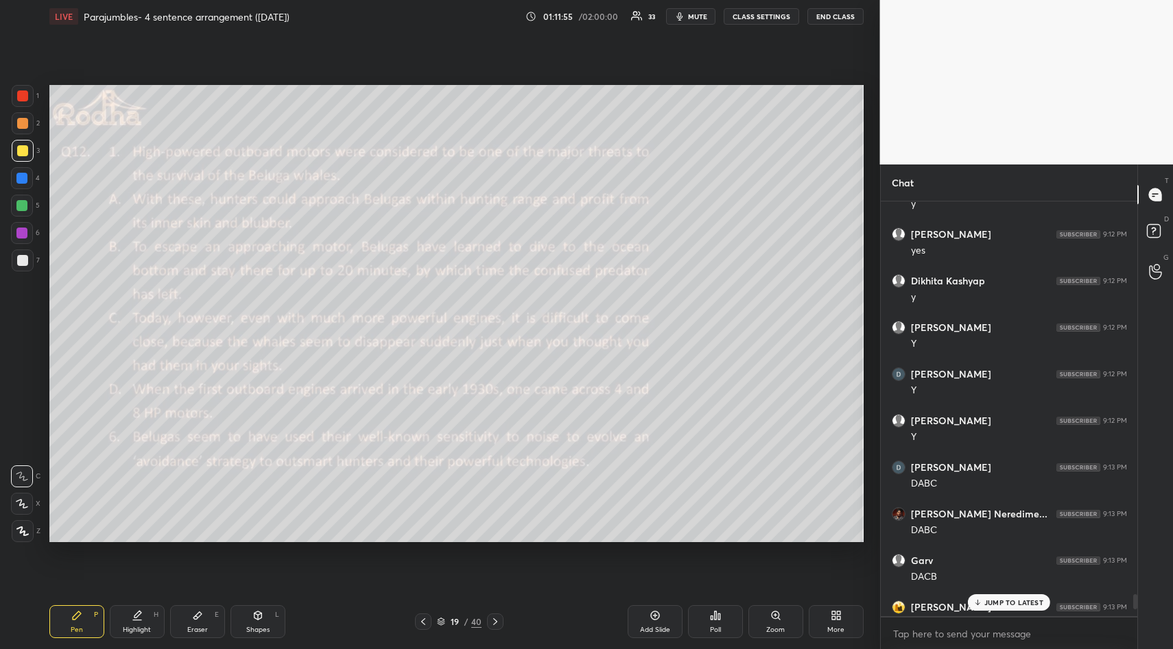
click at [1010, 597] on div "JUMP TO LATEST" at bounding box center [1009, 603] width 82 height 16
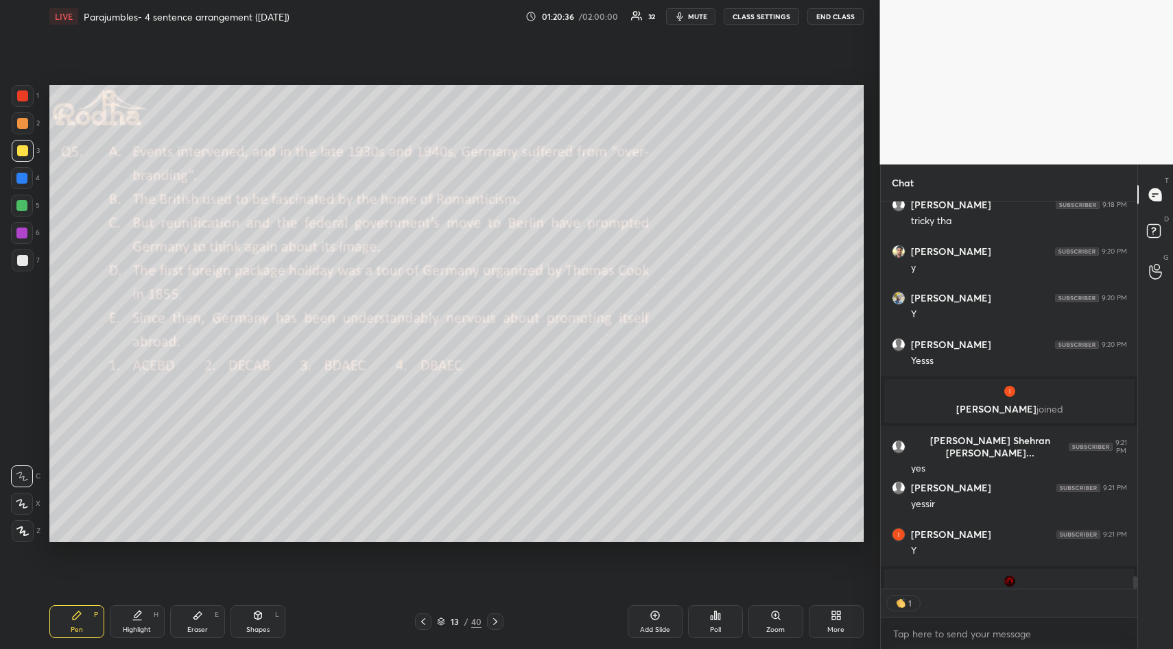
scroll to position [5, 5]
click at [711, 616] on icon at bounding box center [715, 615] width 11 height 11
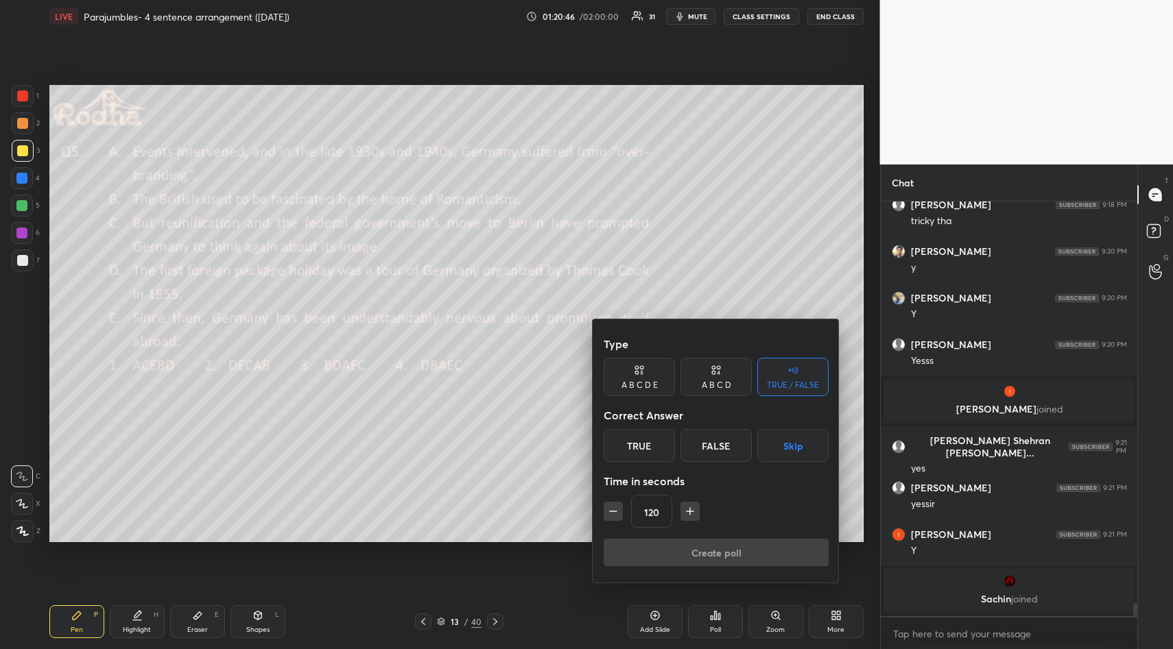
scroll to position [12496, 0]
drag, startPoint x: 719, startPoint y: 377, endPoint x: 718, endPoint y: 396, distance: 19.2
click at [717, 380] on div "A B C D" at bounding box center [715, 377] width 71 height 38
drag, startPoint x: 717, startPoint y: 444, endPoint x: 720, endPoint y: 453, distance: 10.2
click at [715, 445] on div "C" at bounding box center [715, 445] width 40 height 33
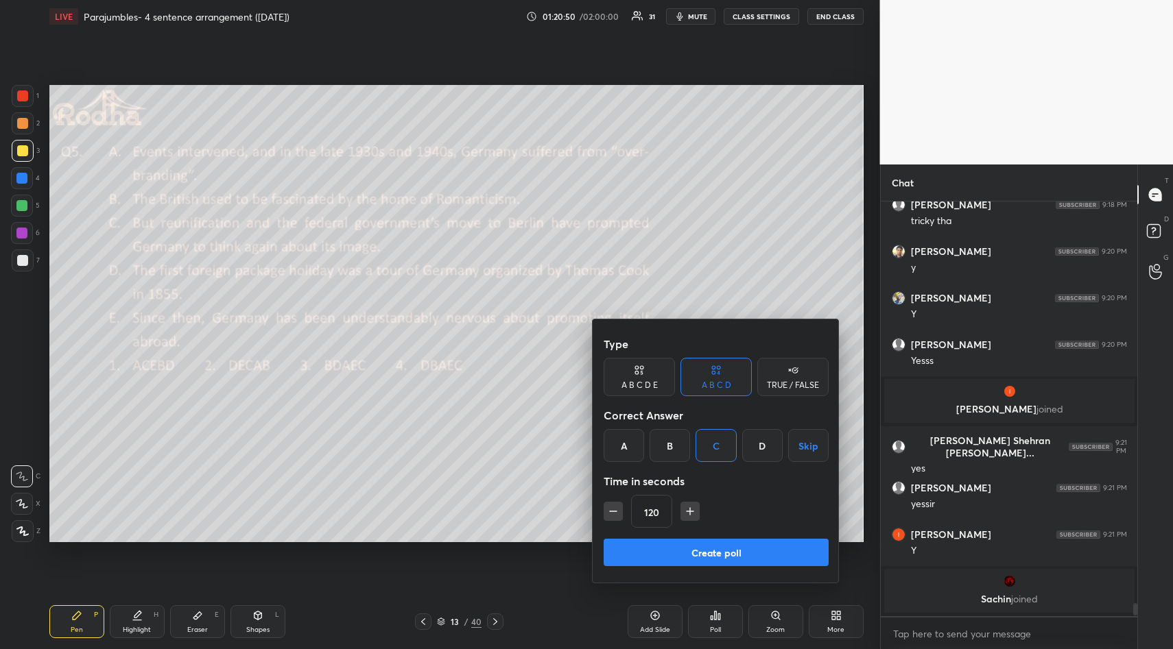
click at [726, 545] on button "Create poll" at bounding box center [715, 552] width 225 height 27
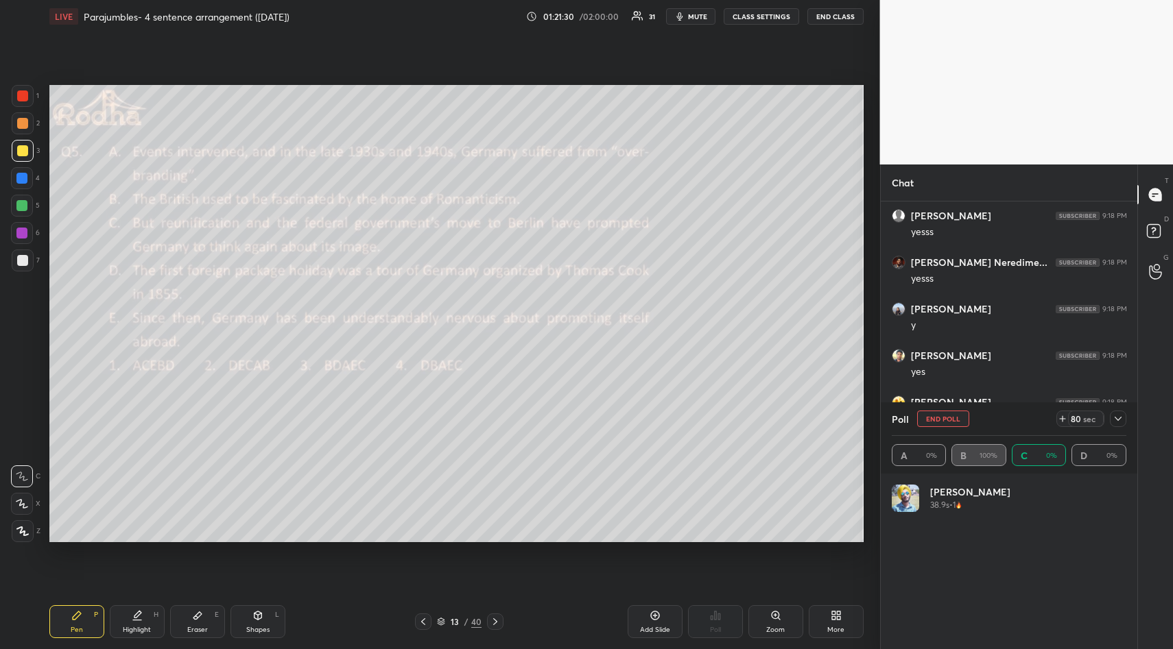
scroll to position [160, 230]
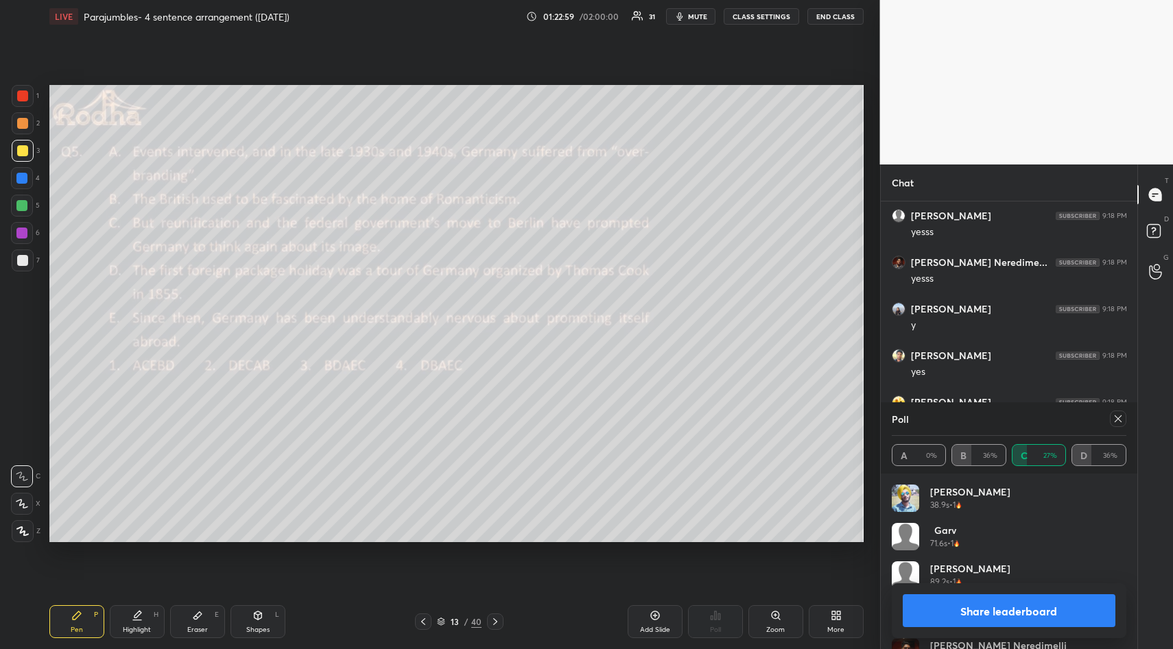
click at [1118, 419] on icon at bounding box center [1117, 418] width 11 height 11
type textarea "x"
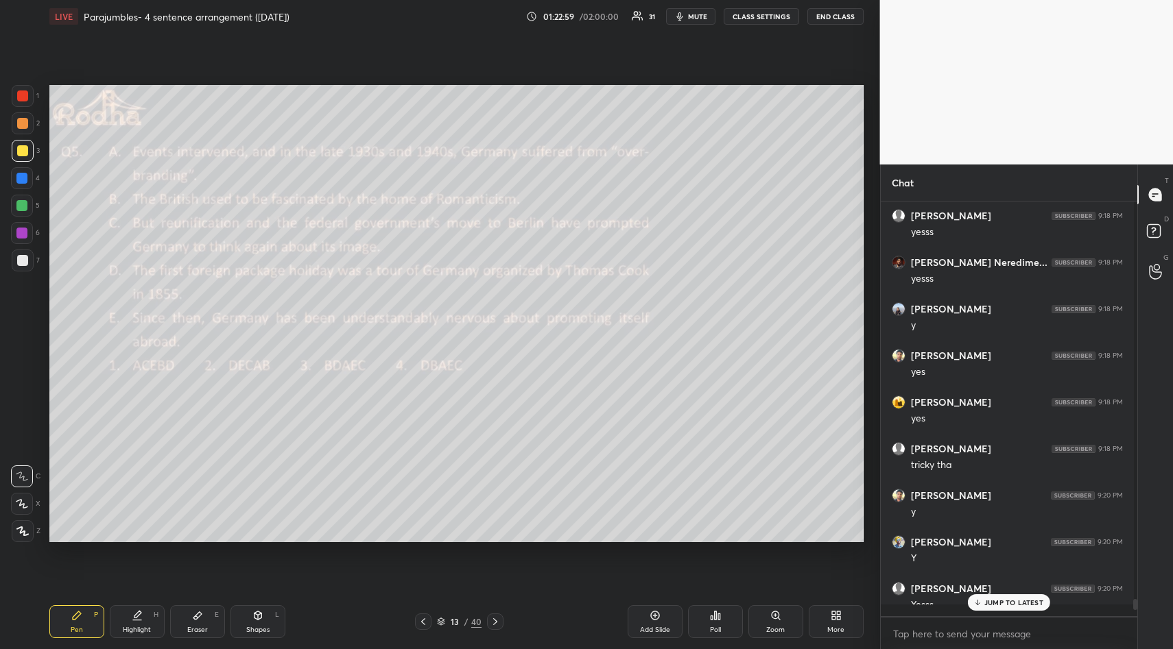
scroll to position [407, 248]
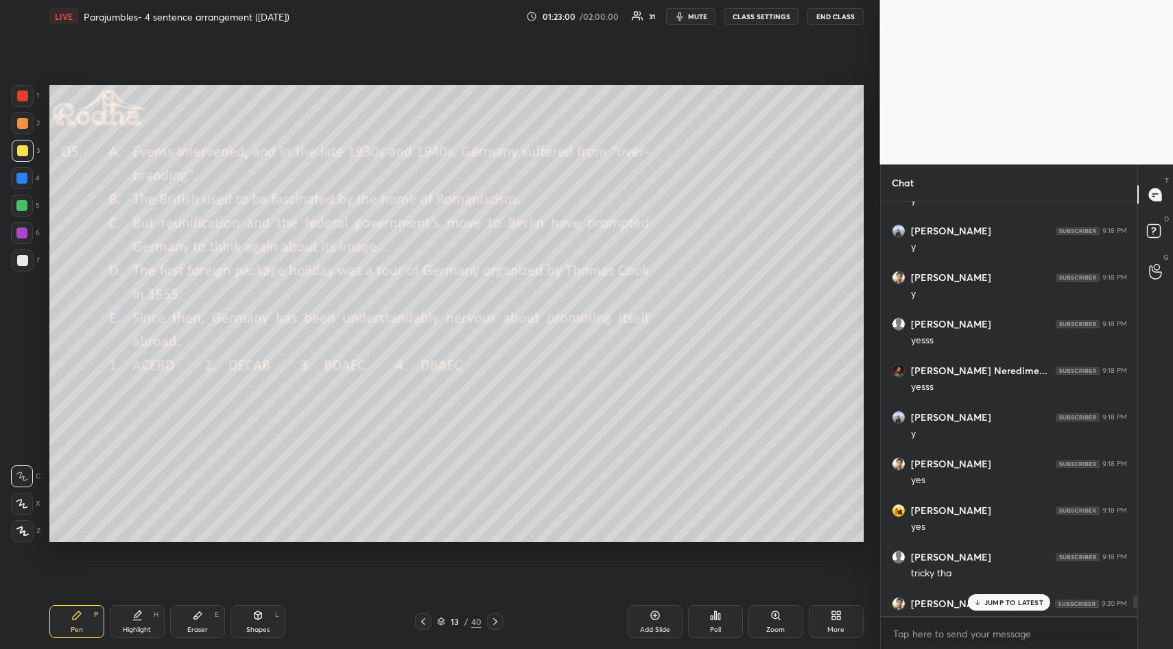
click at [1000, 599] on p "JUMP TO LATEST" at bounding box center [1013, 603] width 59 height 8
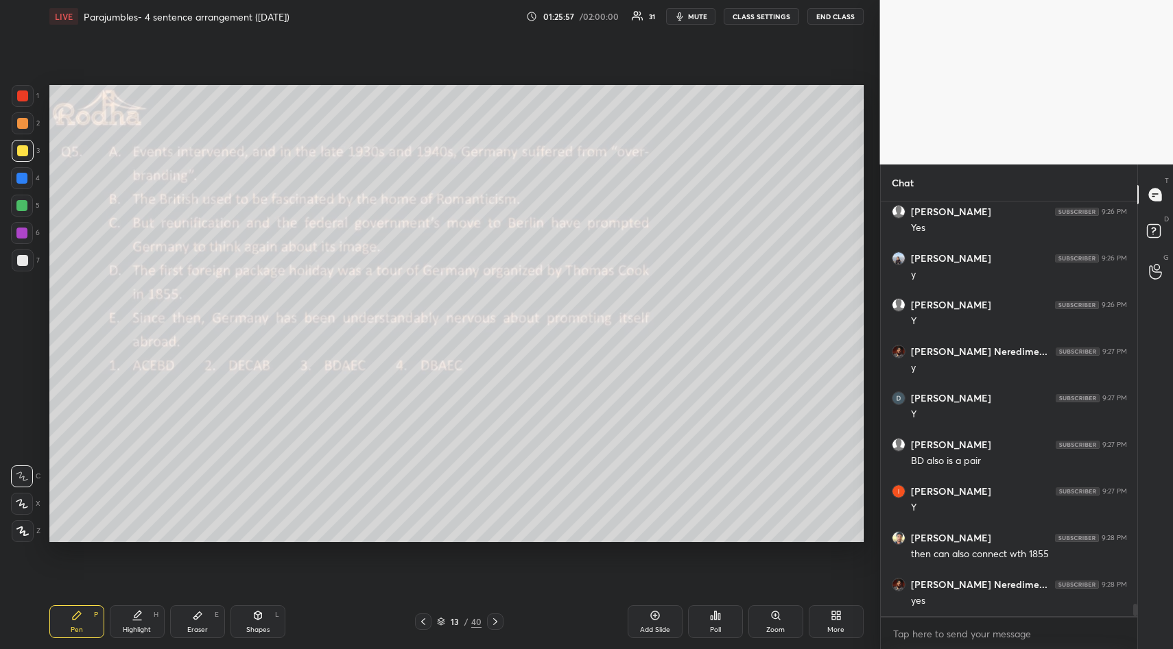
scroll to position [13360, 0]
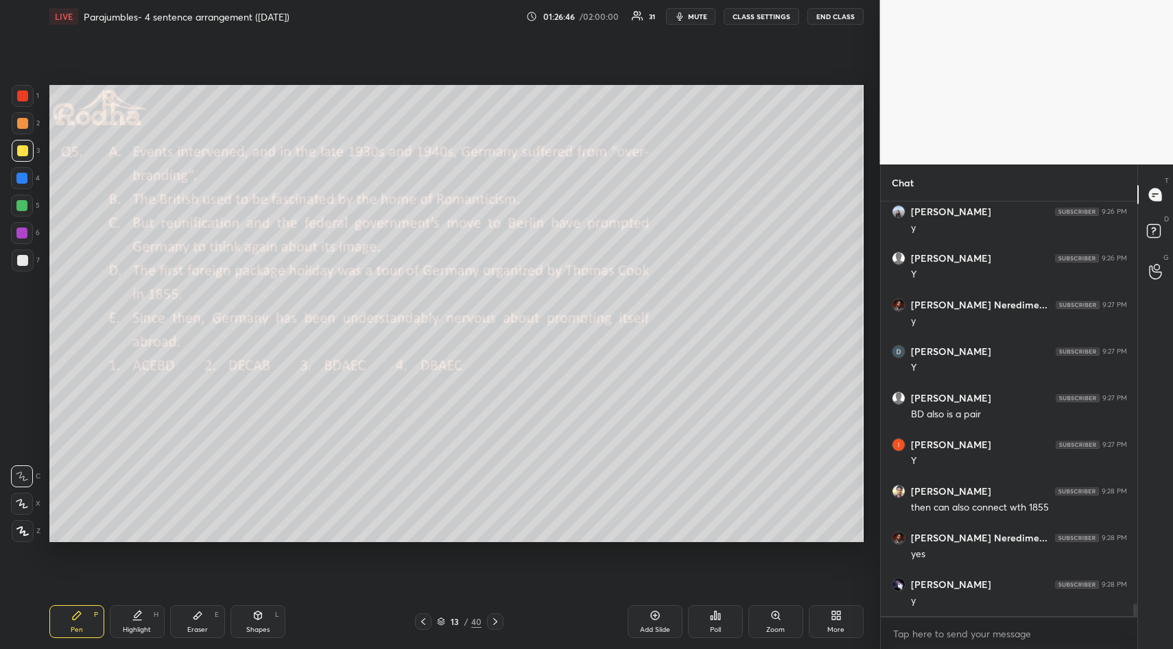
drag, startPoint x: 194, startPoint y: 623, endPoint x: 193, endPoint y: 599, distance: 23.4
click at [194, 623] on div "Eraser E" at bounding box center [197, 621] width 55 height 33
click at [23, 450] on div "Erase all" at bounding box center [22, 449] width 22 height 22
click at [77, 627] on div "Pen" at bounding box center [77, 630] width 12 height 7
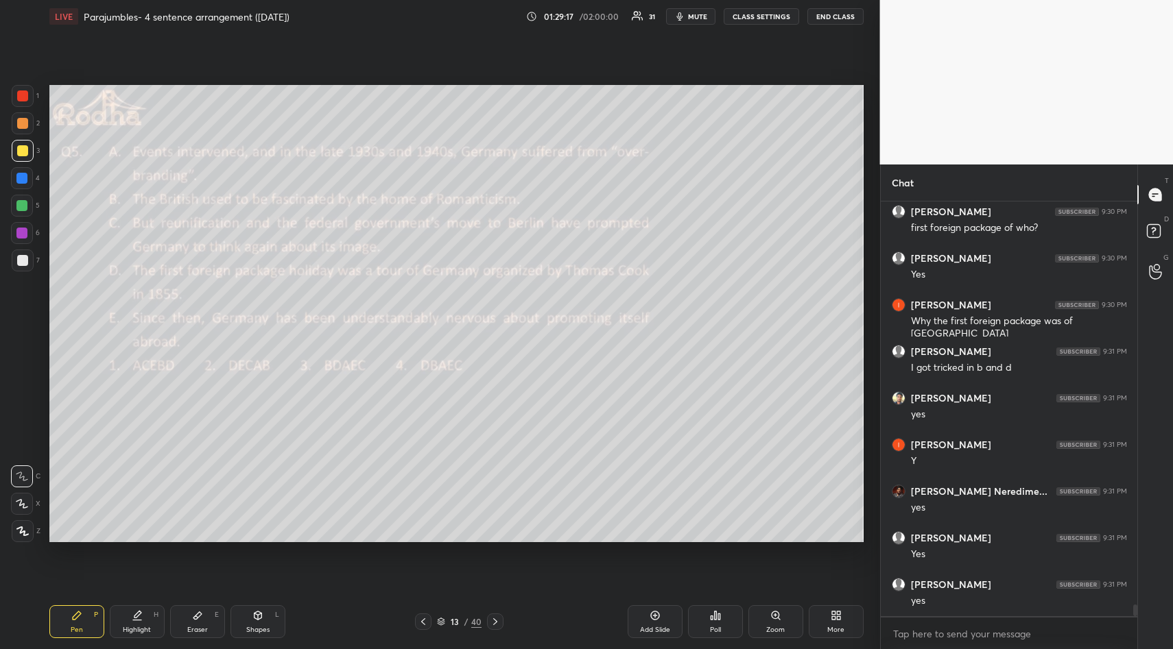
scroll to position [14059, 0]
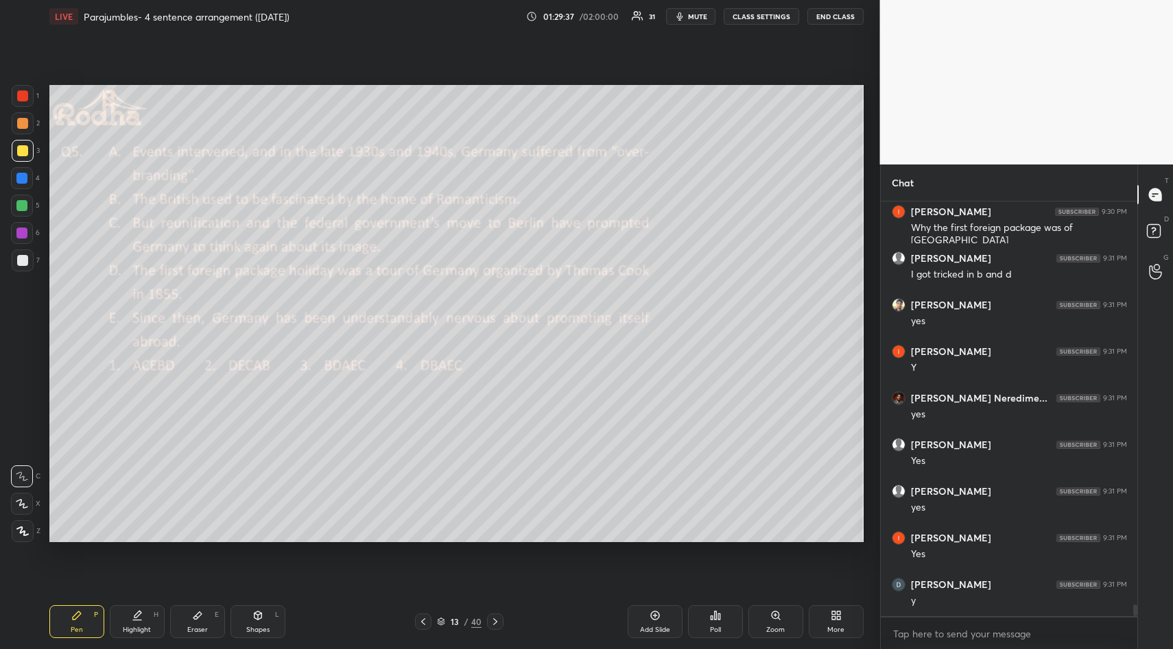
drag, startPoint x: 197, startPoint y: 621, endPoint x: 200, endPoint y: 608, distance: 13.5
click at [198, 621] on div "Eraser E" at bounding box center [197, 621] width 55 height 33
drag, startPoint x: 25, startPoint y: 451, endPoint x: 30, endPoint y: 464, distance: 14.1
click at [25, 451] on span "Erase all" at bounding box center [22, 449] width 21 height 10
drag, startPoint x: 71, startPoint y: 626, endPoint x: 84, endPoint y: 609, distance: 21.1
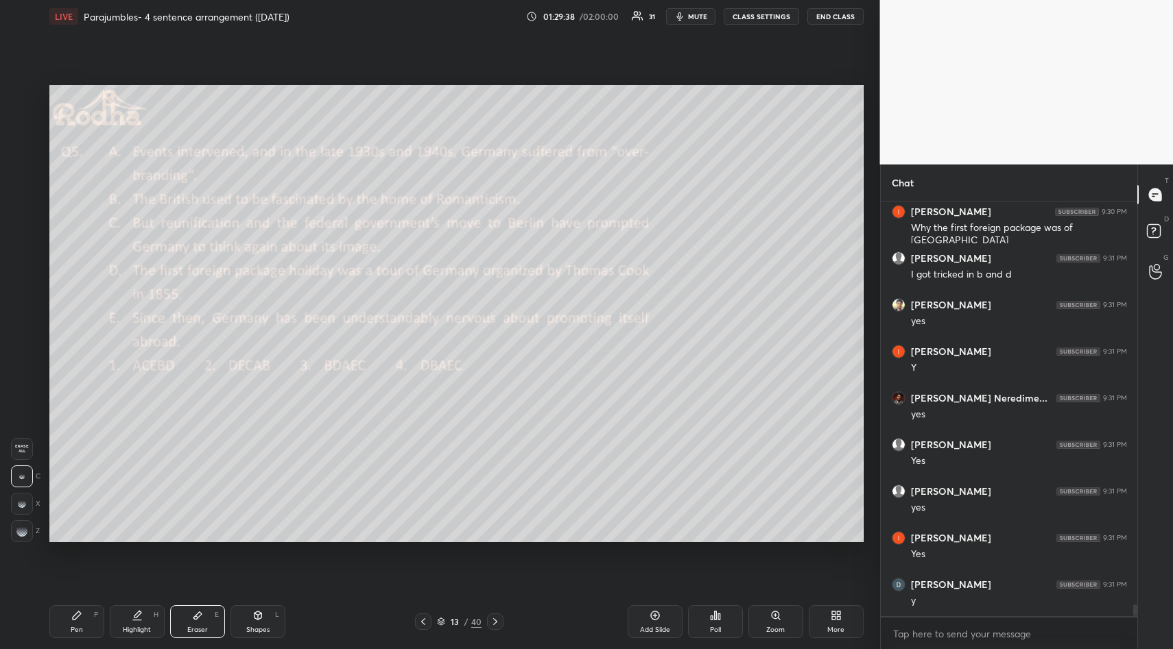
click at [73, 629] on div "Pen" at bounding box center [77, 630] width 12 height 7
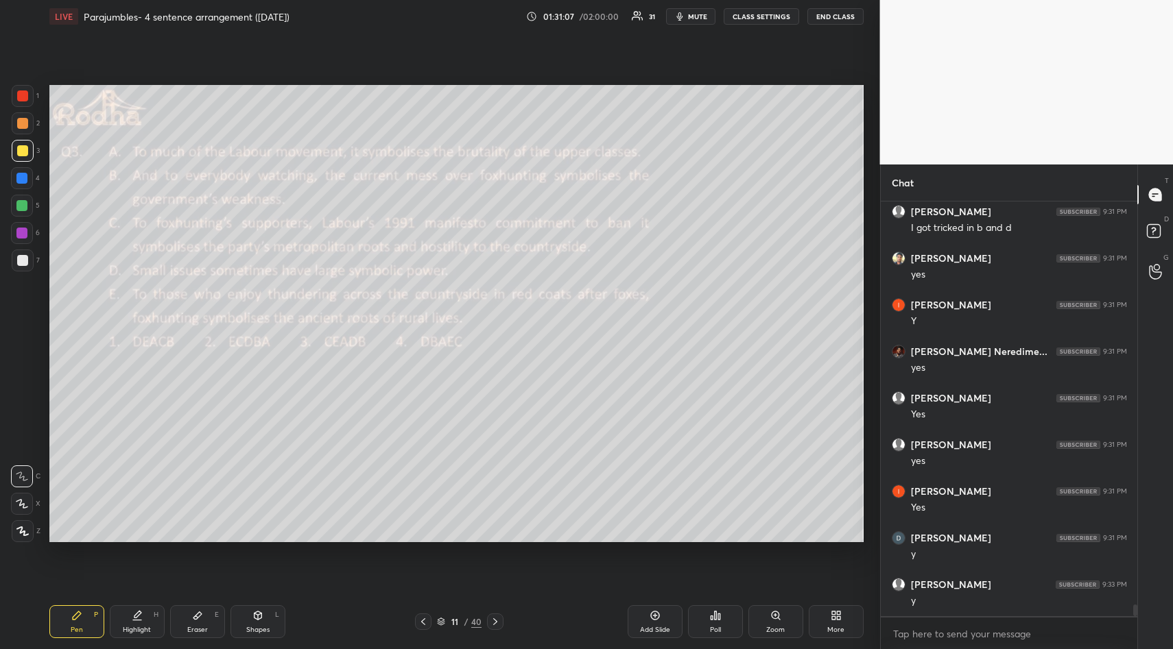
click at [715, 616] on icon at bounding box center [715, 615] width 11 height 11
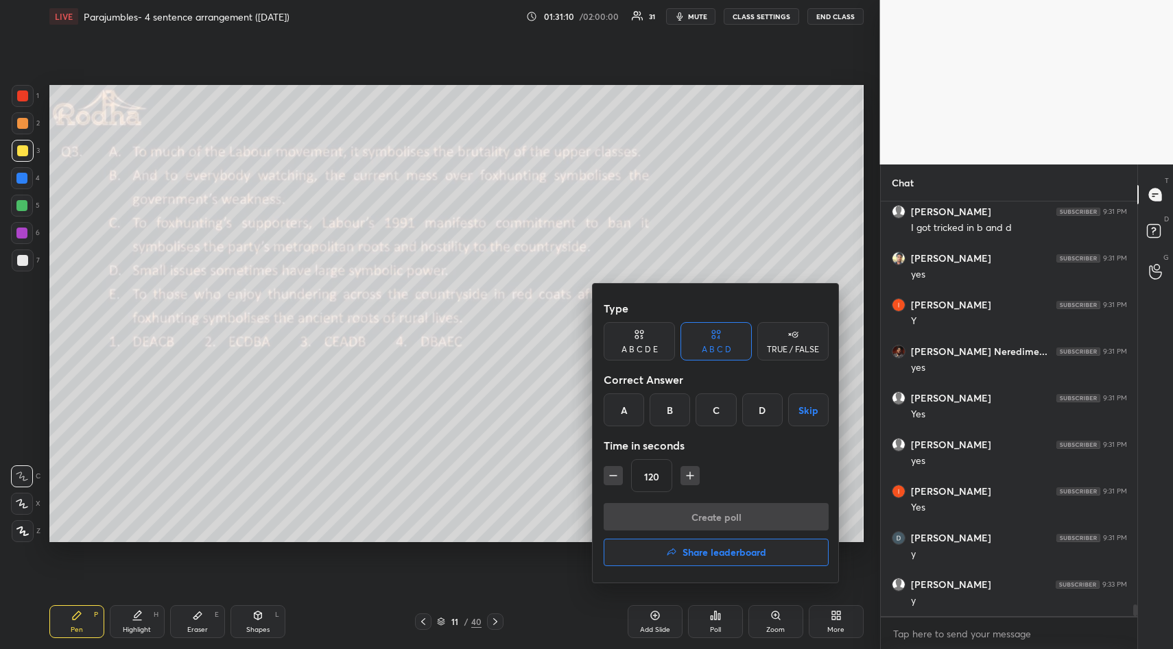
click at [621, 409] on div "A" at bounding box center [623, 410] width 40 height 33
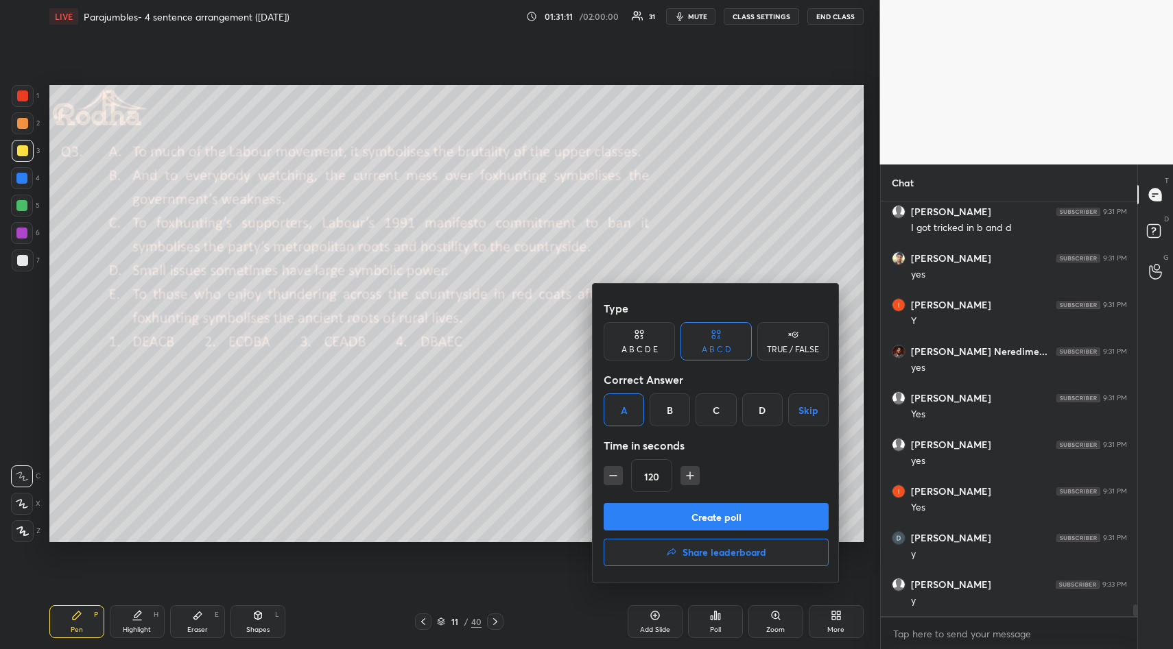
click at [611, 475] on icon "button" at bounding box center [613, 476] width 14 height 14
drag, startPoint x: 609, startPoint y: 470, endPoint x: 632, endPoint y: 486, distance: 28.1
click at [607, 473] on icon "button" at bounding box center [613, 476] width 14 height 14
type input "90"
drag, startPoint x: 753, startPoint y: 505, endPoint x: 743, endPoint y: 506, distance: 9.6
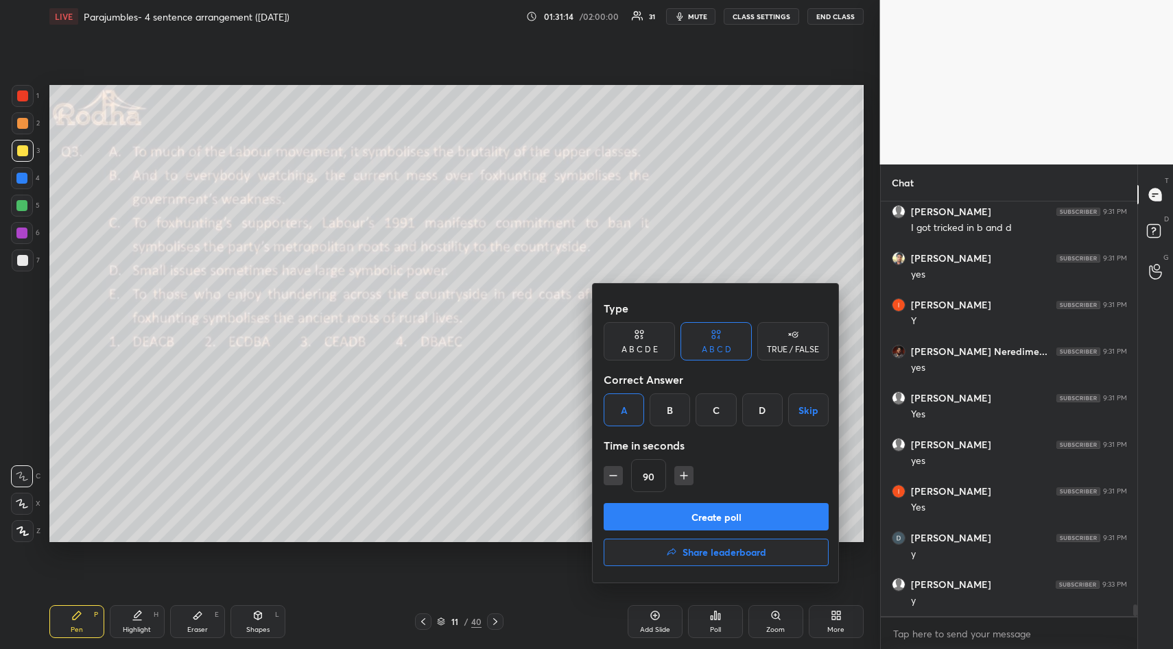
click at [750, 506] on button "Create poll" at bounding box center [715, 516] width 225 height 27
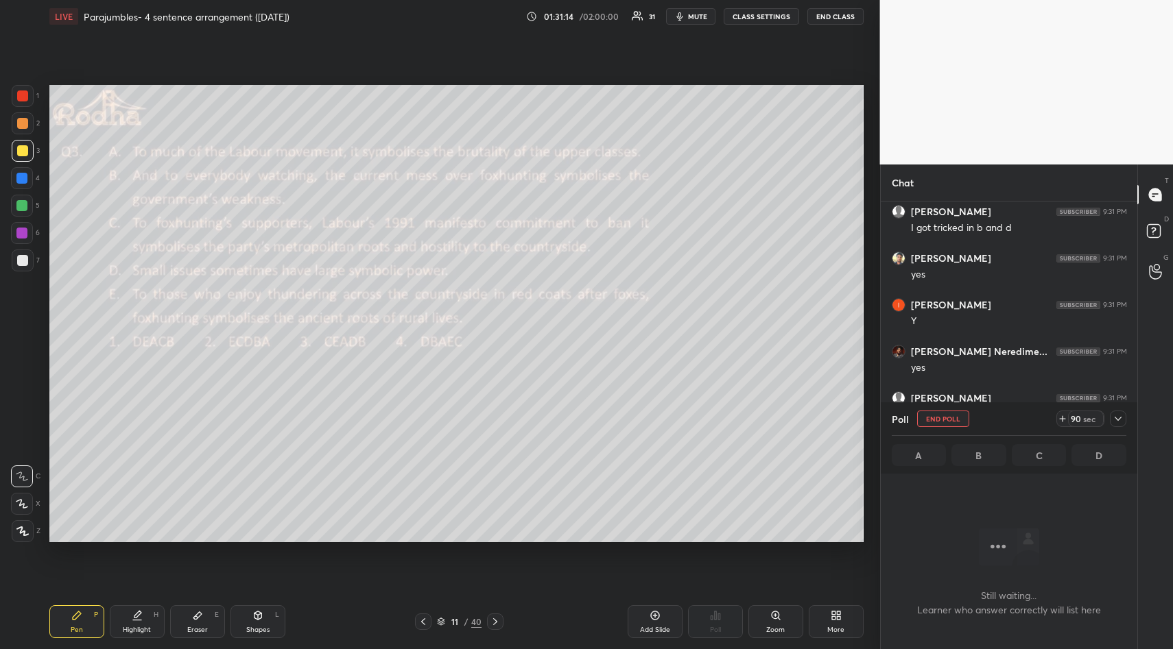
scroll to position [13429, 0]
click at [1122, 416] on icon at bounding box center [1117, 418] width 11 height 11
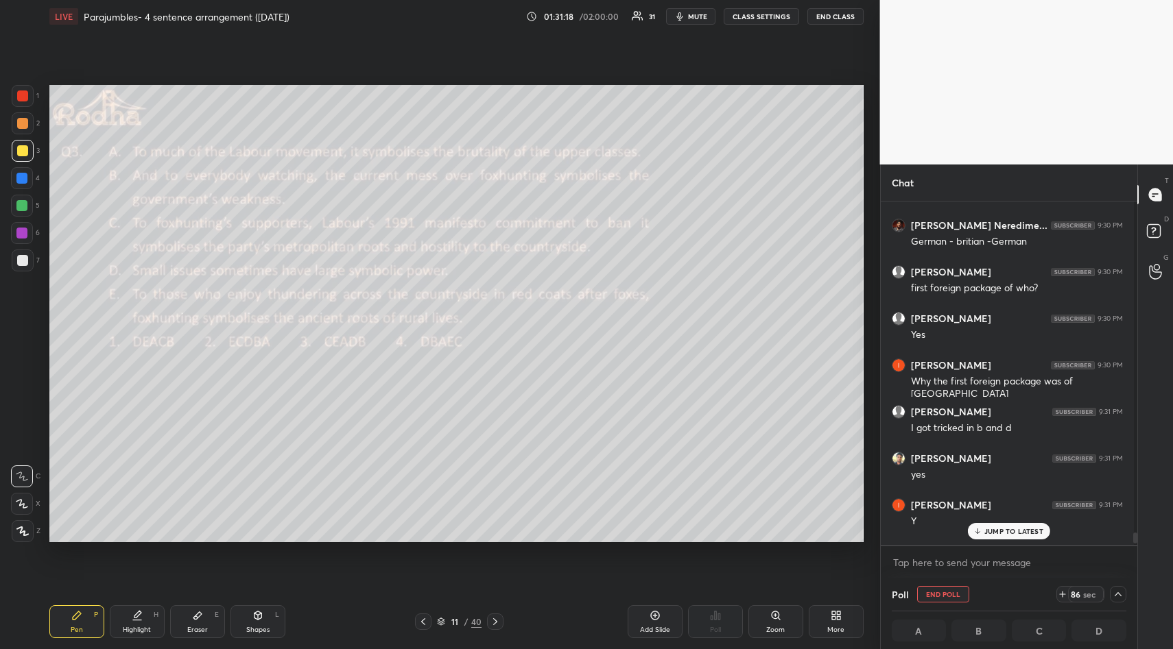
scroll to position [13405, 0]
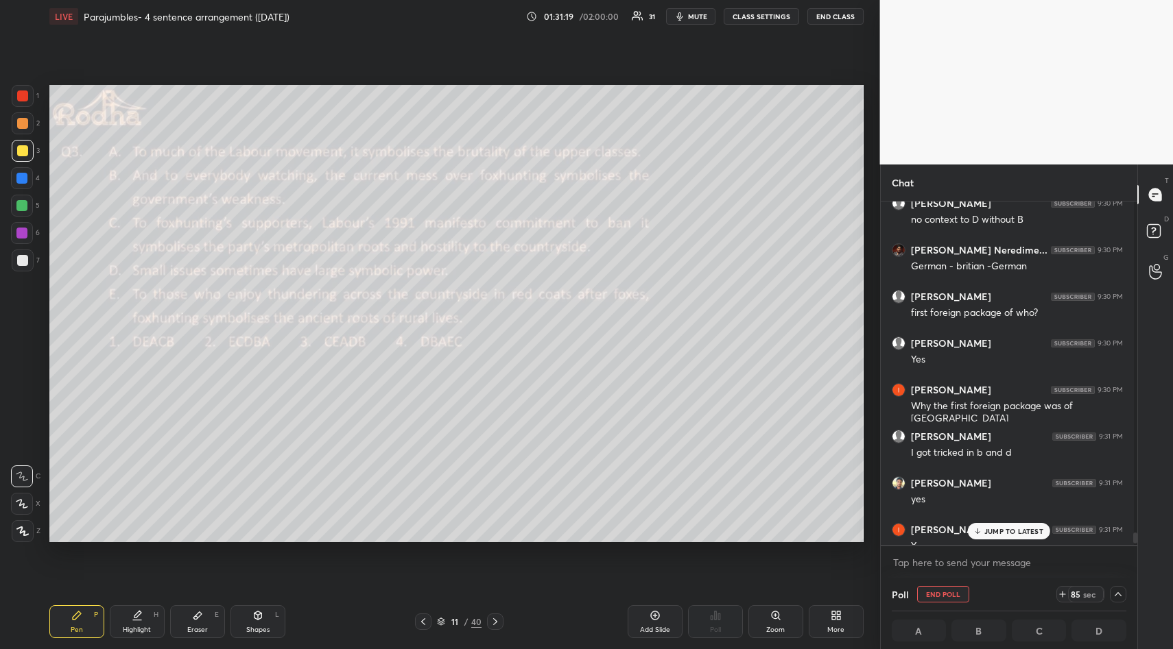
click at [1035, 526] on div "JUMP TO LATEST" at bounding box center [1009, 531] width 82 height 16
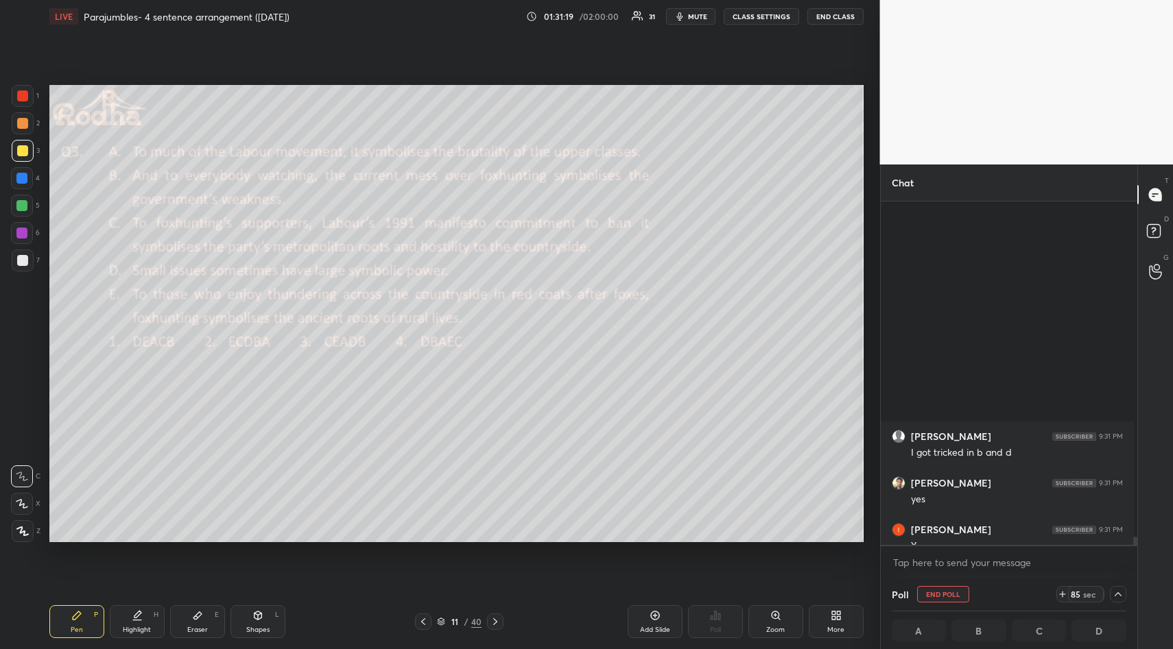
scroll to position [13701, 0]
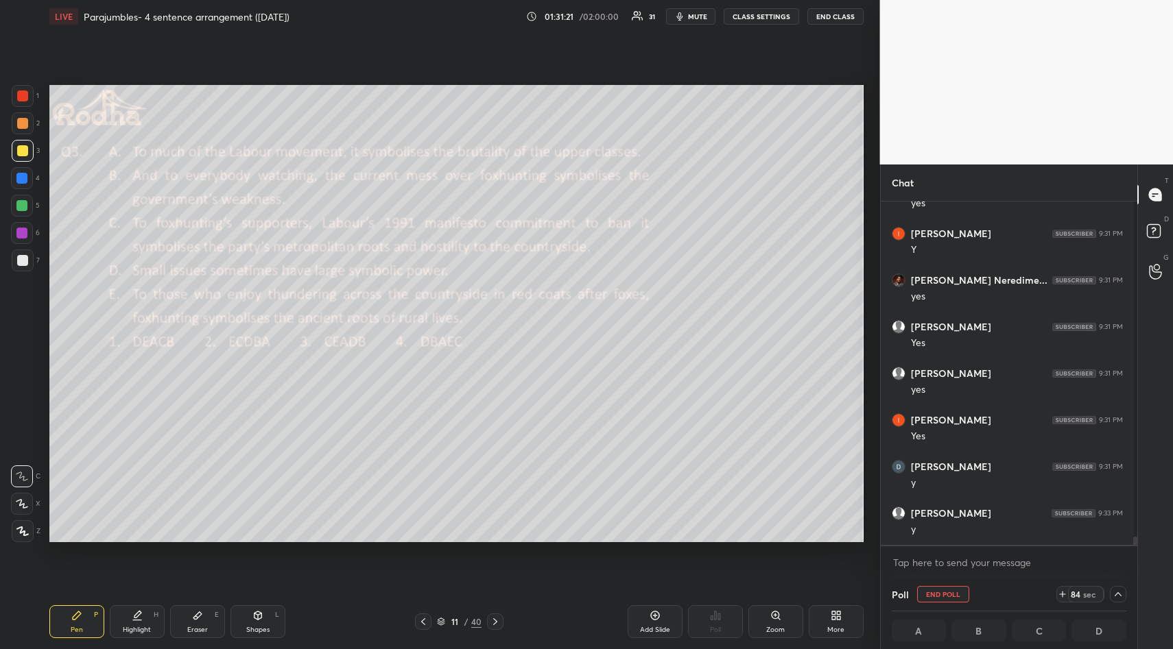
click at [1112, 593] on icon at bounding box center [1117, 594] width 11 height 11
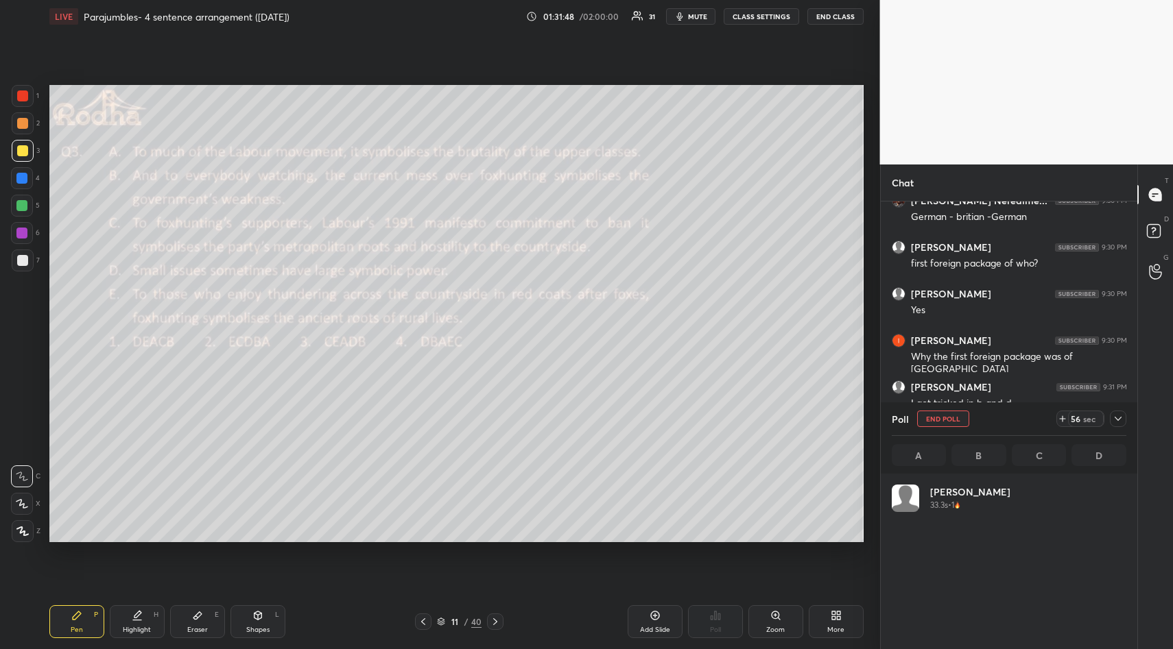
scroll to position [160, 230]
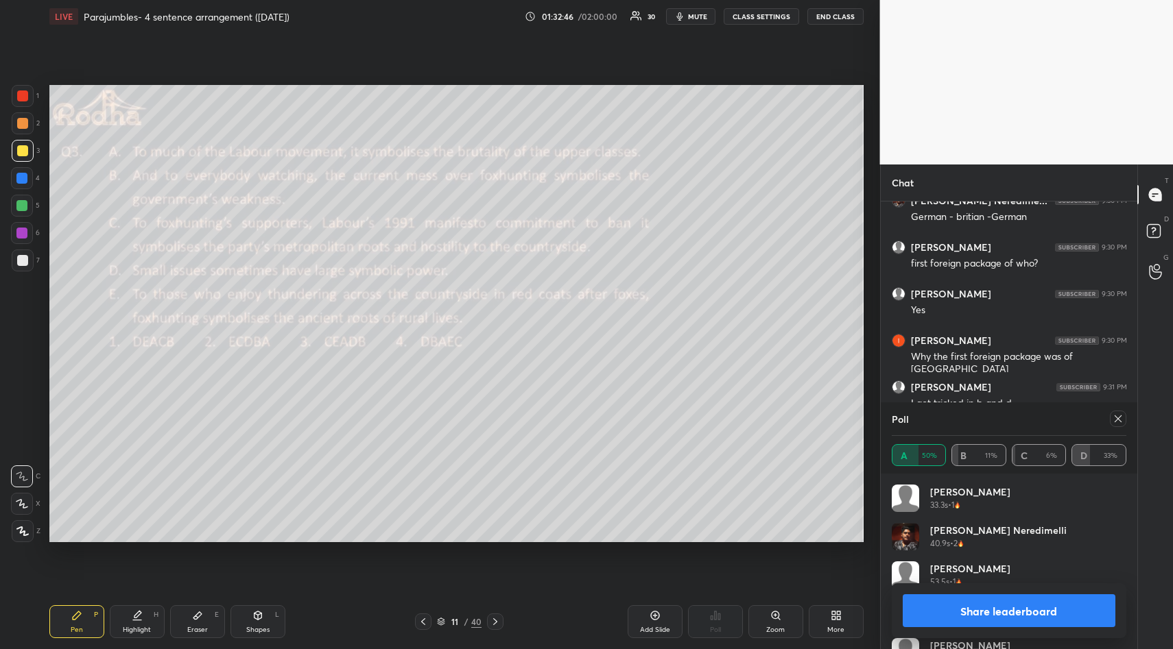
click at [988, 605] on button "Share leaderboard" at bounding box center [1008, 611] width 213 height 33
type textarea "x"
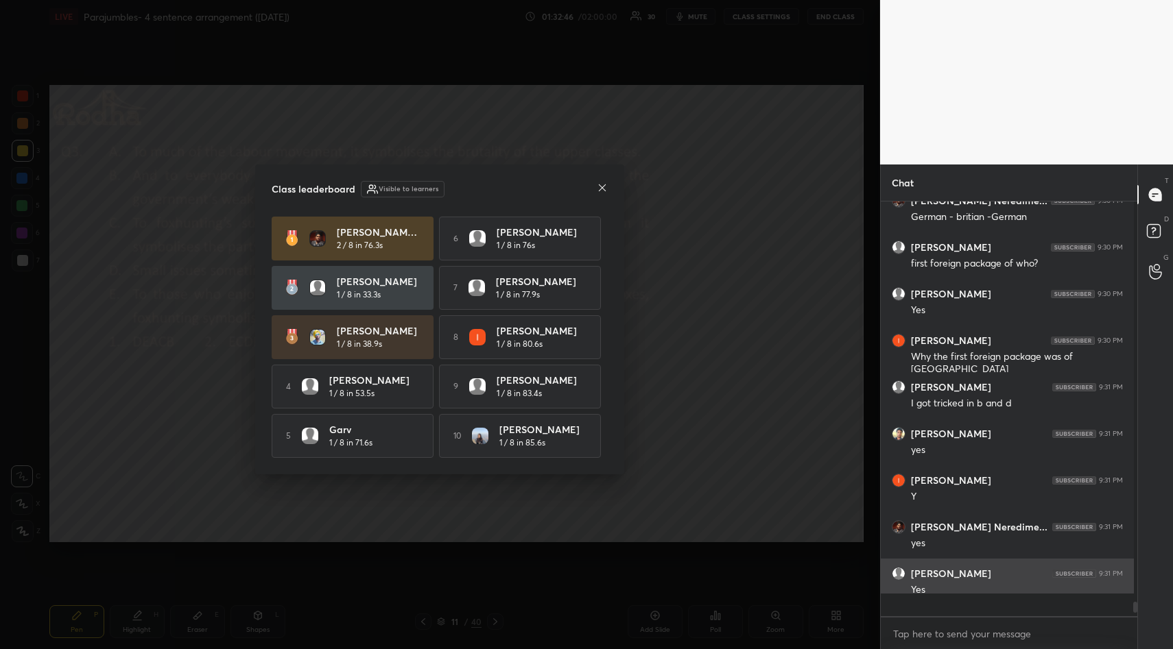
scroll to position [403, 248]
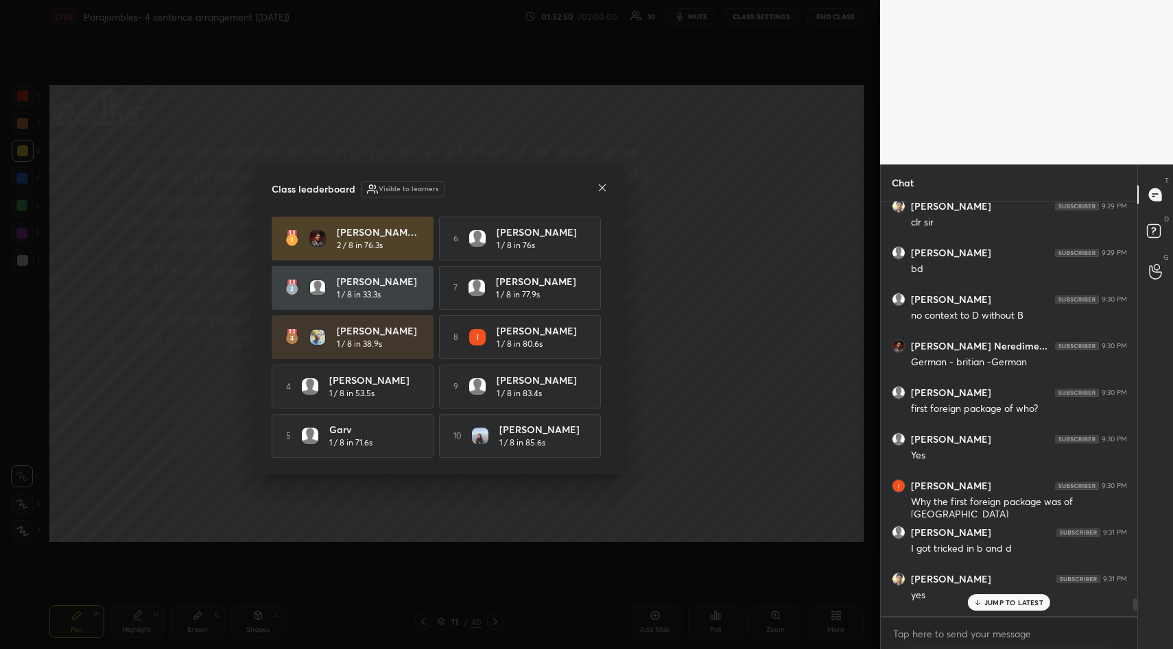
click at [601, 182] on icon at bounding box center [602, 187] width 11 height 11
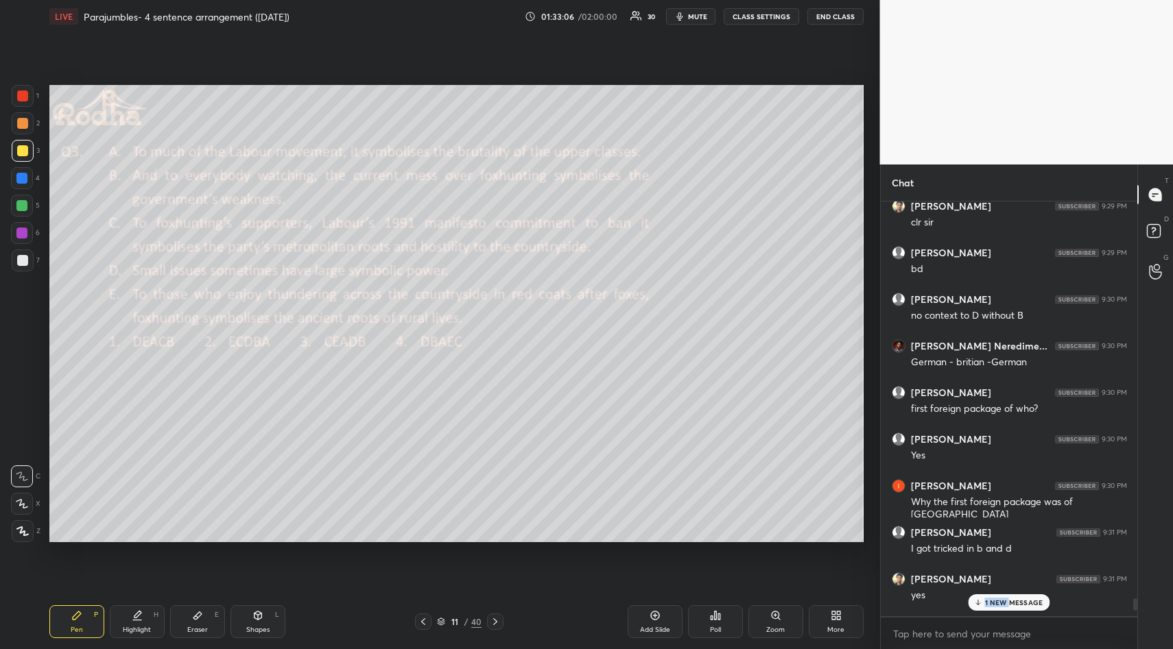
click at [1008, 601] on p "1 NEW MESSAGE" at bounding box center [1014, 603] width 58 height 8
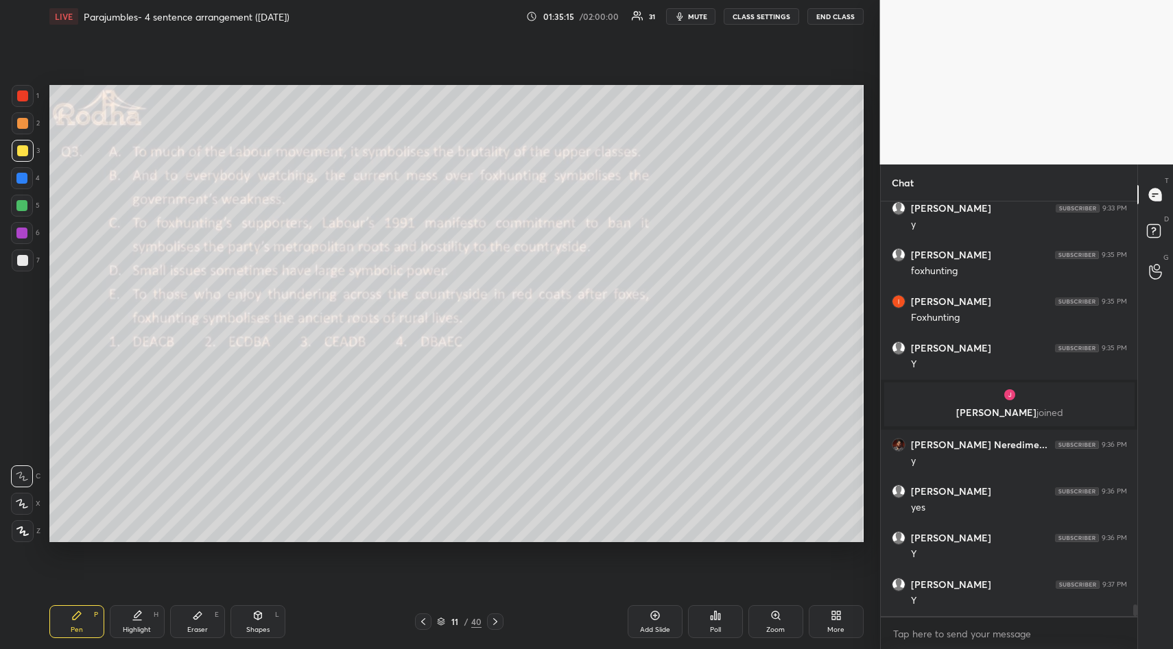
scroll to position [13966, 0]
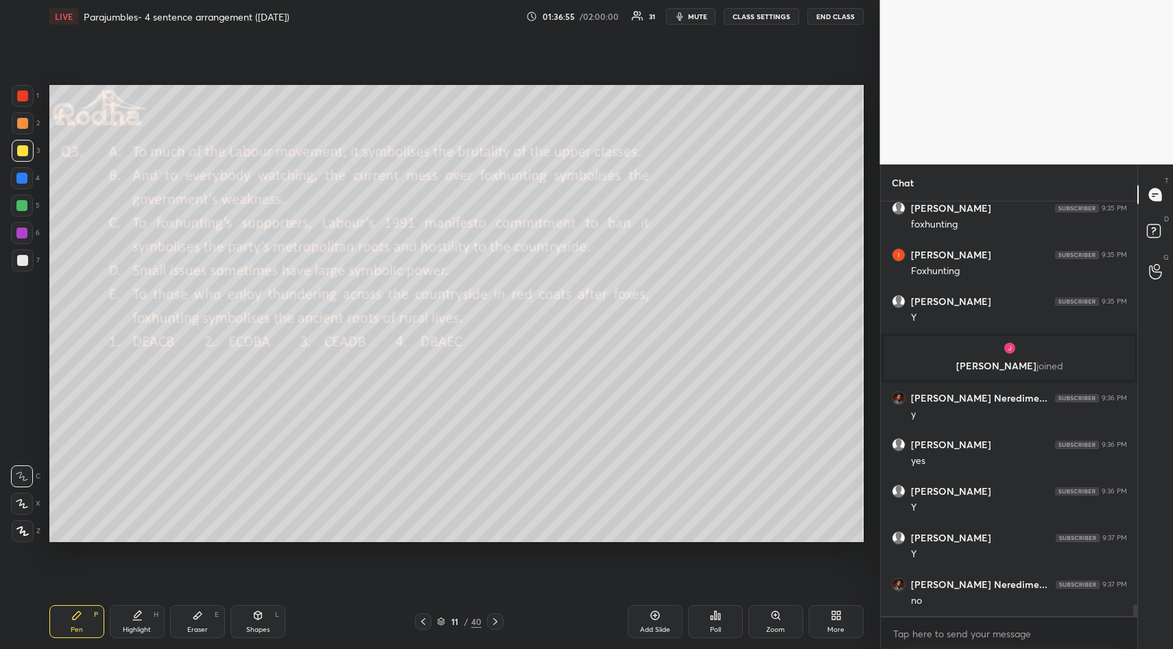
click at [195, 616] on icon at bounding box center [197, 616] width 8 height 8
drag, startPoint x: 16, startPoint y: 446, endPoint x: 22, endPoint y: 461, distance: 16.1
click at [19, 451] on span "Erase all" at bounding box center [22, 449] width 21 height 10
drag, startPoint x: 72, startPoint y: 620, endPoint x: 84, endPoint y: 571, distance: 50.1
click at [73, 618] on icon at bounding box center [77, 616] width 8 height 8
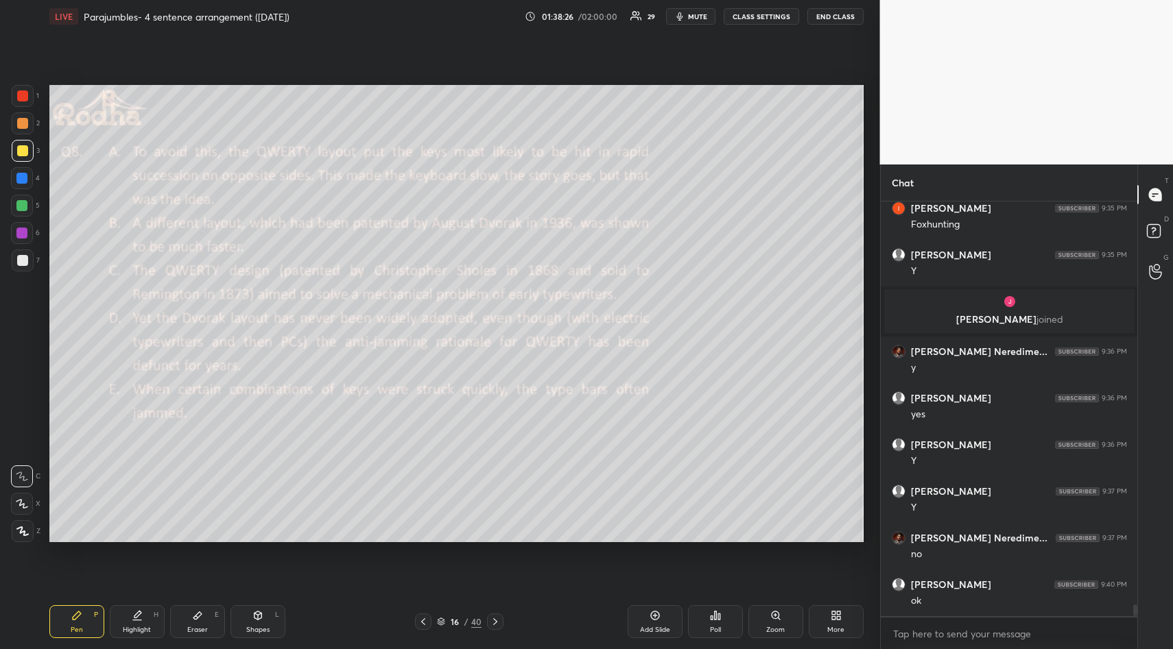
scroll to position [14060, 0]
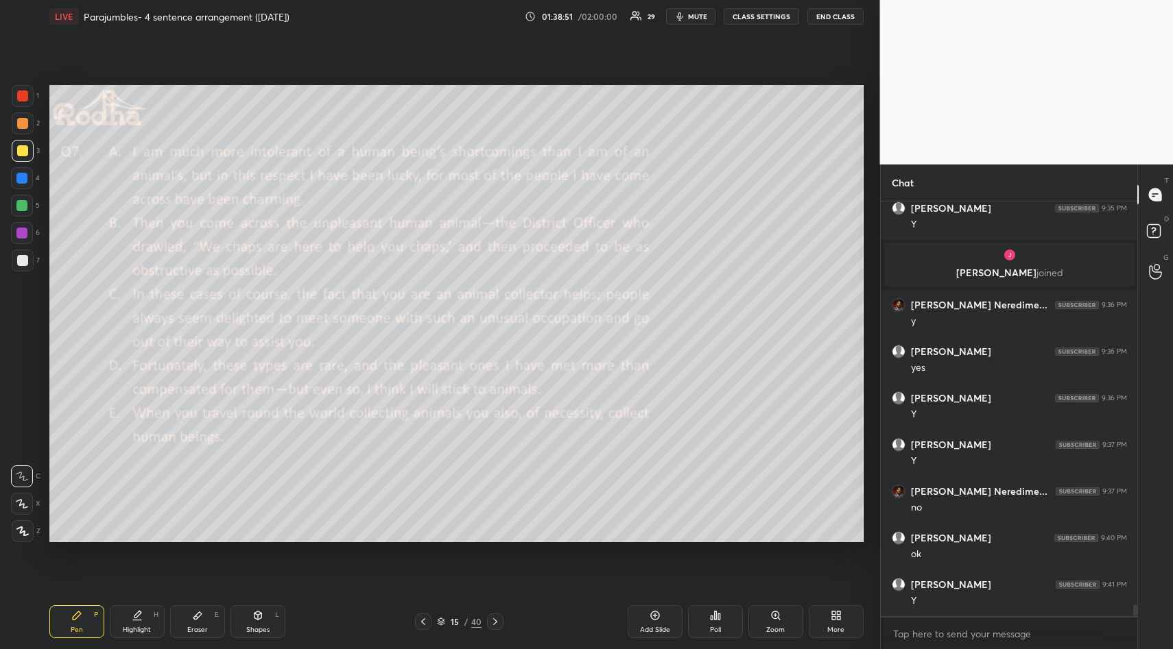
click at [719, 619] on icon at bounding box center [719, 617] width 2 height 6
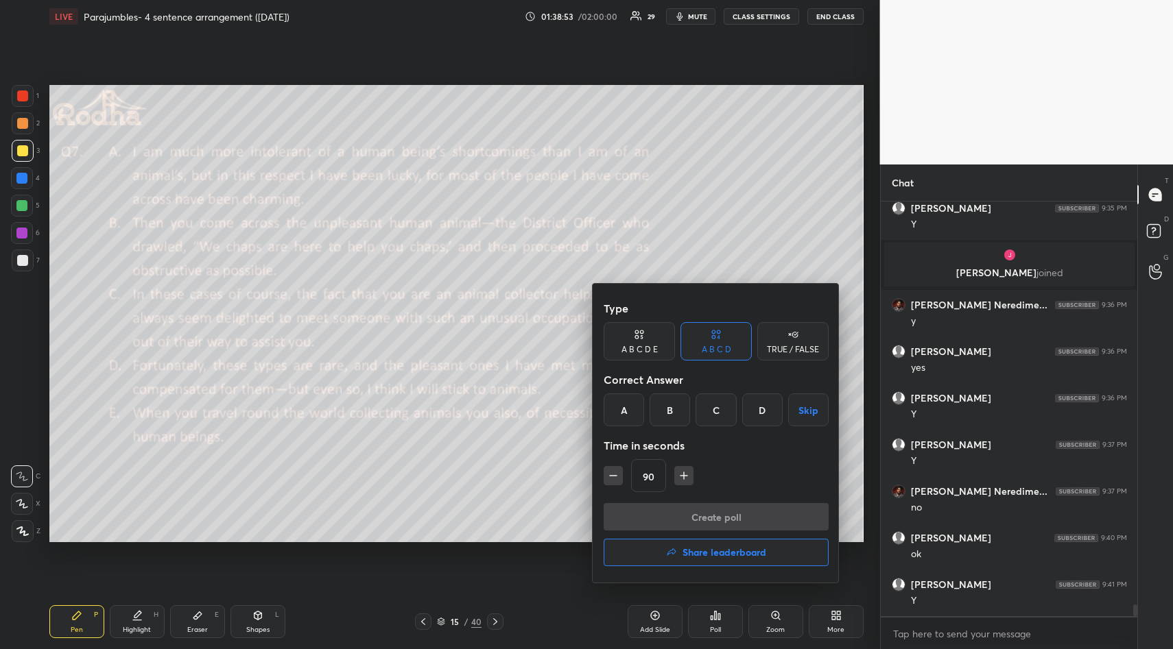
click at [686, 472] on icon "button" at bounding box center [684, 476] width 14 height 14
click at [686, 472] on icon "button" at bounding box center [690, 476] width 14 height 14
click at [680, 475] on button "button" at bounding box center [689, 475] width 19 height 19
click at [680, 474] on div "135" at bounding box center [715, 475] width 225 height 33
click at [684, 474] on icon "button" at bounding box center [690, 476] width 14 height 14
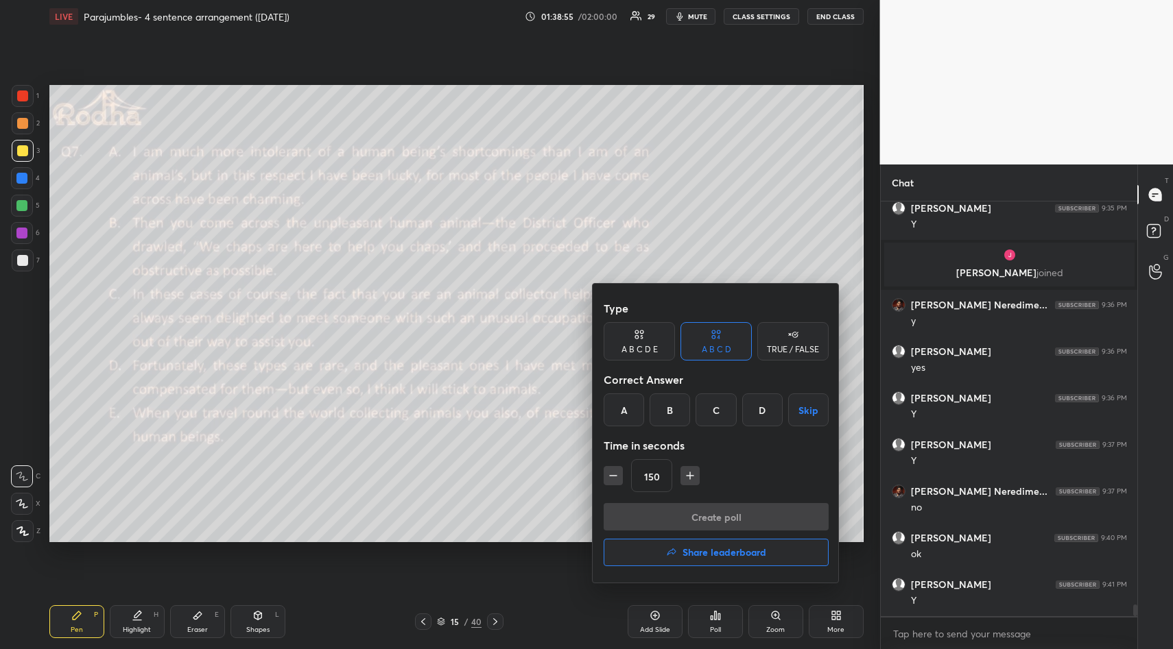
drag, startPoint x: 686, startPoint y: 477, endPoint x: 699, endPoint y: 485, distance: 15.4
click at [686, 477] on icon "button" at bounding box center [690, 476] width 14 height 14
click at [693, 473] on icon "button" at bounding box center [690, 476] width 14 height 14
type input "180"
click at [807, 413] on button "Skip" at bounding box center [808, 410] width 40 height 33
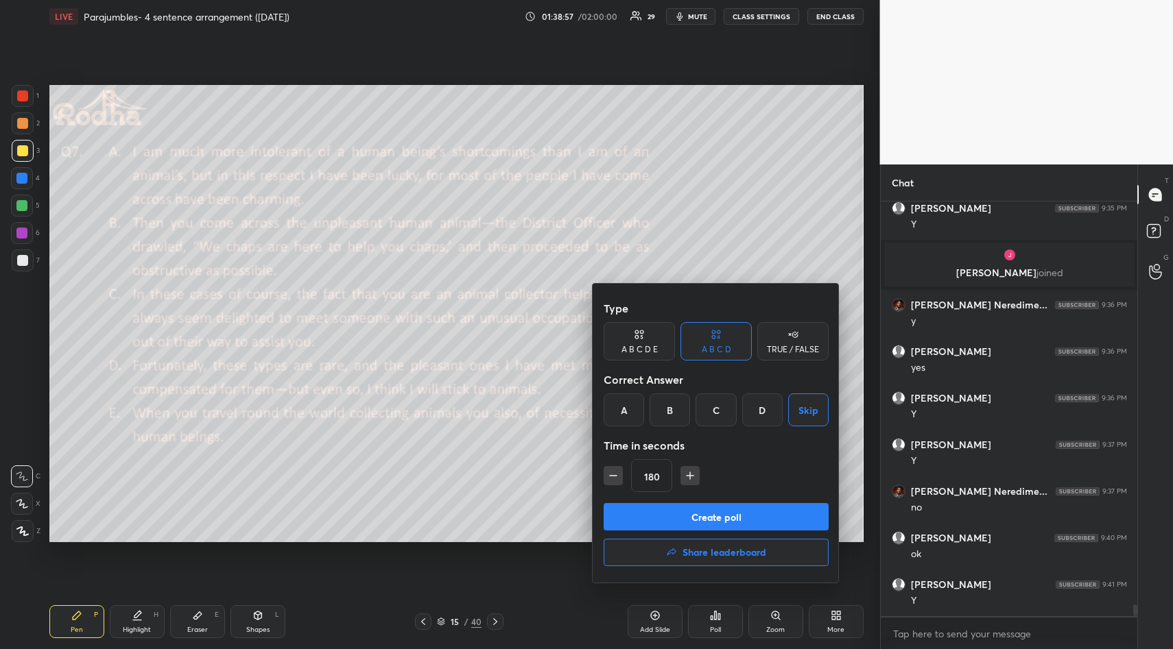
drag, startPoint x: 797, startPoint y: 345, endPoint x: 781, endPoint y: 401, distance: 58.6
click at [796, 352] on div "TRUE / FALSE" at bounding box center [793, 350] width 52 height 8
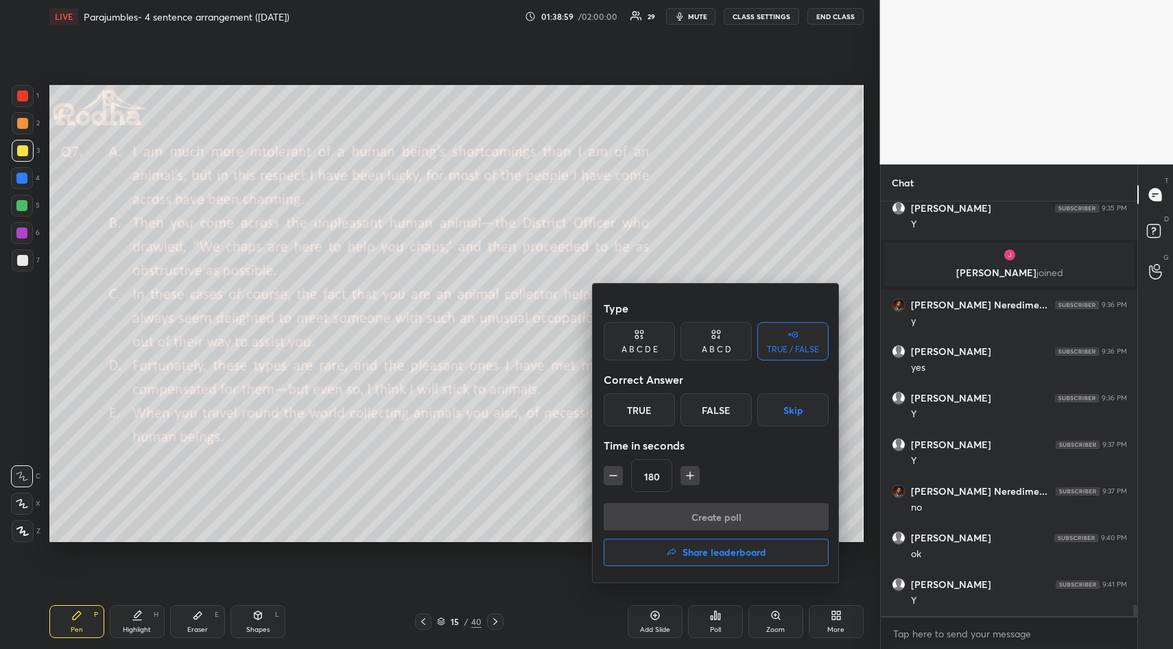
click at [799, 411] on button "Skip" at bounding box center [792, 410] width 71 height 33
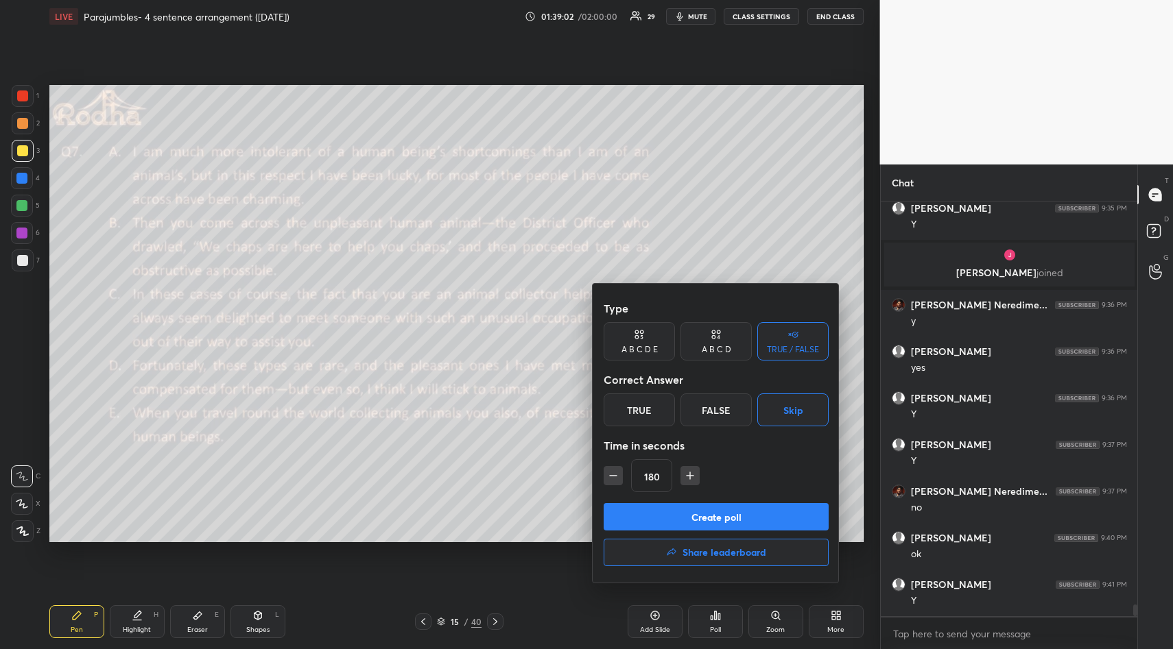
click at [750, 514] on button "Create poll" at bounding box center [715, 516] width 225 height 27
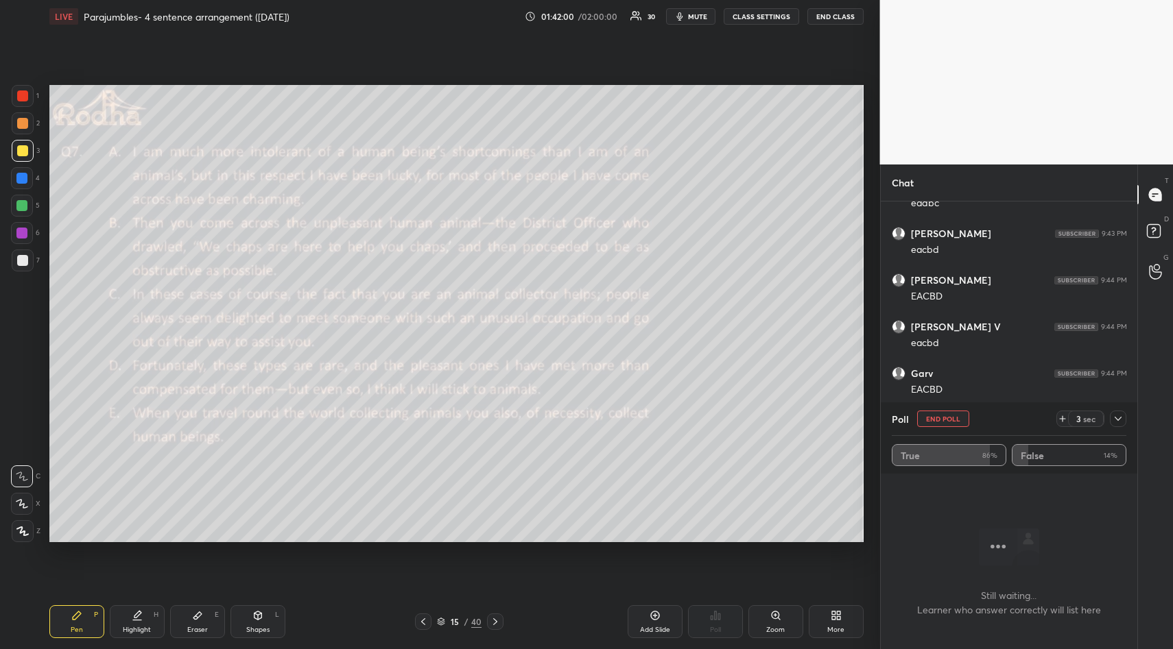
scroll to position [14582, 0]
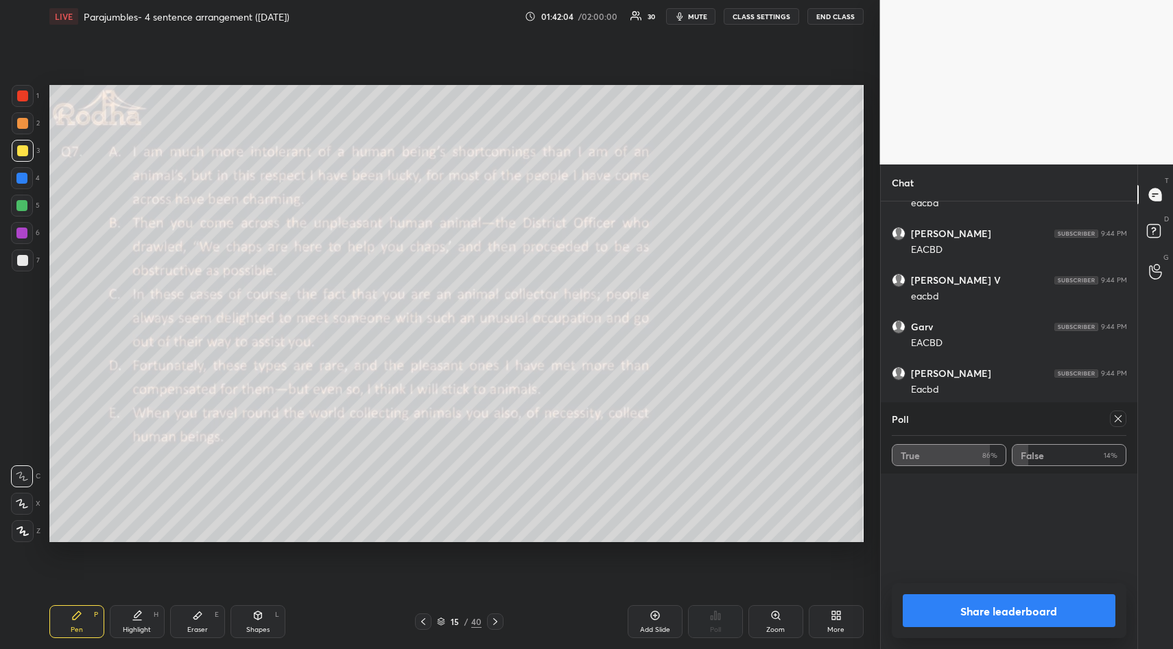
click at [1115, 422] on icon at bounding box center [1117, 418] width 11 height 11
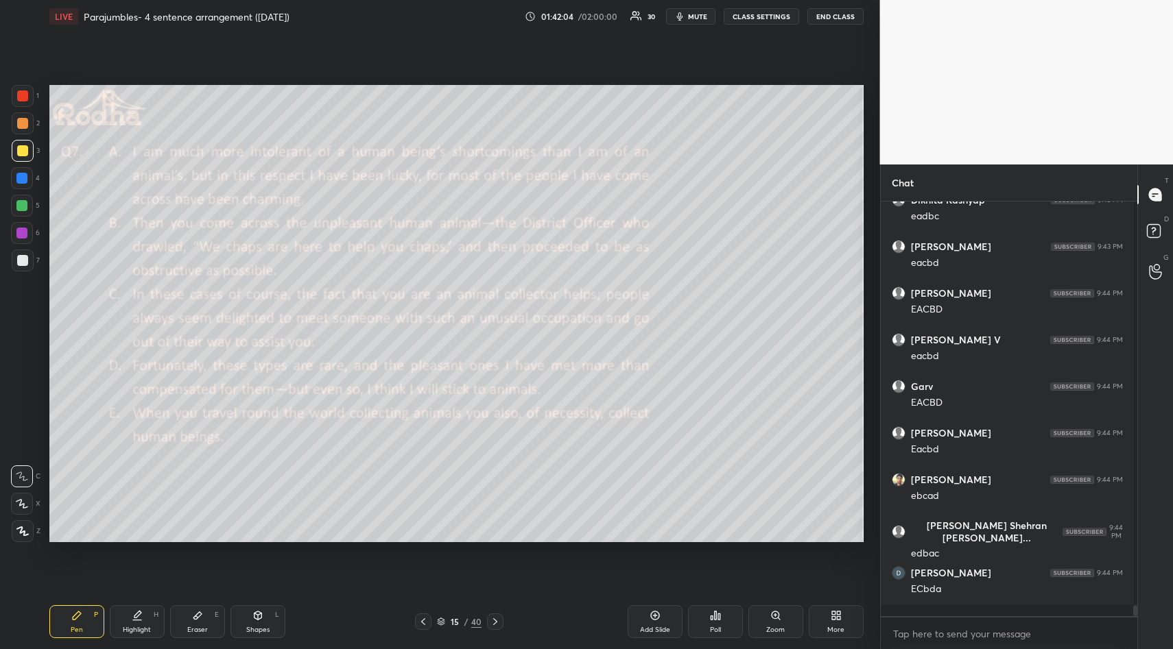
scroll to position [5, 5]
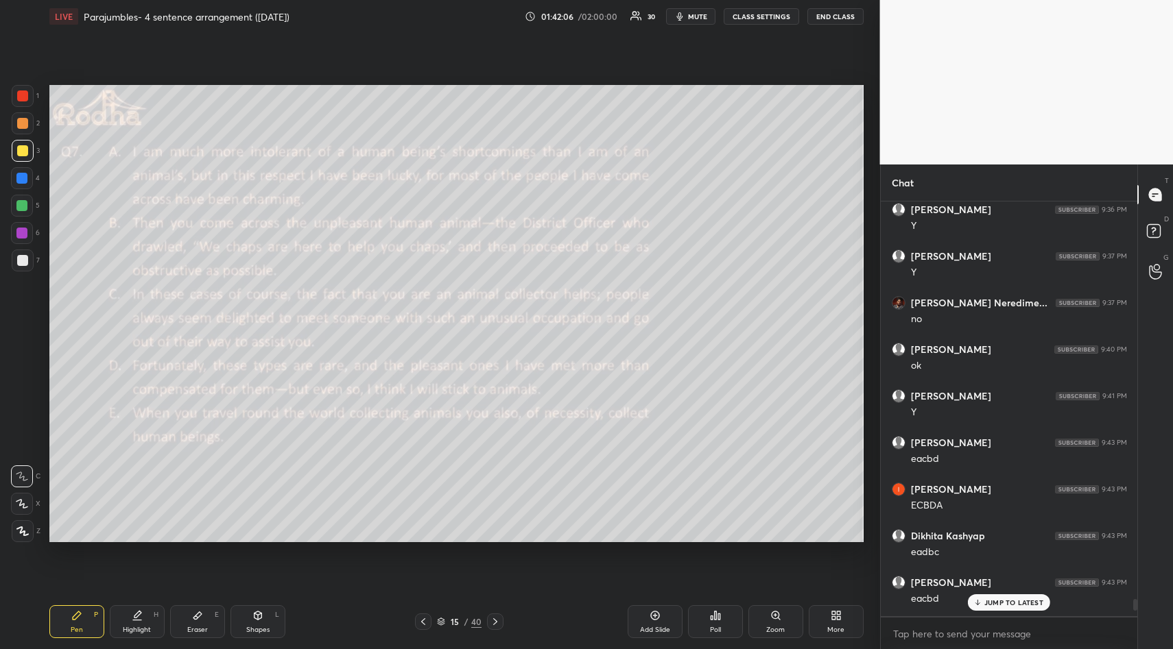
click at [1000, 599] on p "JUMP TO LATEST" at bounding box center [1013, 603] width 59 height 8
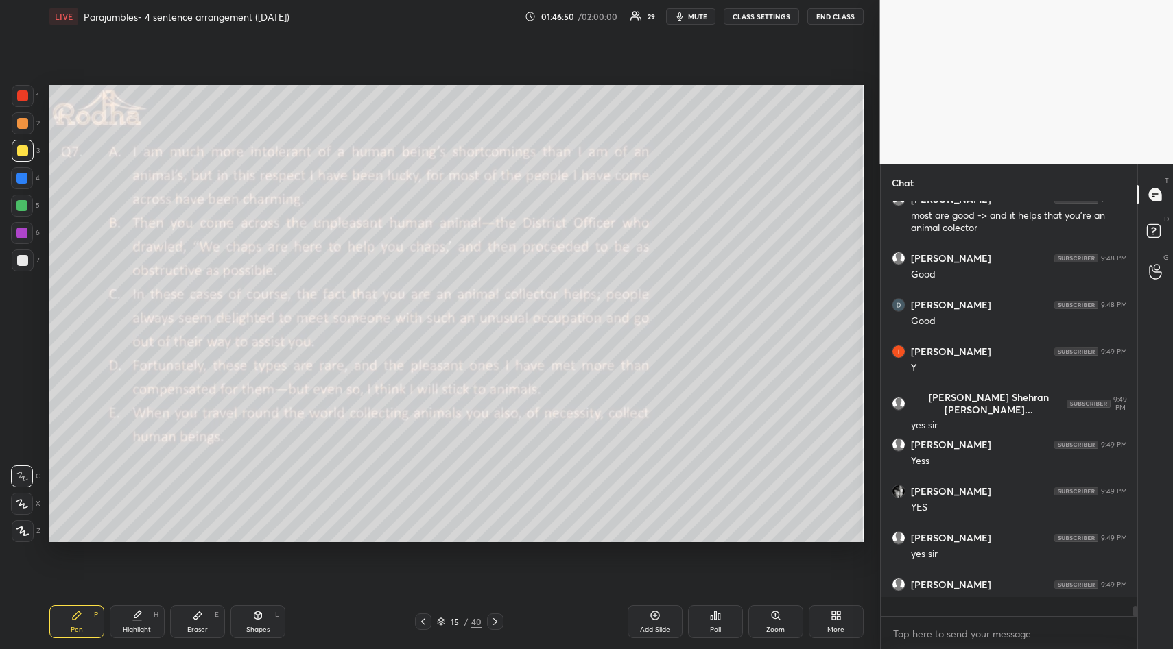
scroll to position [15818, 0]
drag, startPoint x: 195, startPoint y: 613, endPoint x: 195, endPoint y: 590, distance: 22.6
click at [198, 612] on icon at bounding box center [197, 616] width 8 height 8
drag, startPoint x: 16, startPoint y: 455, endPoint x: 25, endPoint y: 461, distance: 10.8
click at [20, 458] on div "Erase all" at bounding box center [22, 449] width 22 height 22
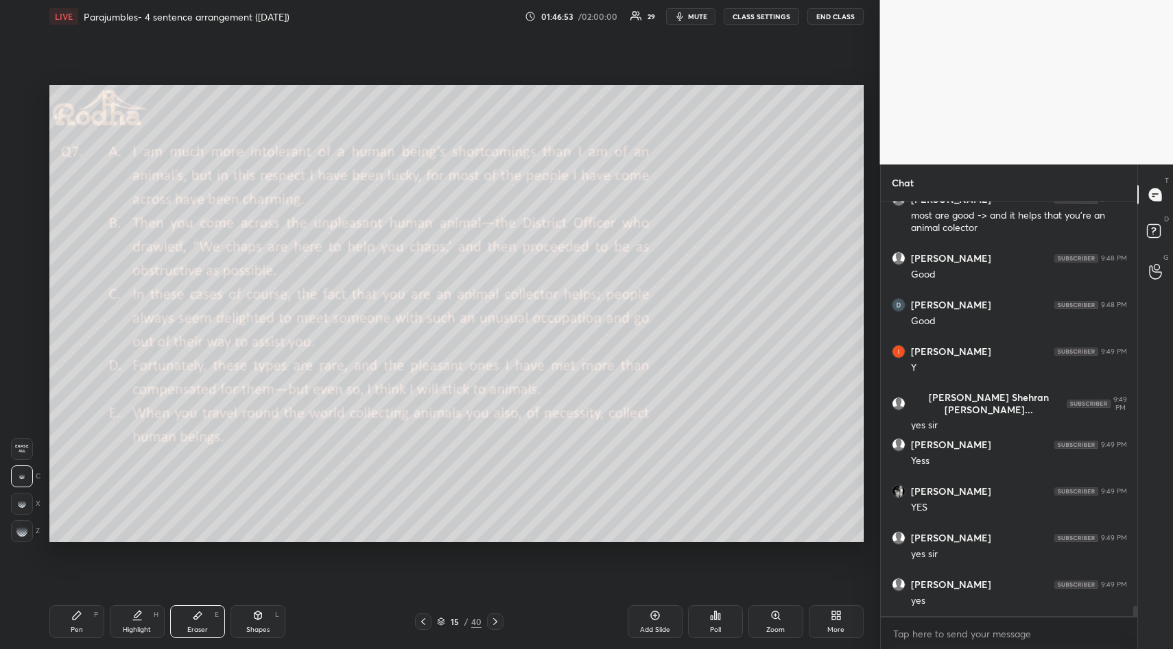
click at [77, 604] on div "Pen P Highlight H Eraser E Shapes L 15 / 40 Add Slide Poll Zoom More" at bounding box center [456, 622] width 814 height 55
drag, startPoint x: 71, startPoint y: 614, endPoint x: 75, endPoint y: 595, distance: 20.3
click at [71, 613] on icon at bounding box center [76, 615] width 11 height 11
click at [153, 573] on div "Setting up your live class Poll for secs No correct answer Start poll" at bounding box center [456, 314] width 825 height 562
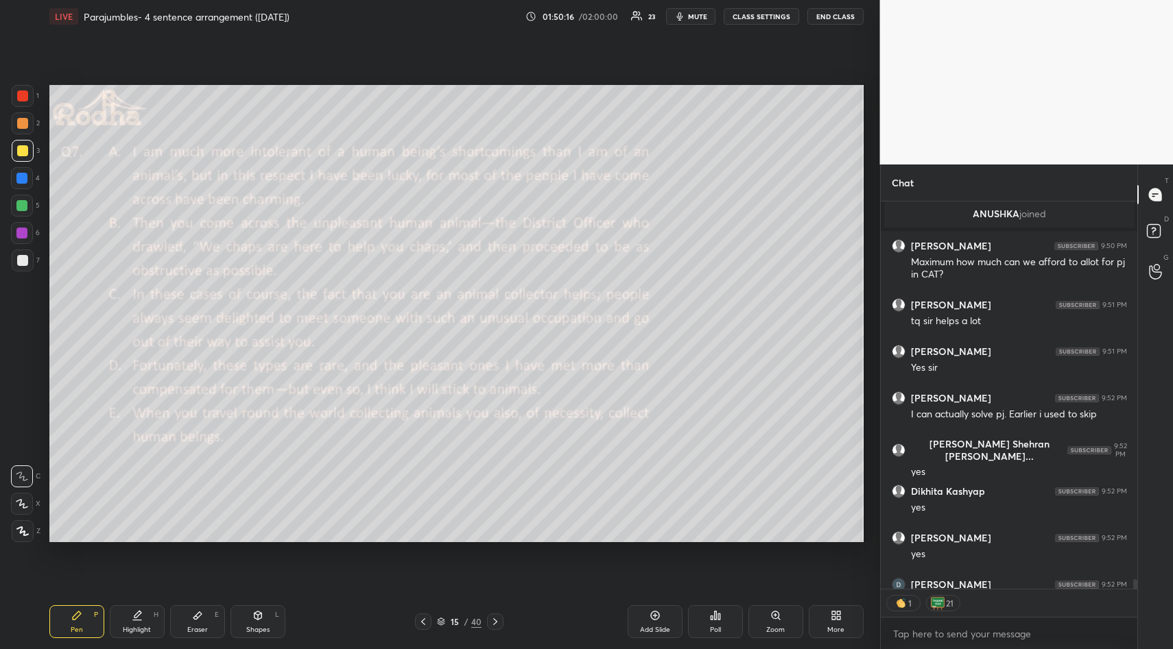
scroll to position [15852, 0]
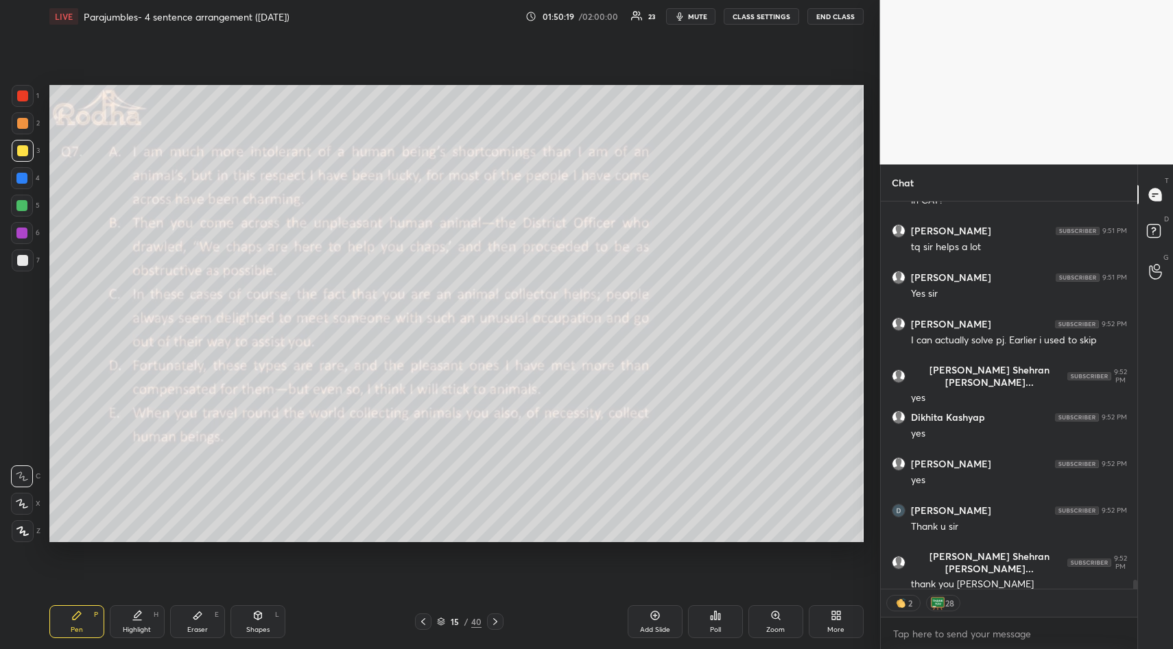
click at [839, 16] on button "END CLASS" at bounding box center [835, 16] width 56 height 16
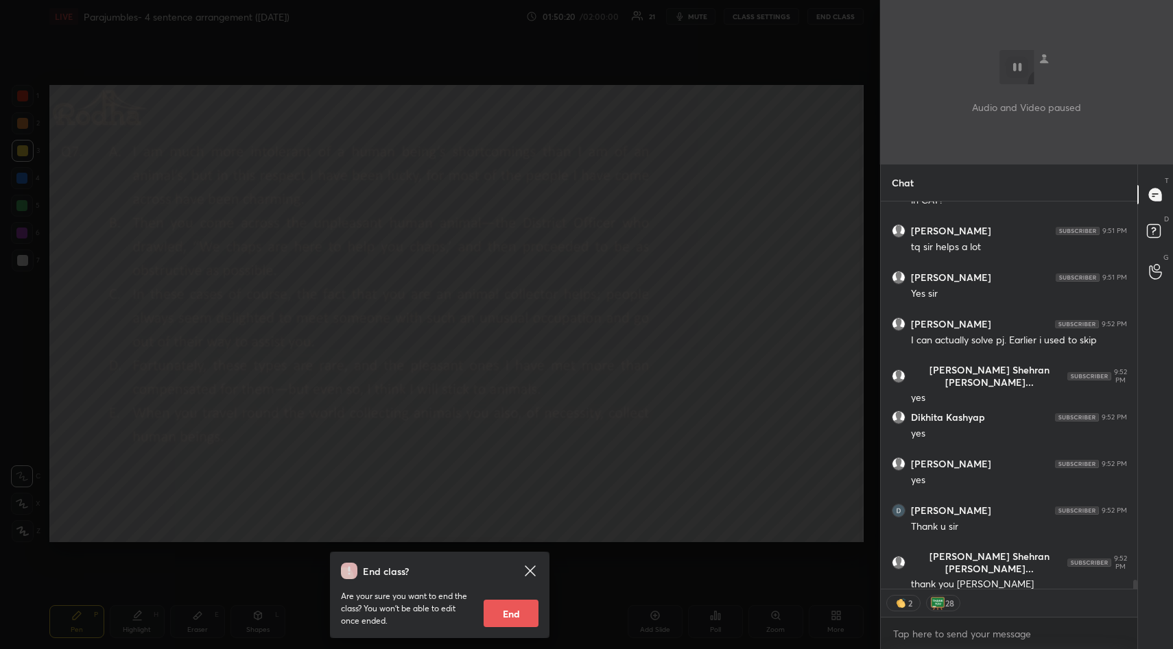
click at [501, 614] on button "End" at bounding box center [510, 613] width 55 height 27
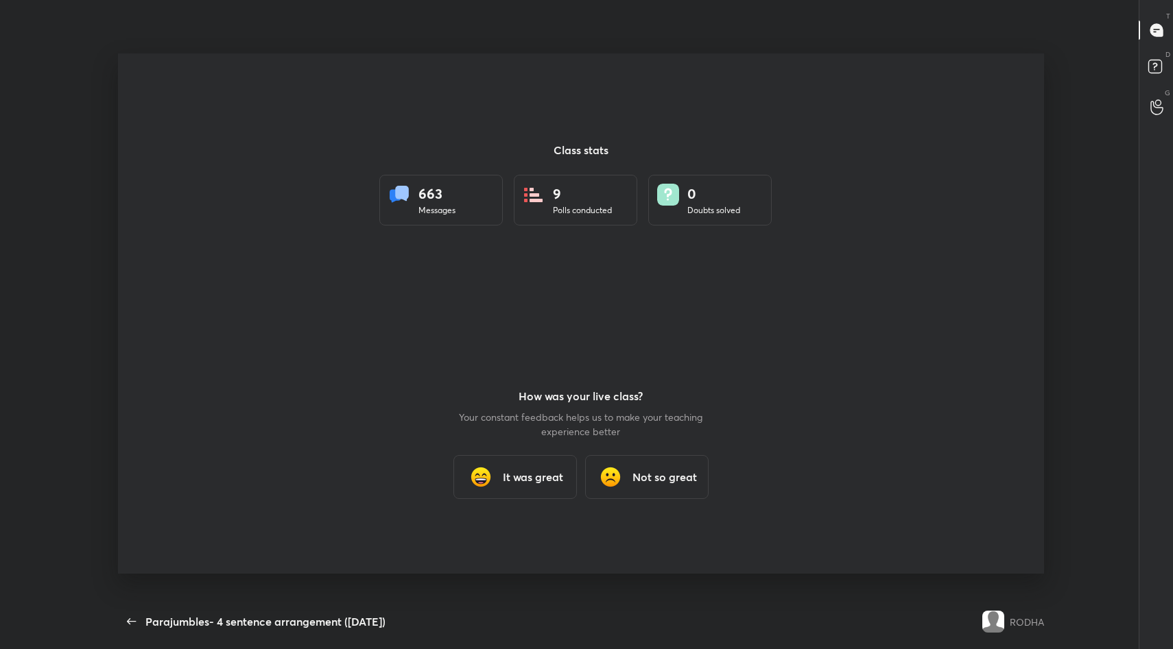
scroll to position [68008, 67452]
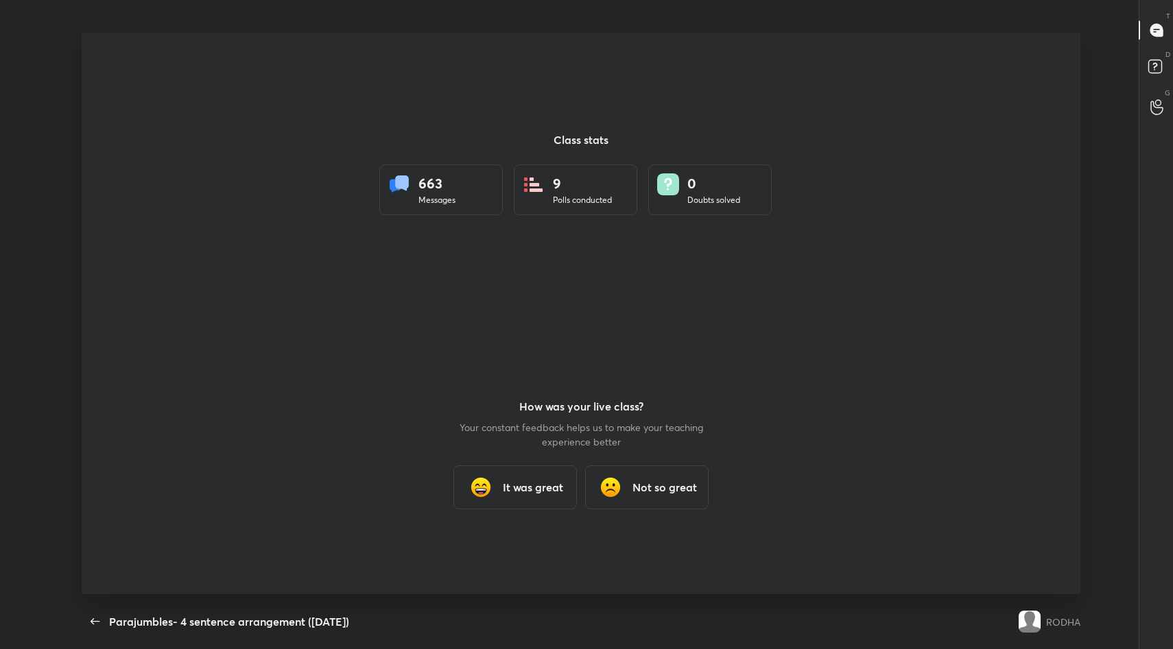
type textarea "x"
